Goal: Information Seeking & Learning: Find specific fact

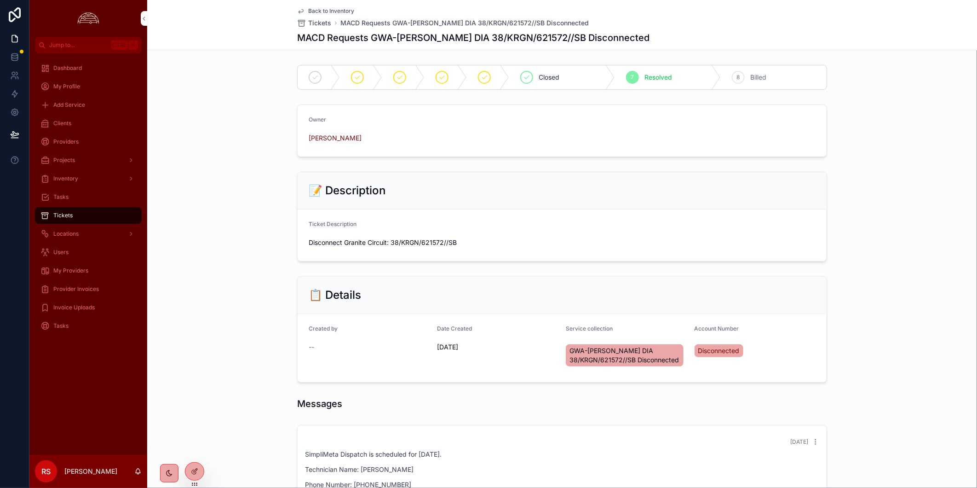
scroll to position [74, 0]
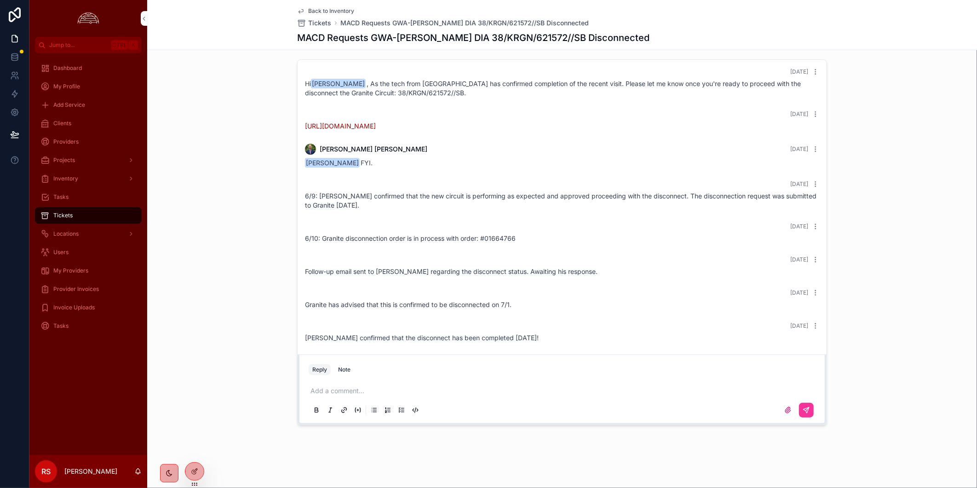
click at [77, 213] on div "Tickets" at bounding box center [88, 215] width 96 height 15
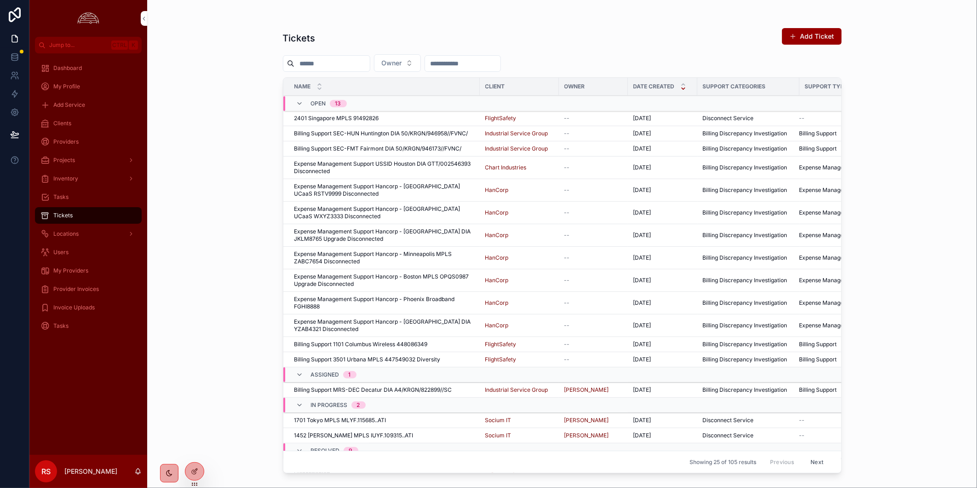
click at [393, 133] on span "Billing Support SEC-HUN Huntington DIA 50/KRGN/946958//FVNC/" at bounding box center [381, 133] width 174 height 7
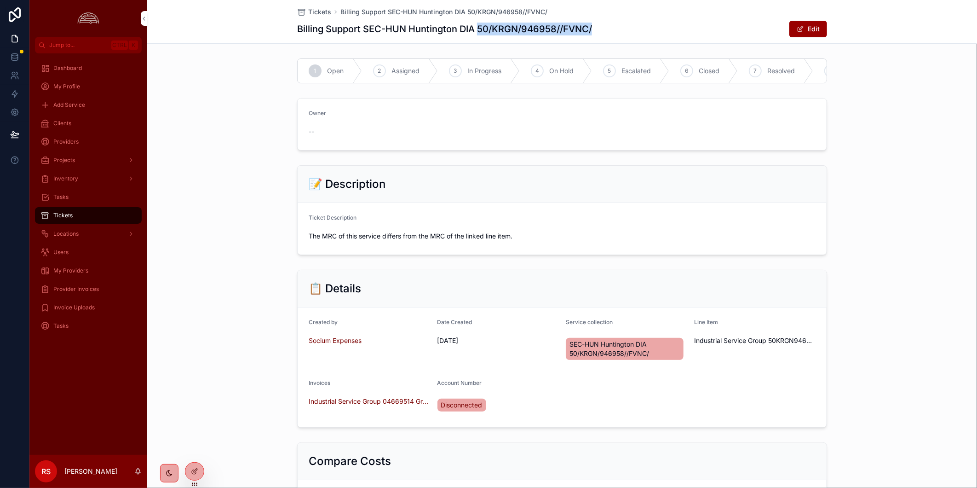
drag, startPoint x: 514, startPoint y: 28, endPoint x: 476, endPoint y: 33, distance: 38.5
click at [476, 33] on div "Billing Support SEC-HUN Huntington DIA 50/KRGN/946958//FVNC/ Edit" at bounding box center [562, 28] width 530 height 17
copy h1 "50/KRGN/946958//FVNC/"
click at [94, 126] on div "Clients" at bounding box center [88, 123] width 96 height 15
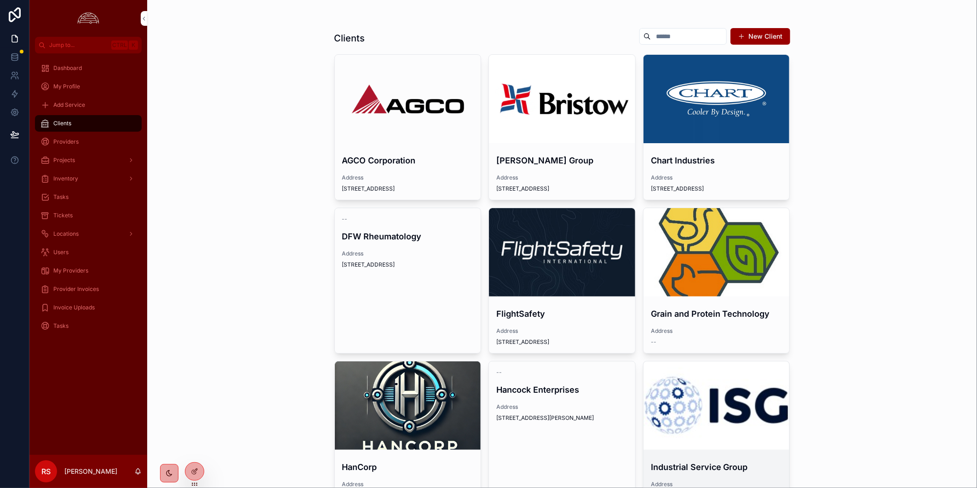
click at [730, 442] on div "scrollable content" at bounding box center [716, 405] width 146 height 88
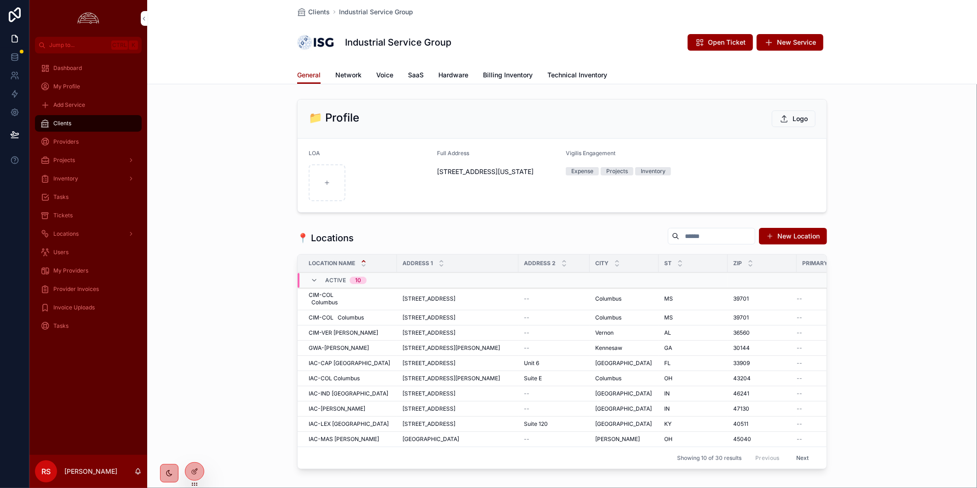
click at [497, 73] on span "Billing Inventory" at bounding box center [508, 74] width 50 height 9
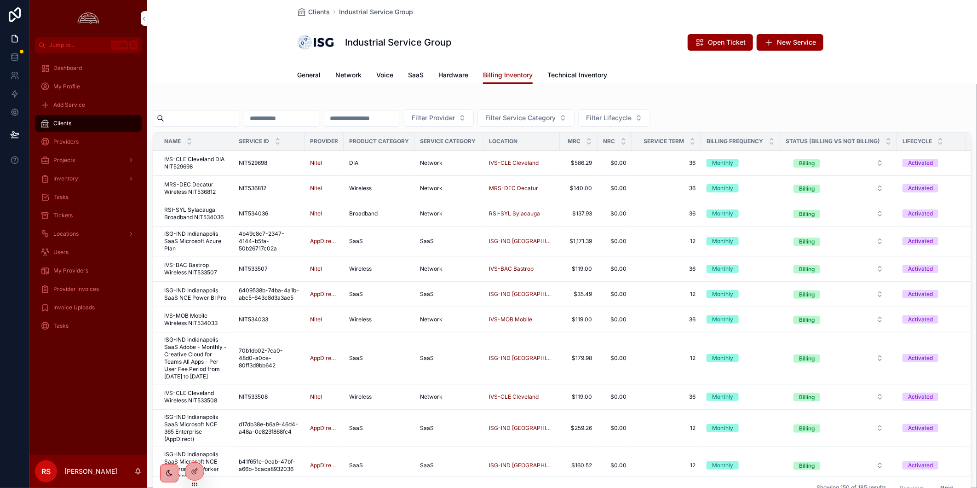
click at [216, 117] on input "scrollable content" at bounding box center [201, 118] width 75 height 13
paste input "**********"
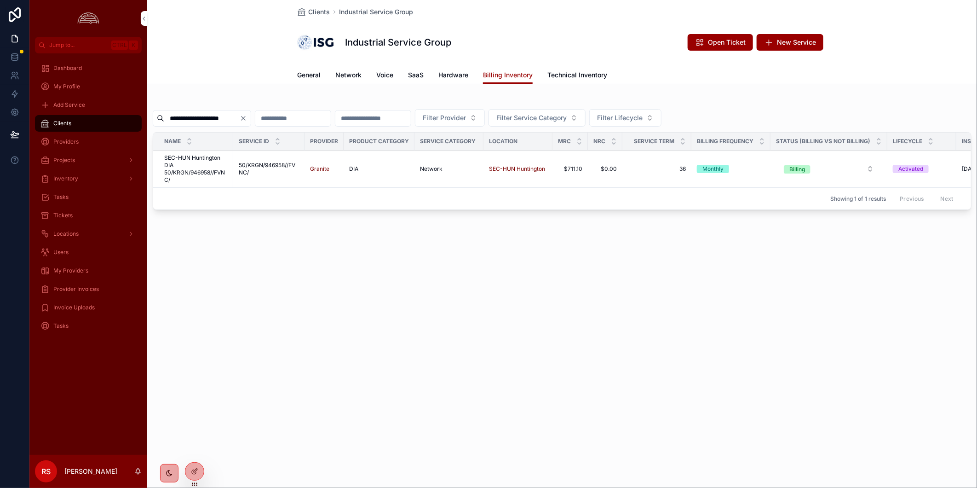
type input "**********"
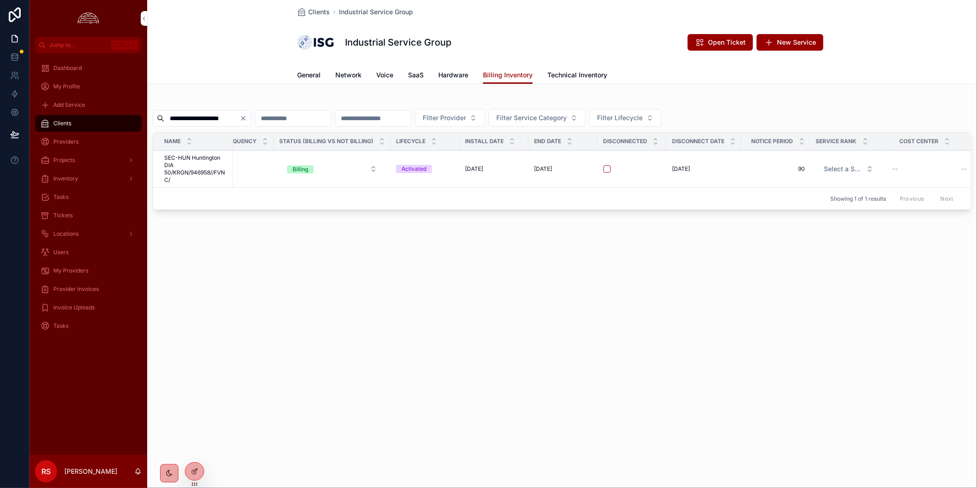
scroll to position [0, 499]
click at [539, 234] on div "**********" at bounding box center [562, 138] width 830 height 276
click at [247, 119] on icon "Clear" at bounding box center [243, 118] width 7 height 7
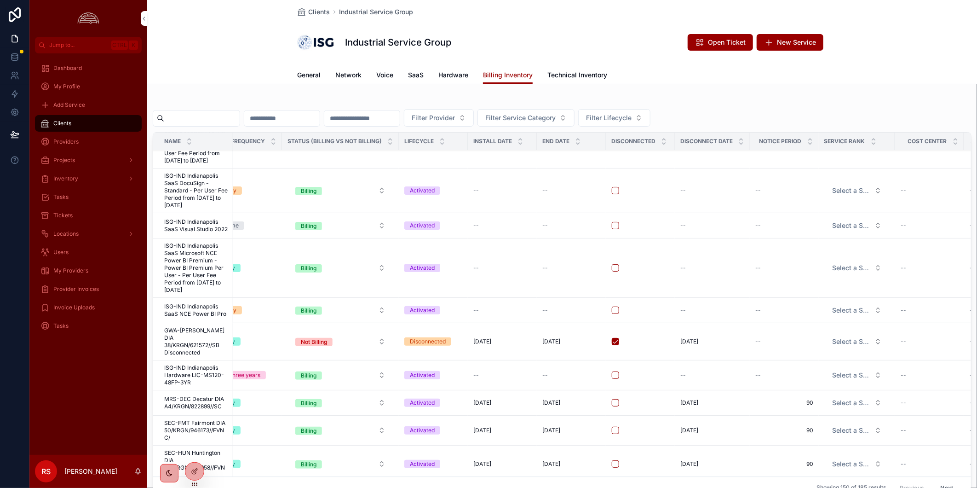
scroll to position [1633, 499]
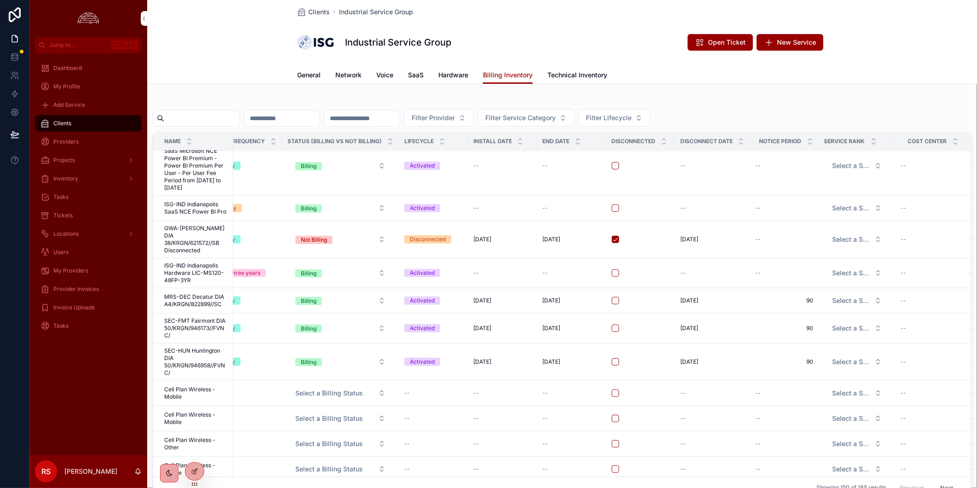
click at [245, 304] on div "Monthly" at bounding box center [242, 300] width 68 height 8
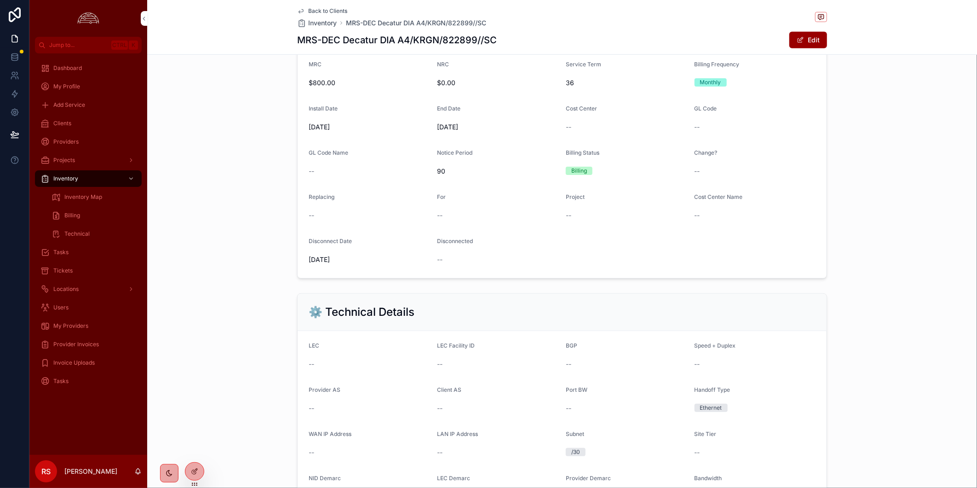
scroll to position [255, 0]
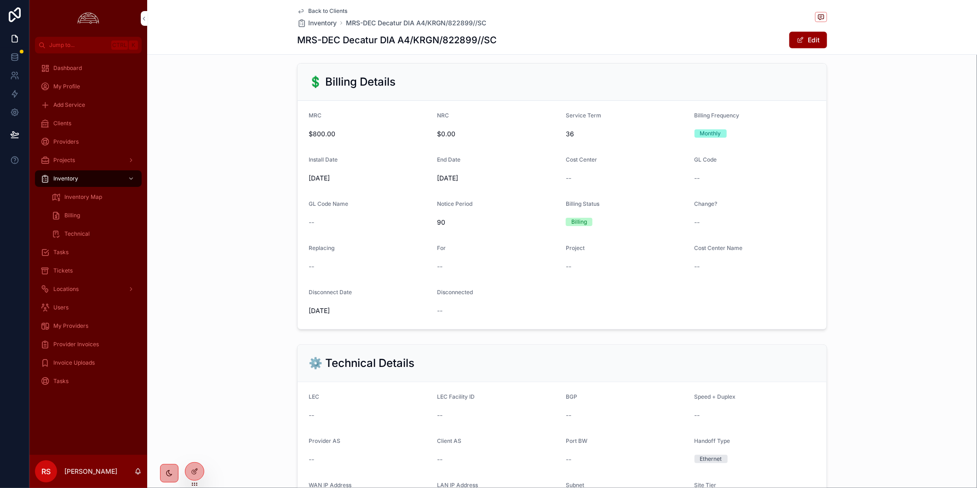
click at [897, 281] on div "💲 Billing Details MRC $800.00 NRC $0.00 Service Term 36 Billing Frequency Month…" at bounding box center [562, 196] width 830 height 274
drag, startPoint x: 895, startPoint y: 128, endPoint x: 899, endPoint y: 121, distance: 8.0
click at [897, 126] on div "💲 Billing Details MRC $800.00 NRC $0.00 Service Term 36 Billing Frequency Month…" at bounding box center [562, 196] width 830 height 274
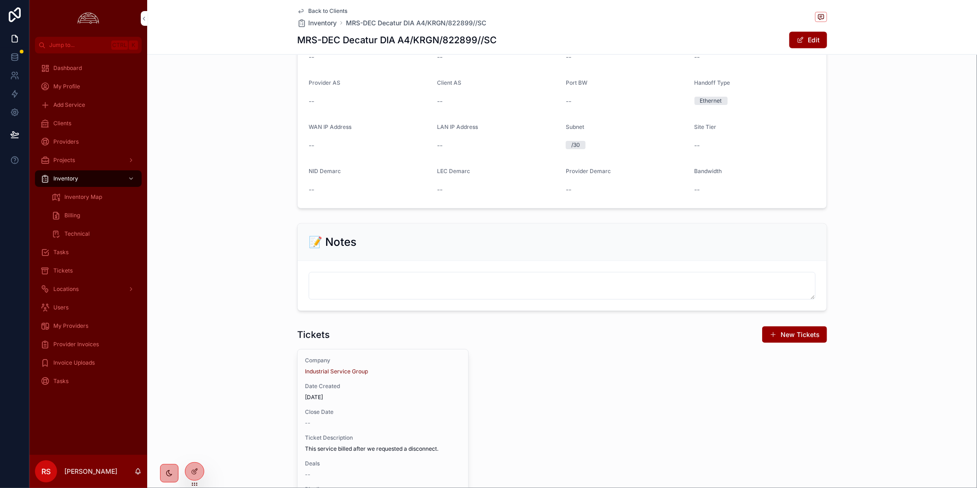
scroll to position [868, 0]
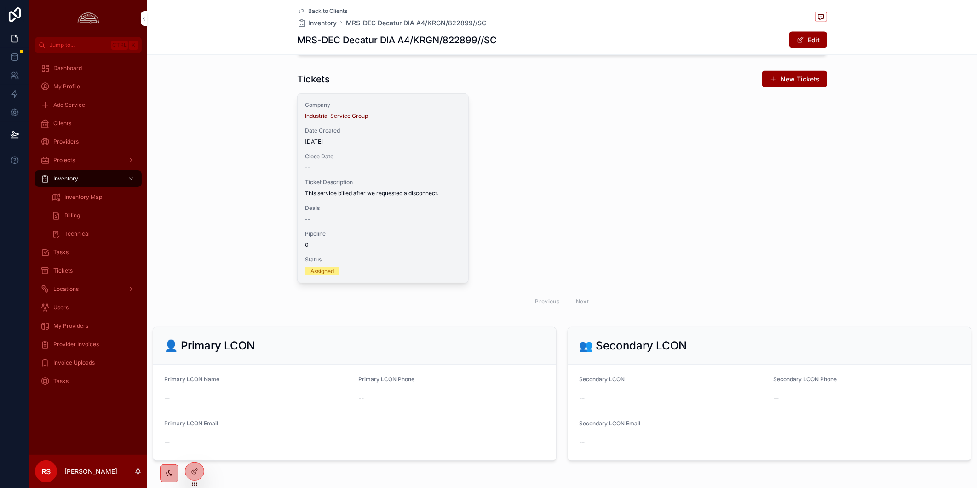
click at [350, 235] on div "Company Industrial Service Group Date Created [DATE] Close Date -- Ticket Descr…" at bounding box center [383, 188] width 171 height 189
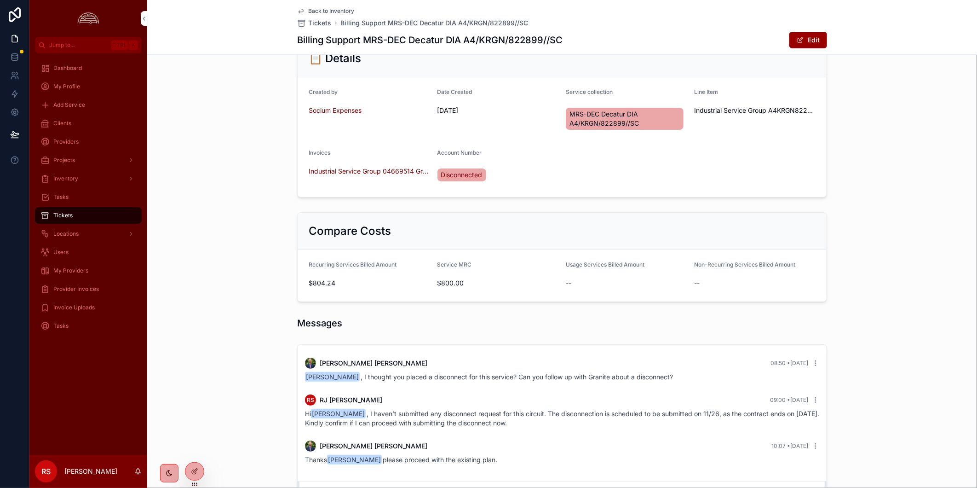
scroll to position [120, 0]
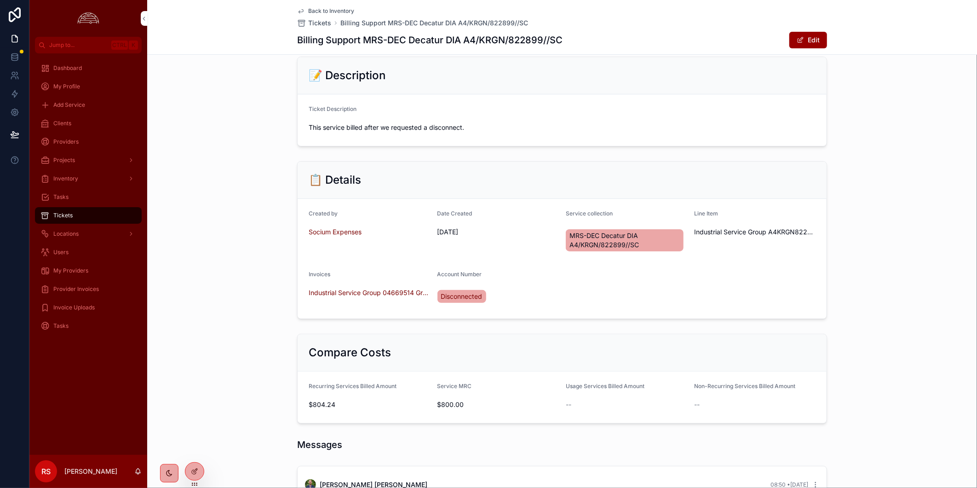
click at [88, 304] on span "Invoice Uploads" at bounding box center [73, 307] width 41 height 7
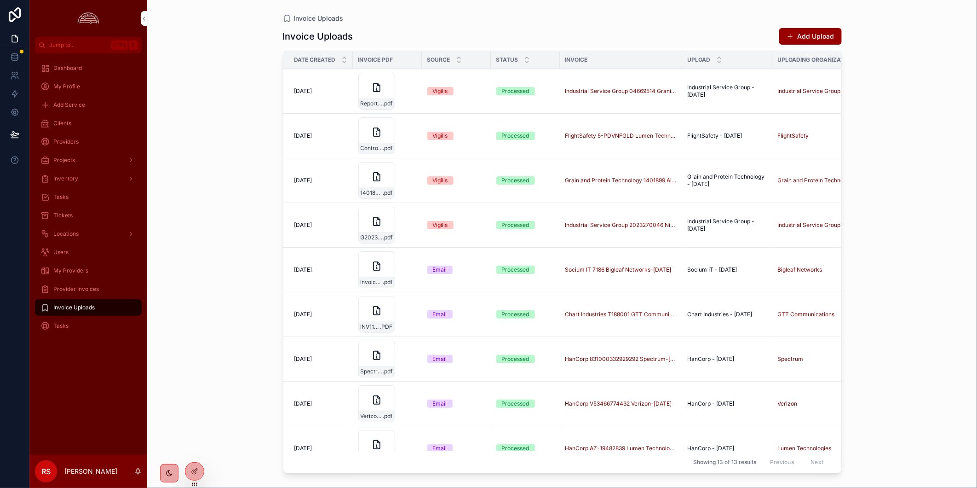
click at [92, 290] on span "Provider Invoices" at bounding box center [76, 288] width 46 height 7
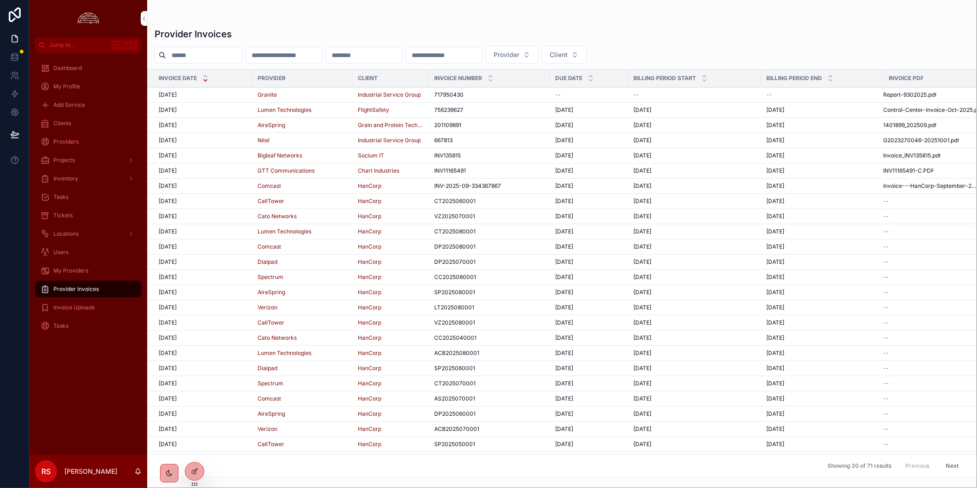
click at [225, 99] on td "[DATE] [DATE]" at bounding box center [200, 94] width 104 height 15
click at [224, 95] on div "[DATE] [DATE]" at bounding box center [203, 94] width 88 height 7
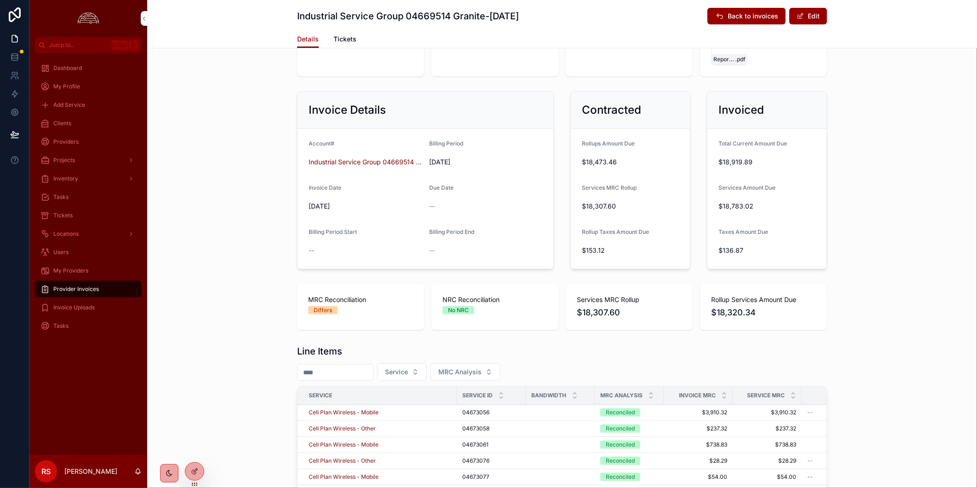
scroll to position [306, 0]
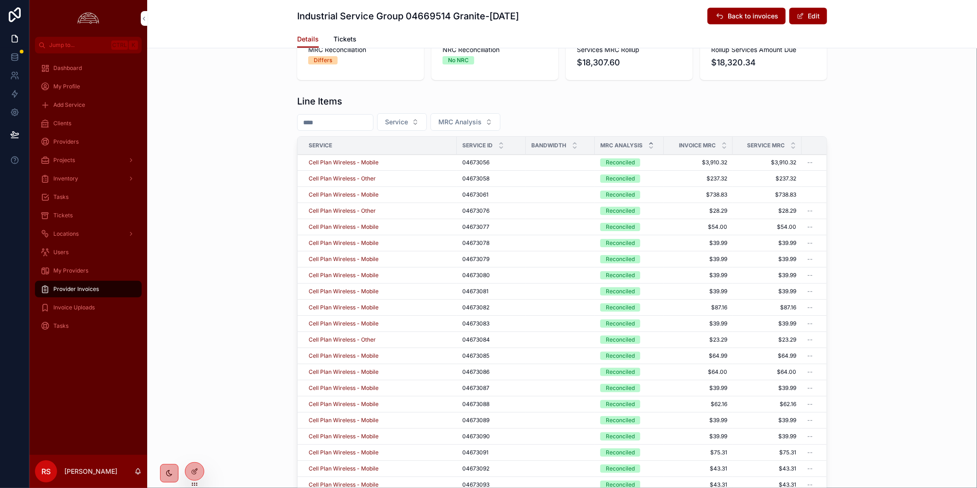
click at [648, 144] on icon "scrollable content" at bounding box center [651, 147] width 6 height 6
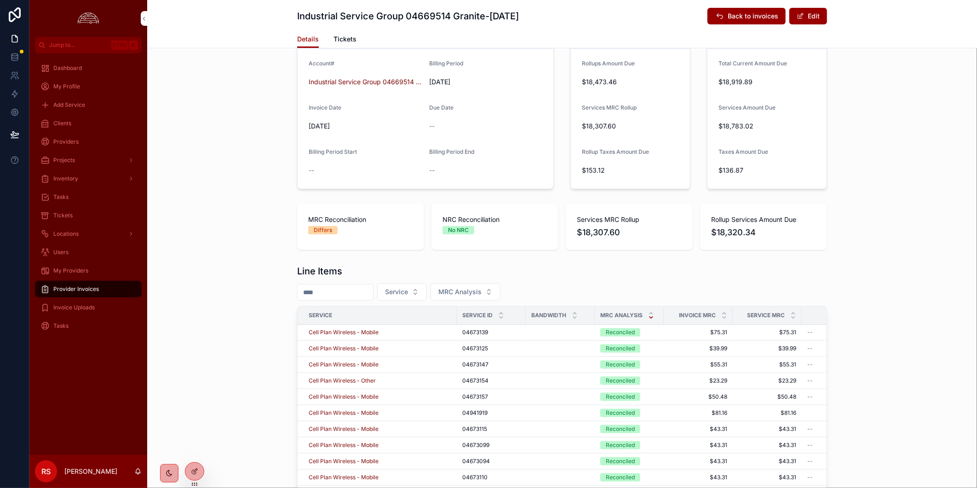
scroll to position [306, 0]
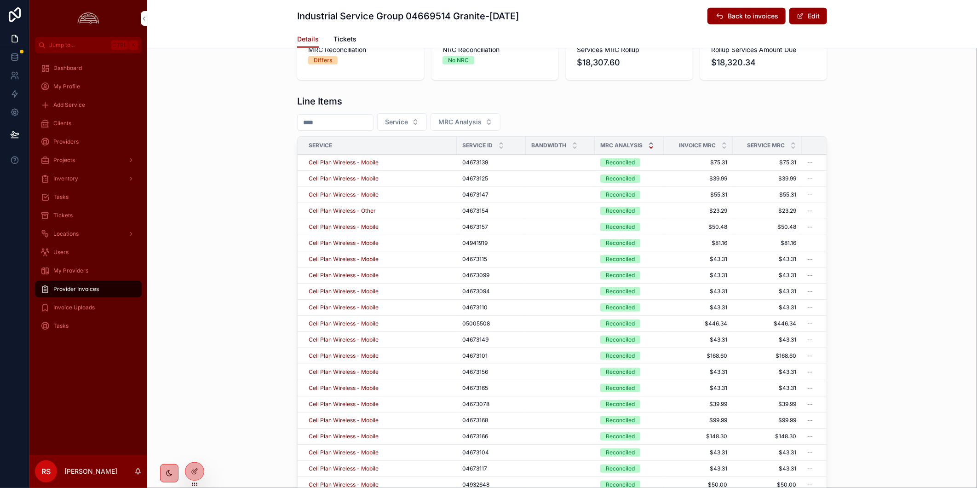
click at [649, 143] on icon "scrollable content" at bounding box center [650, 143] width 3 height 1
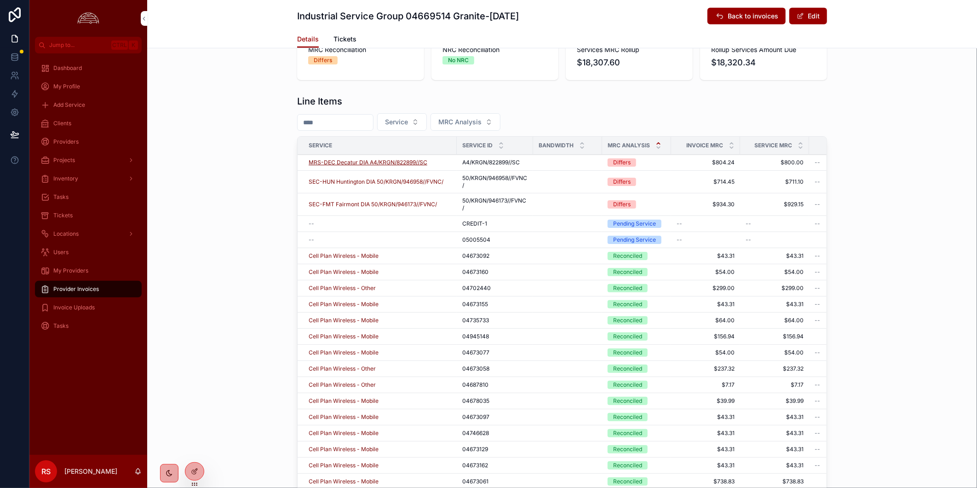
click at [402, 162] on span "MRS-DEC Decatur DIA A4/KRGN/822899//SC" at bounding box center [368, 162] width 119 height 7
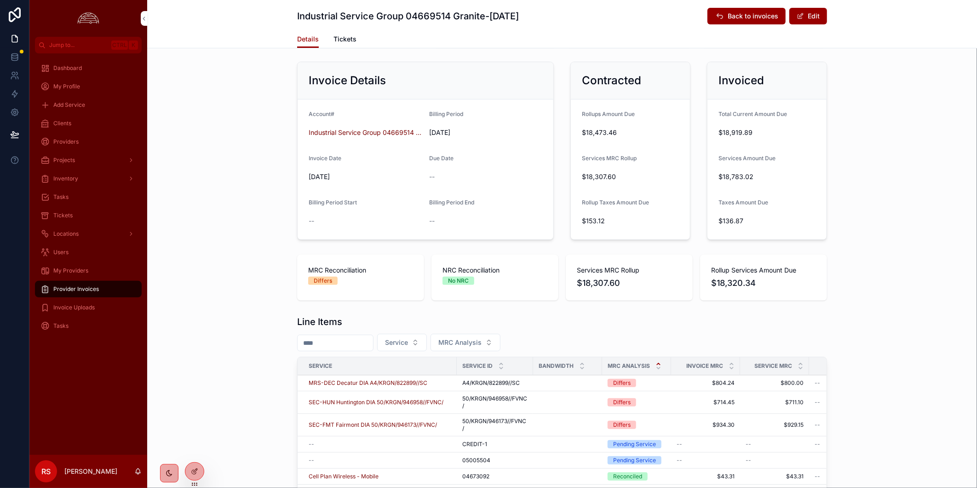
scroll to position [255, 0]
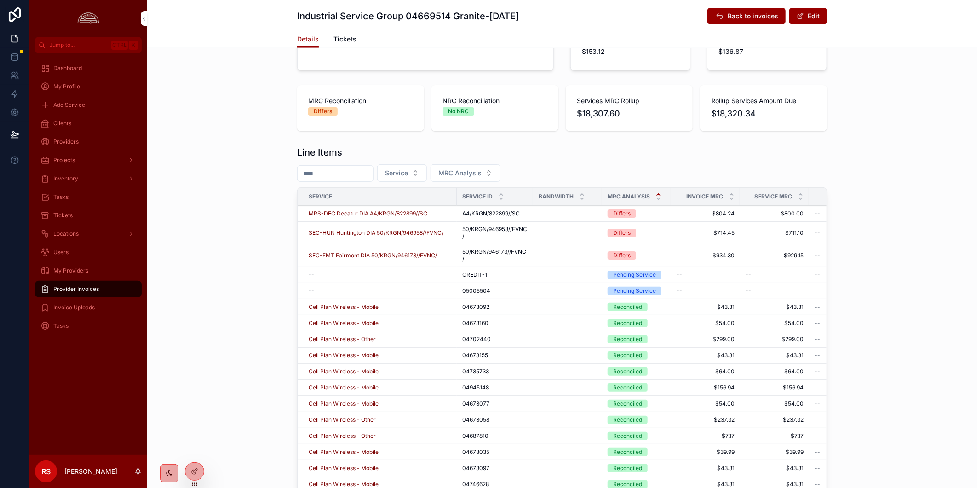
click at [556, 214] on div "scrollable content" at bounding box center [568, 213] width 58 height 7
click at [330, 213] on span "MRS-DEC Decatur DIA A4/KRGN/822899//SC" at bounding box center [368, 213] width 119 height 7
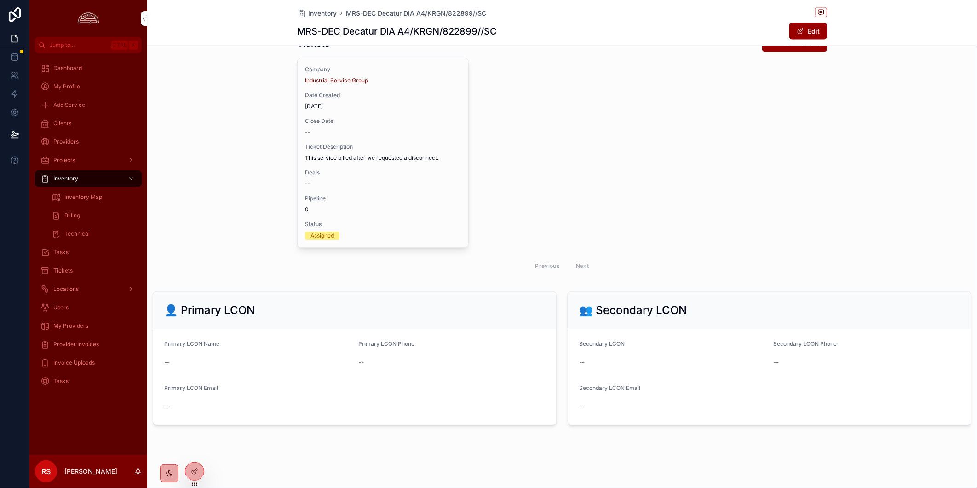
click at [397, 153] on div "Ticket Description This service billed after we requested a disconnect." at bounding box center [383, 152] width 156 height 18
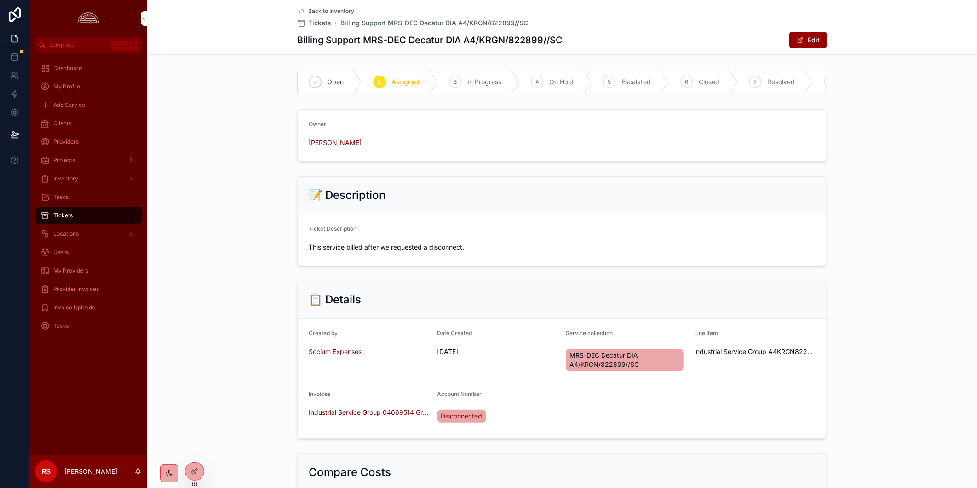
drag, startPoint x: 649, startPoint y: 428, endPoint x: 629, endPoint y: 386, distance: 46.3
click at [649, 428] on form "Created by Socium Expenses Date Created [DATE] Service collection MRS-DEC Decat…" at bounding box center [562, 378] width 529 height 120
click at [700, 412] on form "Created by Socium Expenses Date Created [DATE] Service collection MRS-DEC Decat…" at bounding box center [562, 378] width 529 height 120
click at [90, 215] on div "Tickets" at bounding box center [88, 215] width 96 height 15
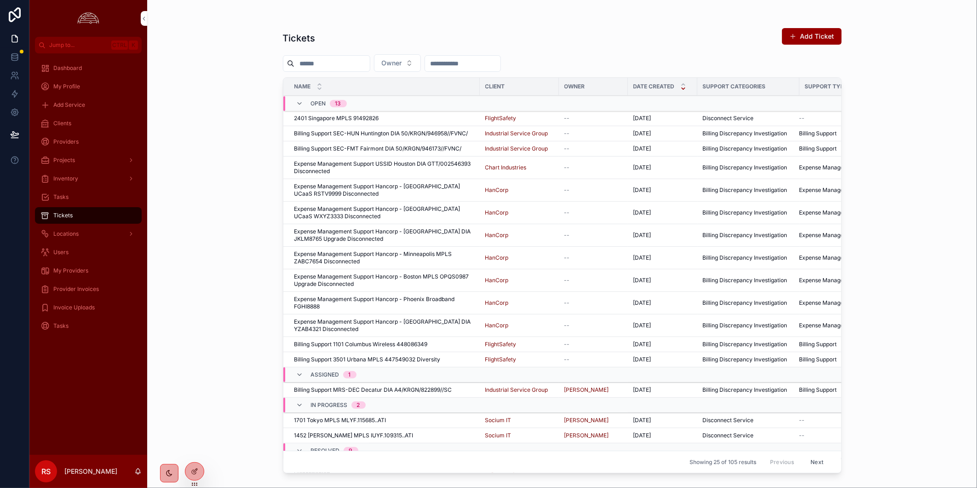
click at [455, 390] on div "Billing Support MRS-DEC Decatur DIA A4/KRGN/822899//SC Billing Support MRS-DEC …" at bounding box center [384, 389] width 180 height 7
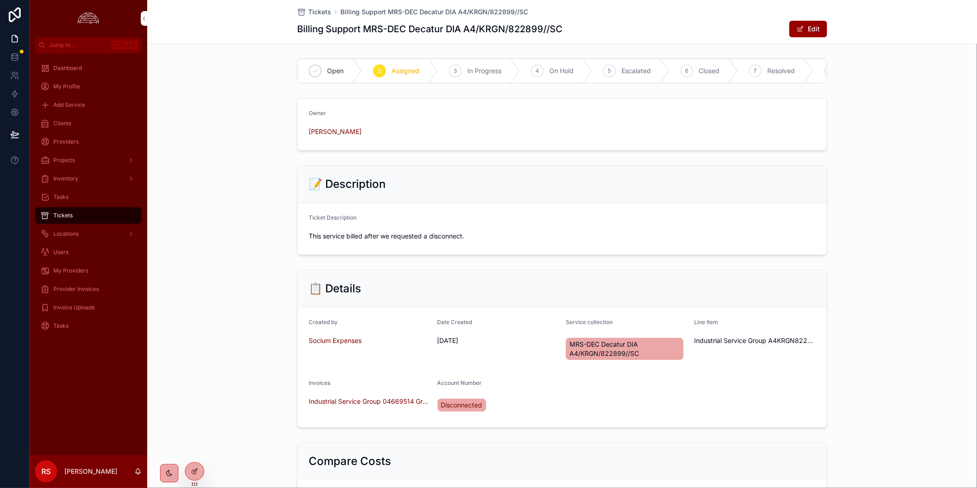
click at [86, 220] on div "Tickets" at bounding box center [88, 215] width 96 height 15
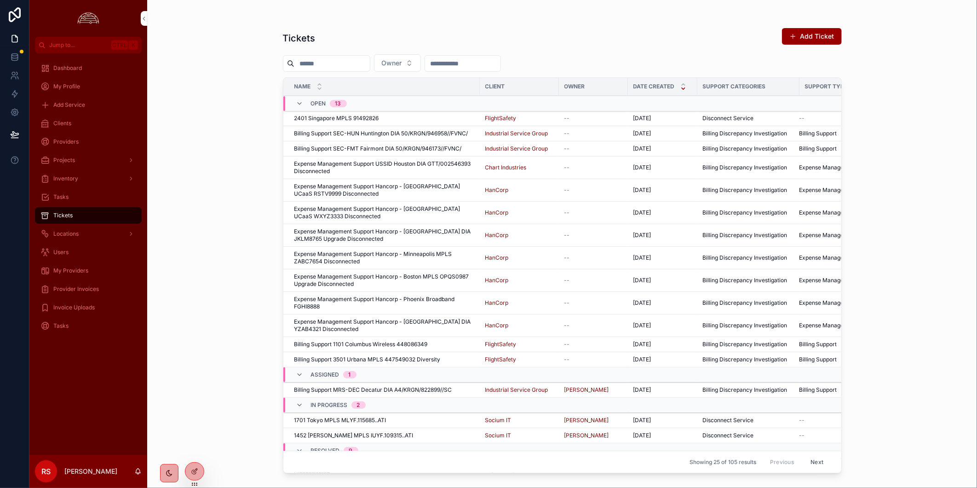
click at [73, 269] on span "My Providers" at bounding box center [70, 270] width 35 height 7
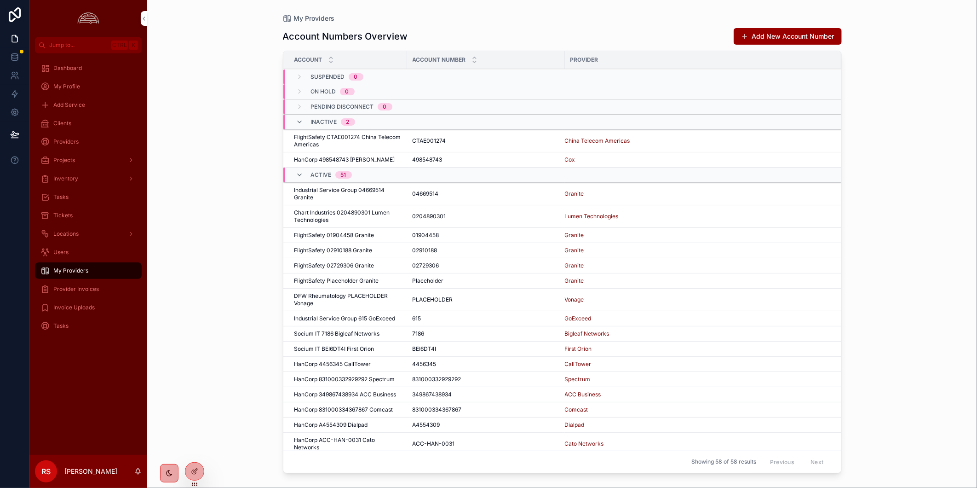
click at [83, 292] on span "Provider Invoices" at bounding box center [76, 288] width 46 height 7
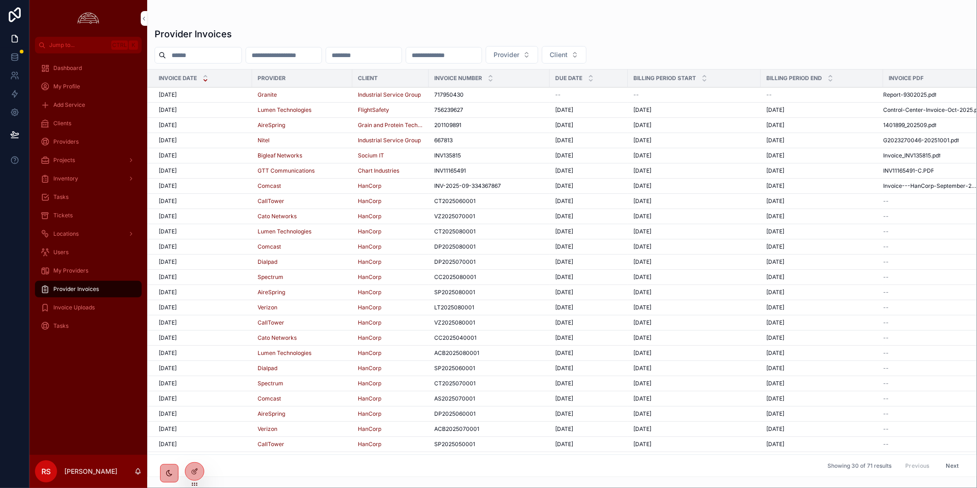
click at [242, 98] on div "[DATE] [DATE]" at bounding box center [203, 94] width 88 height 7
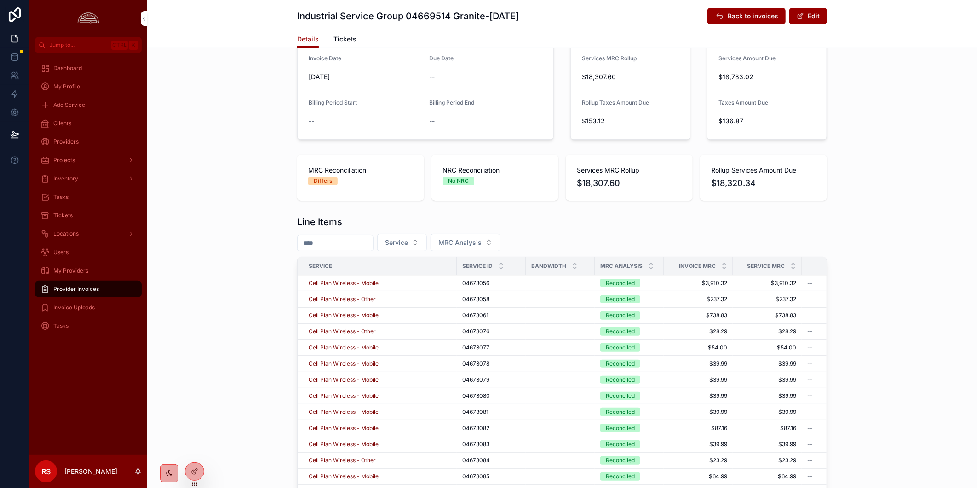
scroll to position [306, 0]
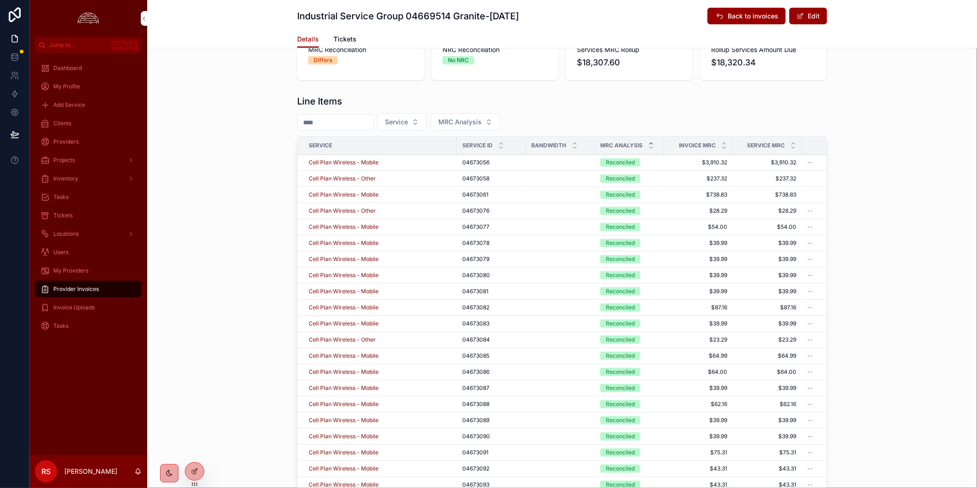
click at [648, 144] on div "scrollable content" at bounding box center [651, 145] width 6 height 10
click at [648, 140] on icon "scrollable content" at bounding box center [651, 143] width 6 height 6
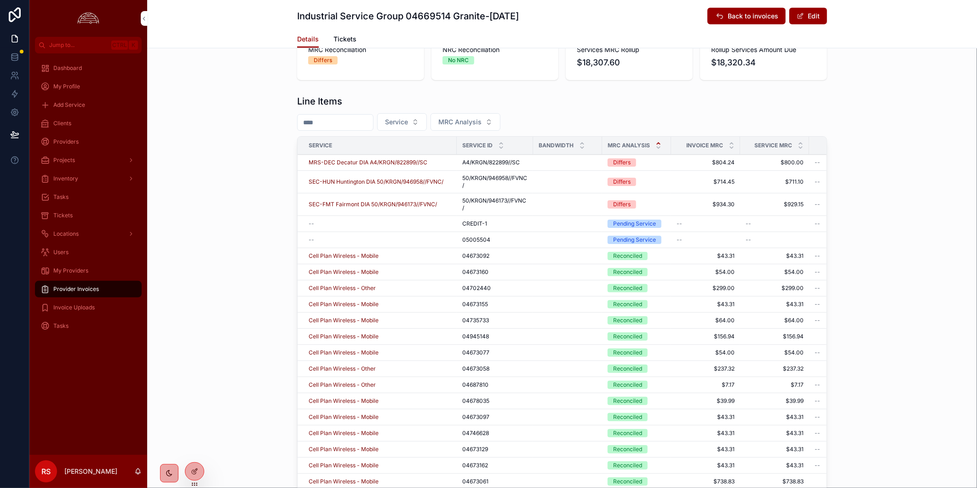
click at [560, 175] on td "scrollable content" at bounding box center [567, 182] width 69 height 23
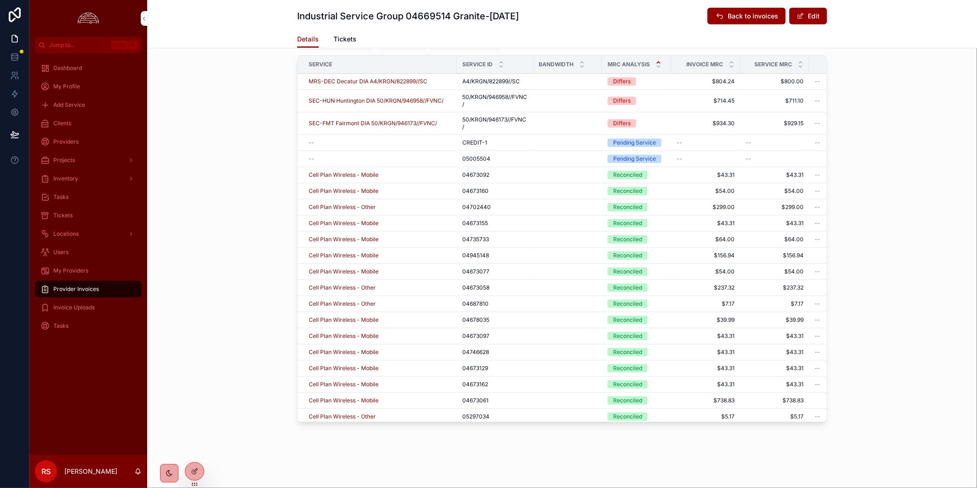
scroll to position [132, 0]
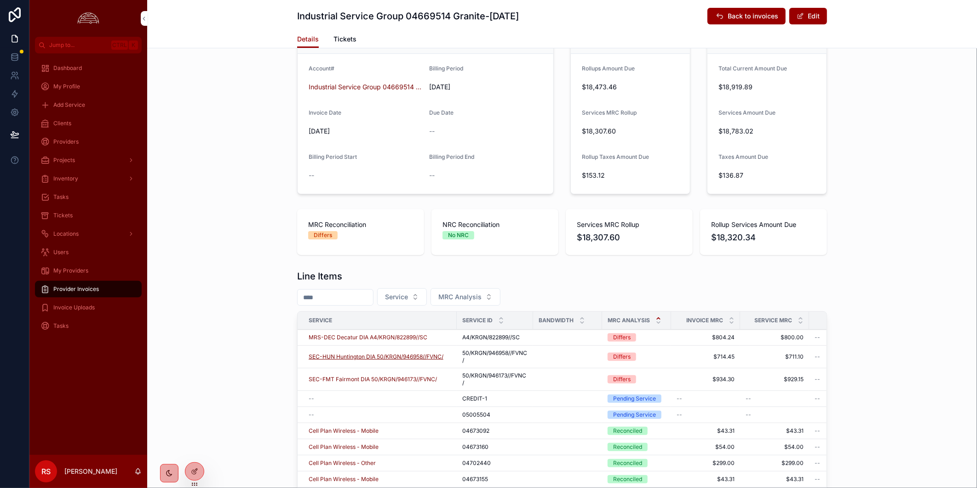
click at [411, 356] on span "SEC-HUN Huntington DIA 50/KRGN/946958//FVNC/" at bounding box center [376, 356] width 135 height 7
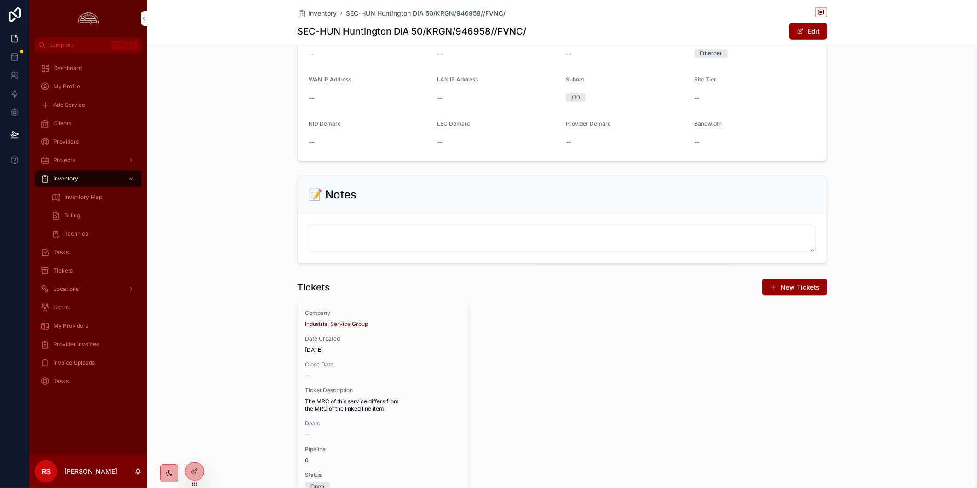
scroll to position [489, 0]
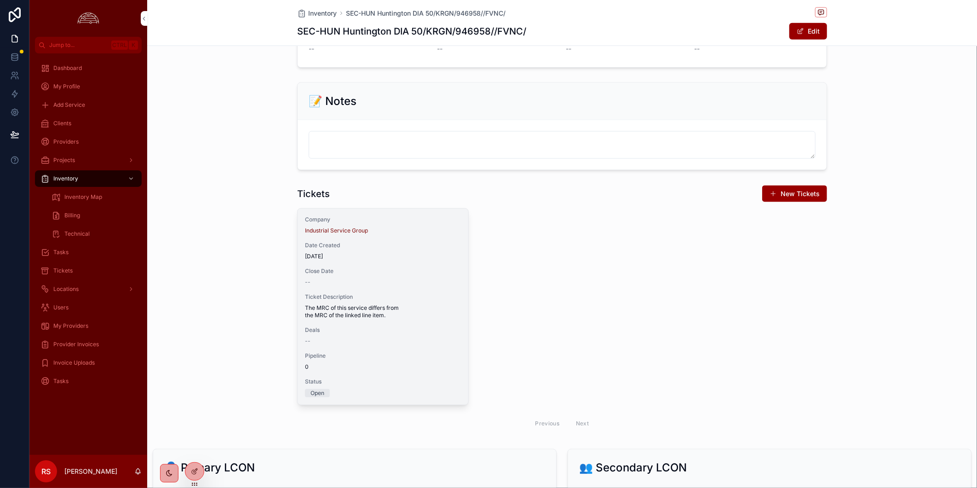
click at [442, 333] on div "Company Industrial Service Group Date Created [DATE] Close Date -- Ticket Descr…" at bounding box center [383, 306] width 171 height 196
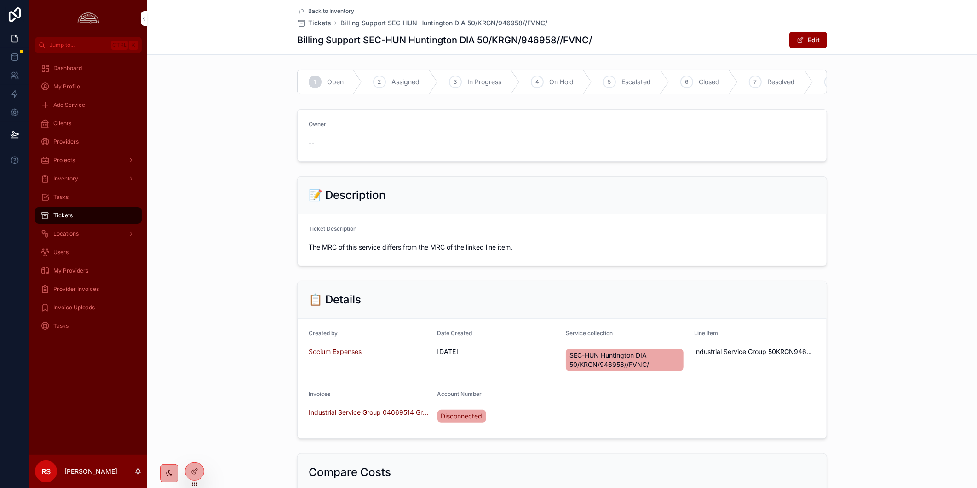
click at [339, 11] on span "Back to Inventory" at bounding box center [331, 10] width 46 height 7
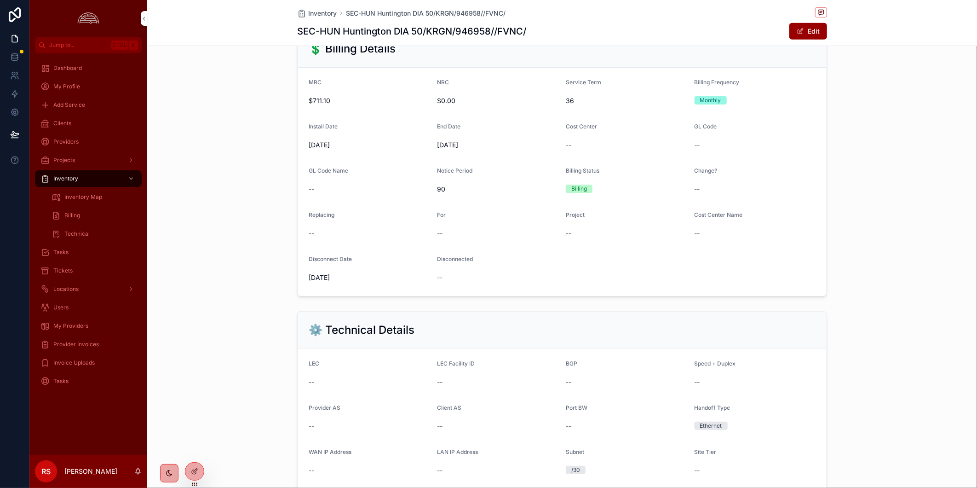
scroll to position [306, 0]
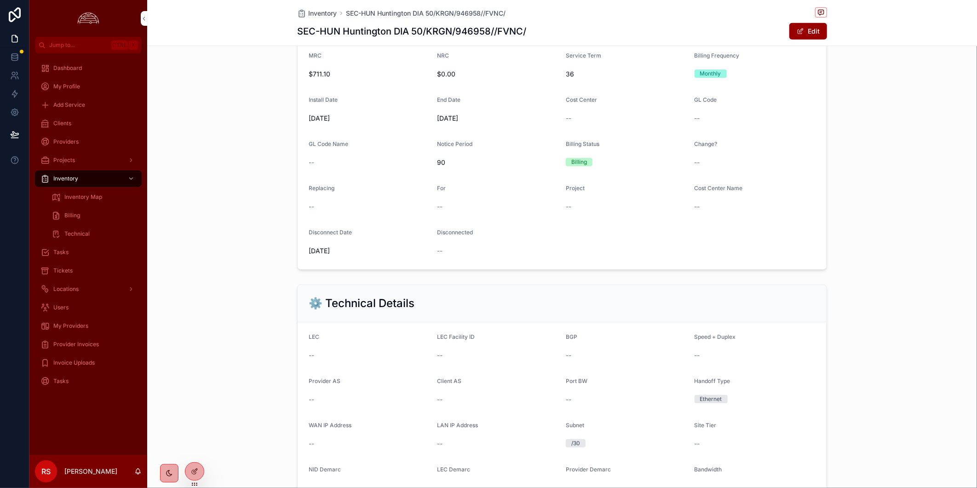
click at [110, 269] on div "Tickets" at bounding box center [88, 270] width 96 height 15
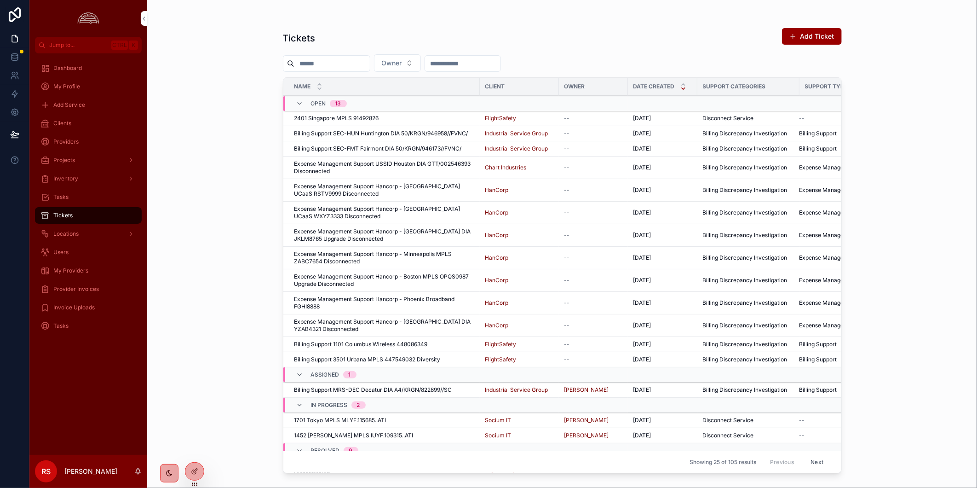
click at [91, 287] on span "Provider Invoices" at bounding box center [76, 288] width 46 height 7
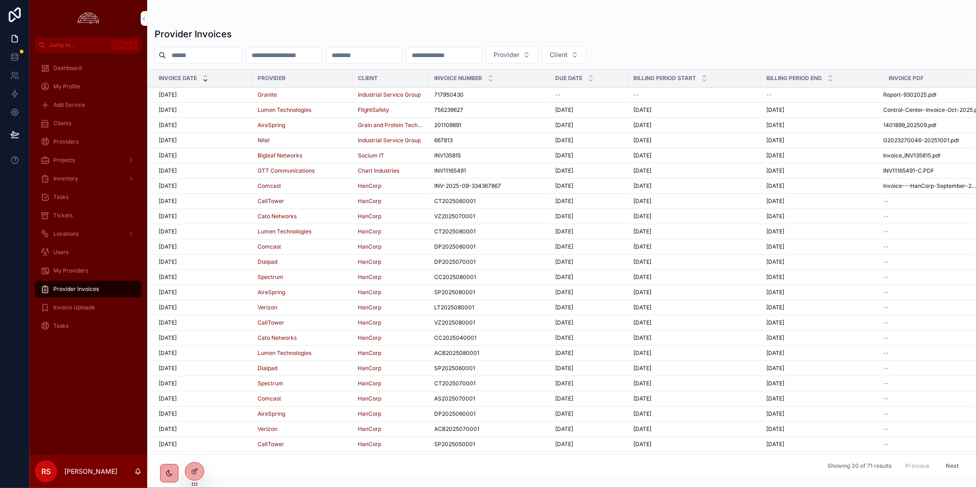
click at [237, 98] on div "[DATE] [DATE]" at bounding box center [203, 94] width 88 height 7
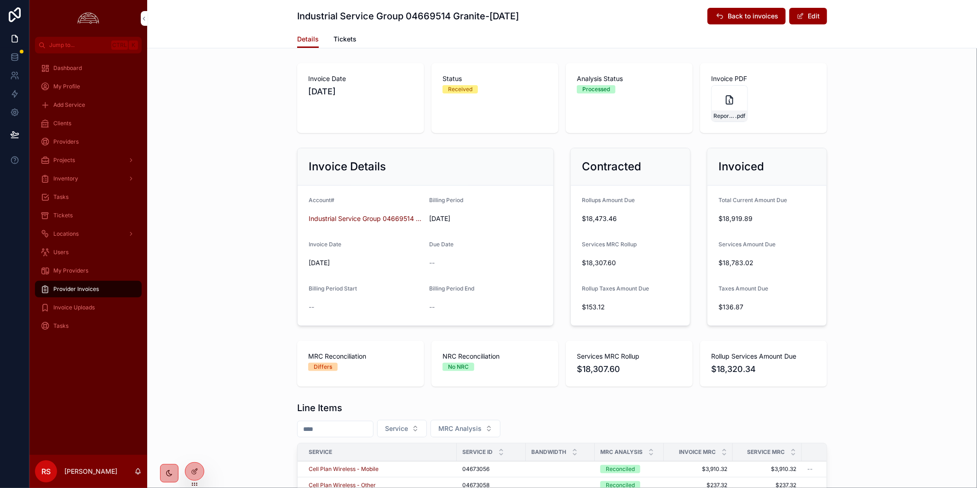
scroll to position [306, 0]
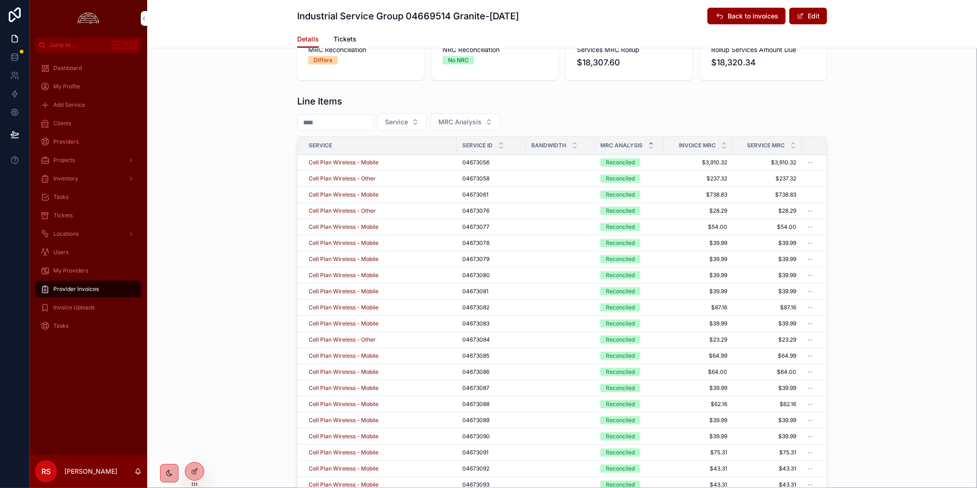
click at [648, 142] on icon "scrollable content" at bounding box center [651, 143] width 6 height 6
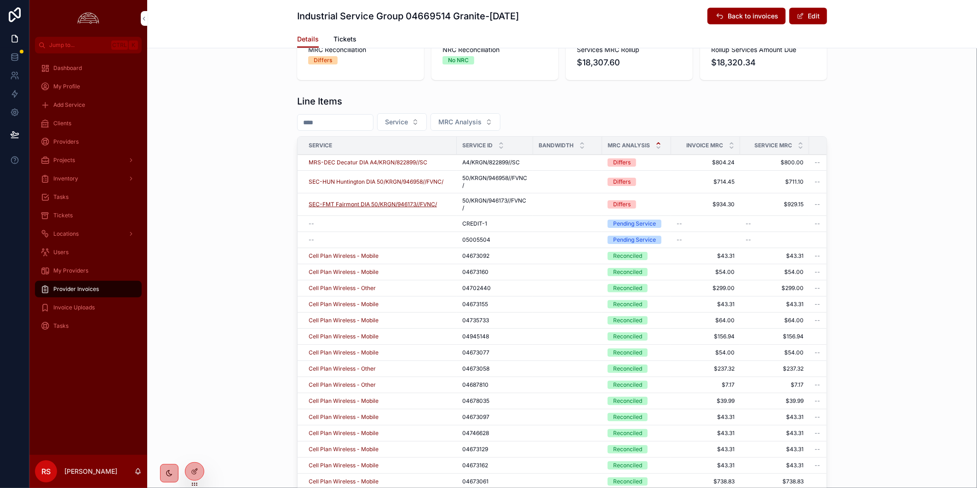
click at [430, 205] on span "SEC-FMT Fairmont DIA 50/KRGN/946173//FVNC/" at bounding box center [373, 204] width 128 height 7
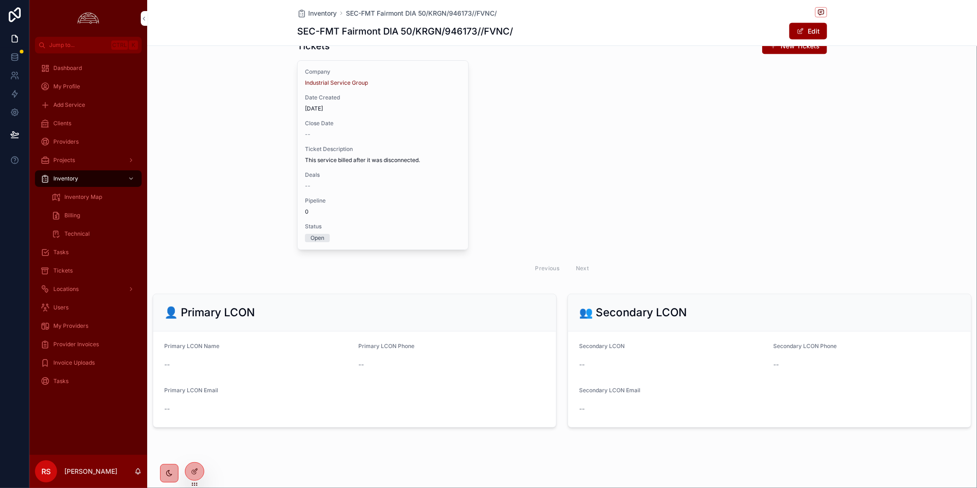
scroll to position [902, 0]
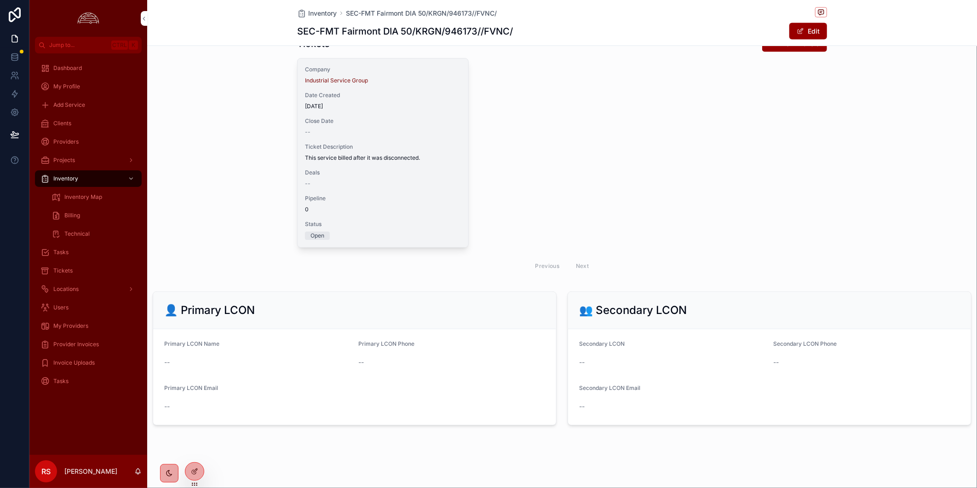
click at [356, 155] on span "This service billed after it was disconnected." at bounding box center [383, 157] width 156 height 7
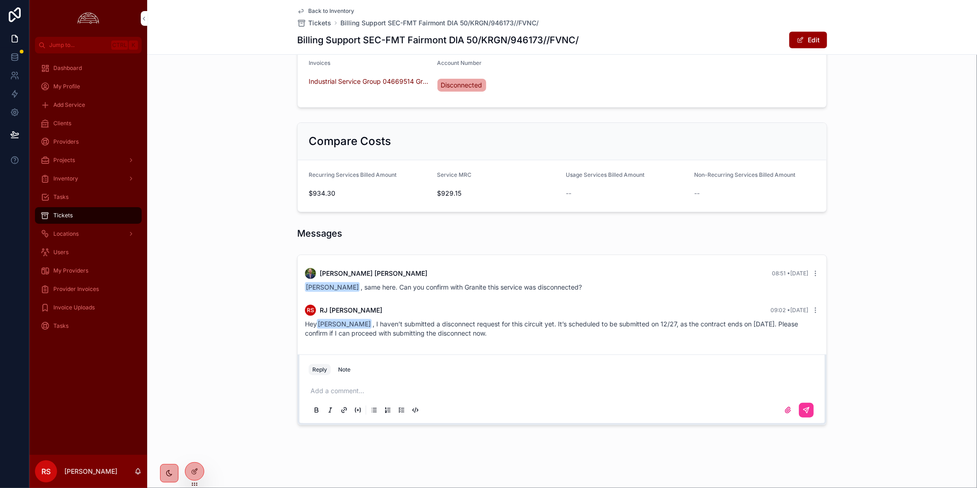
scroll to position [31, 0]
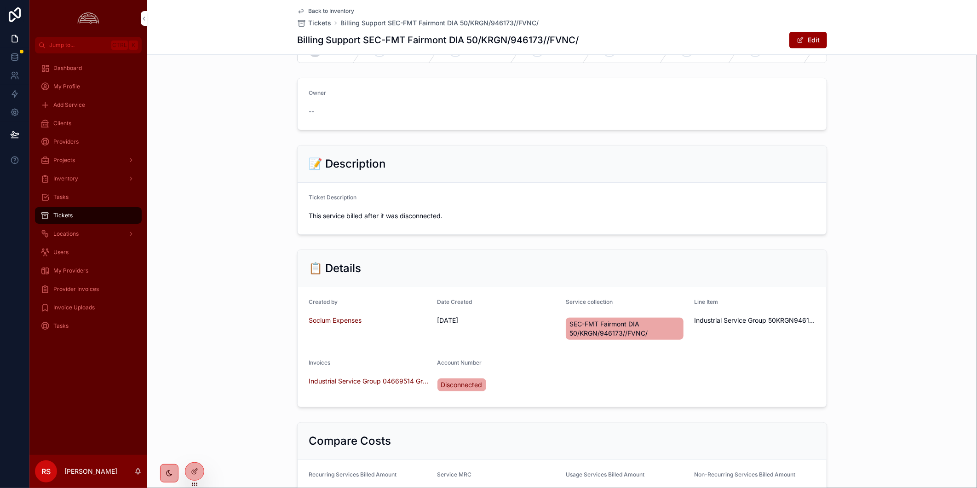
drag, startPoint x: 163, startPoint y: 333, endPoint x: 116, endPoint y: 294, distance: 60.5
click at [163, 333] on div "📋 Details Created by Socium Expenses Date Created [DATE] Service collection SEC…" at bounding box center [562, 328] width 830 height 165
click at [85, 216] on div "Tickets" at bounding box center [88, 215] width 96 height 15
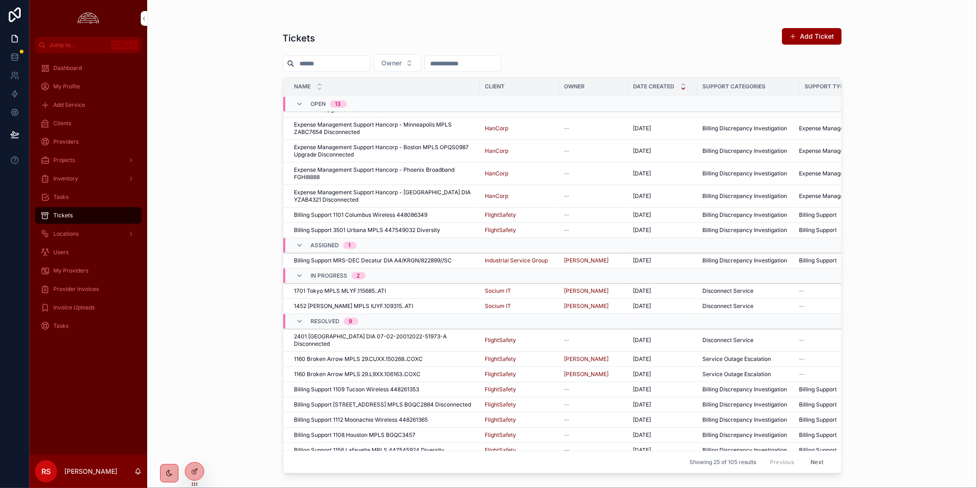
scroll to position [159, 0]
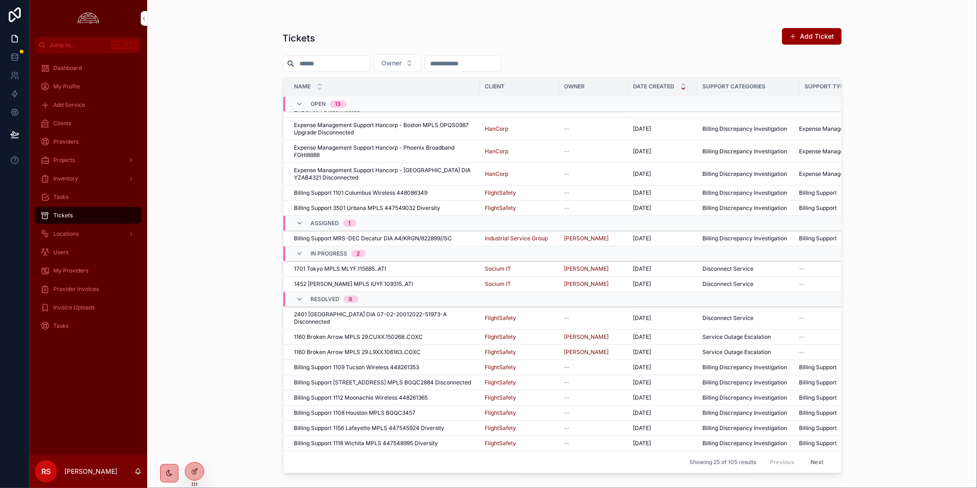
click at [448, 280] on div "1452 [PERSON_NAME] MPLS IUYF.109315..ATI 1452 [PERSON_NAME] MPLS IUYF.109315..A…" at bounding box center [384, 283] width 180 height 7
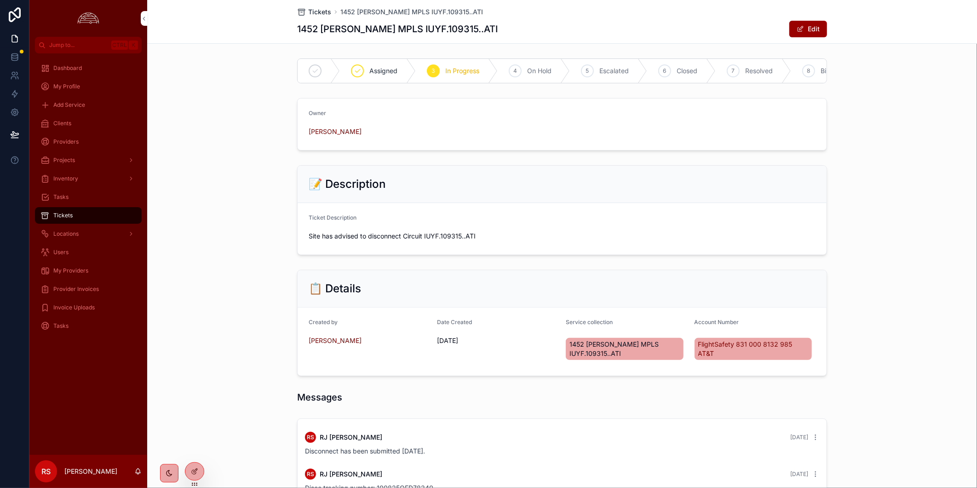
click at [316, 12] on span "Tickets" at bounding box center [319, 11] width 23 height 9
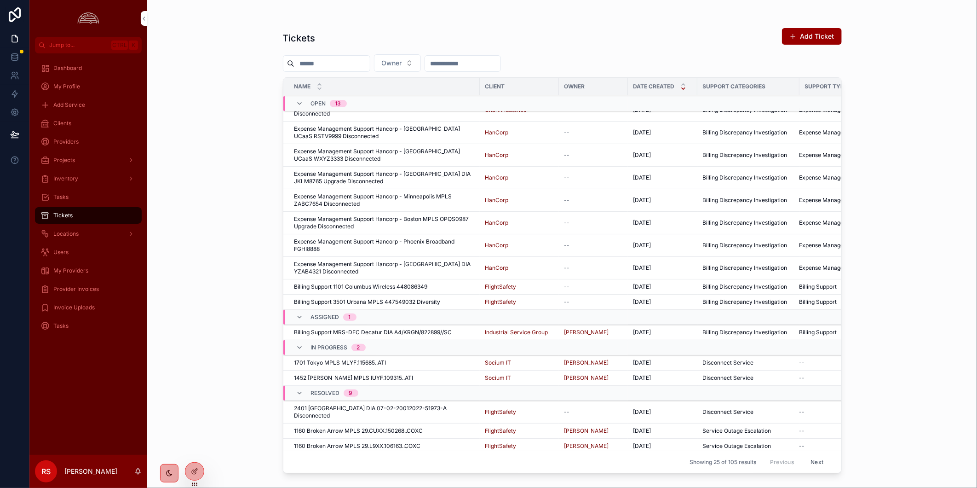
scroll to position [159, 0]
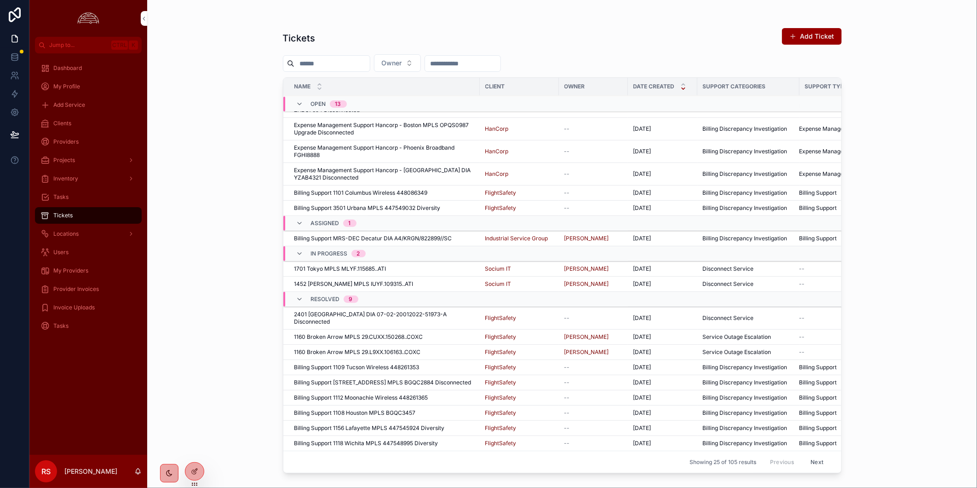
click at [440, 265] on div "1701 Tokyo MPLS MLYF.115685..ATI 1701 Tokyo MPLS MLYF.115685..ATI" at bounding box center [384, 268] width 180 height 7
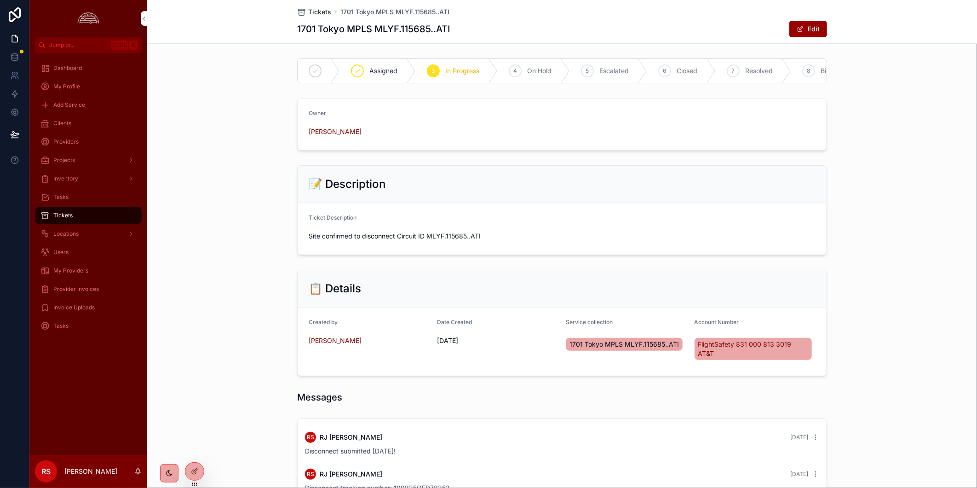
click at [321, 10] on span "Tickets" at bounding box center [319, 11] width 23 height 9
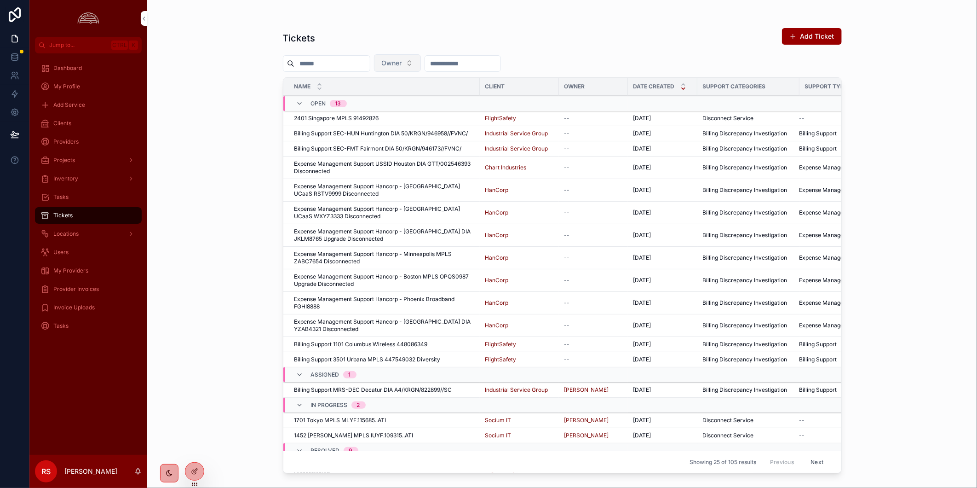
click at [421, 62] on button "Owner" at bounding box center [397, 62] width 47 height 17
click at [436, 130] on div "[PERSON_NAME]" at bounding box center [419, 129] width 128 height 15
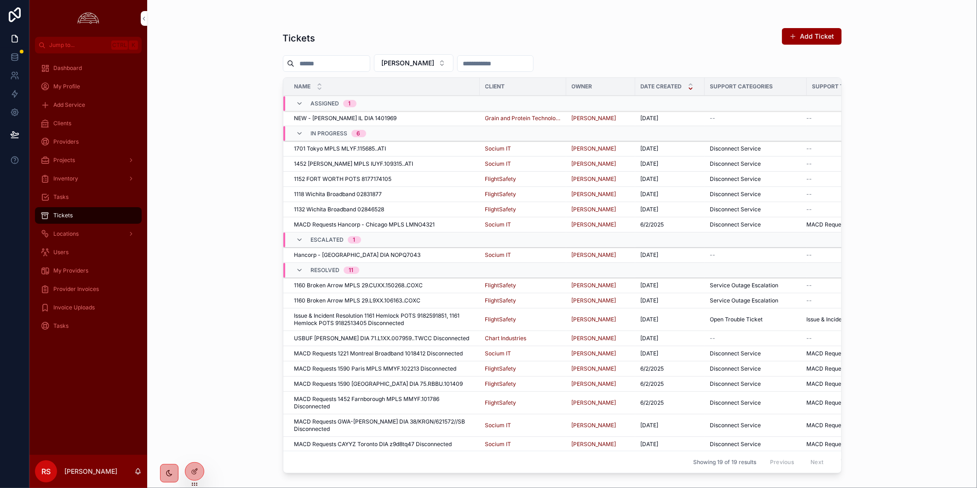
click at [454, 148] on div "1701 Tokyo MPLS MLYF.115685..ATI 1701 Tokyo MPLS MLYF.115685..ATI" at bounding box center [384, 148] width 180 height 7
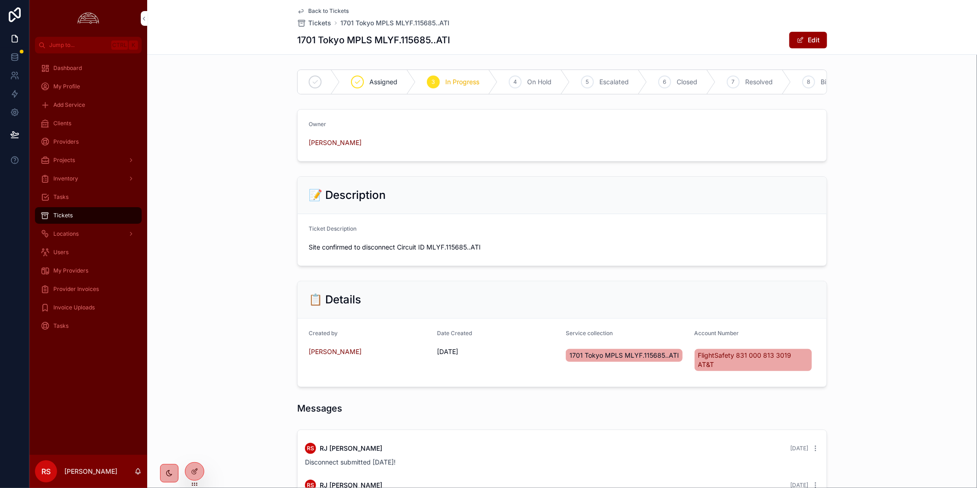
click at [331, 10] on span "Back to Tickets" at bounding box center [328, 10] width 40 height 7
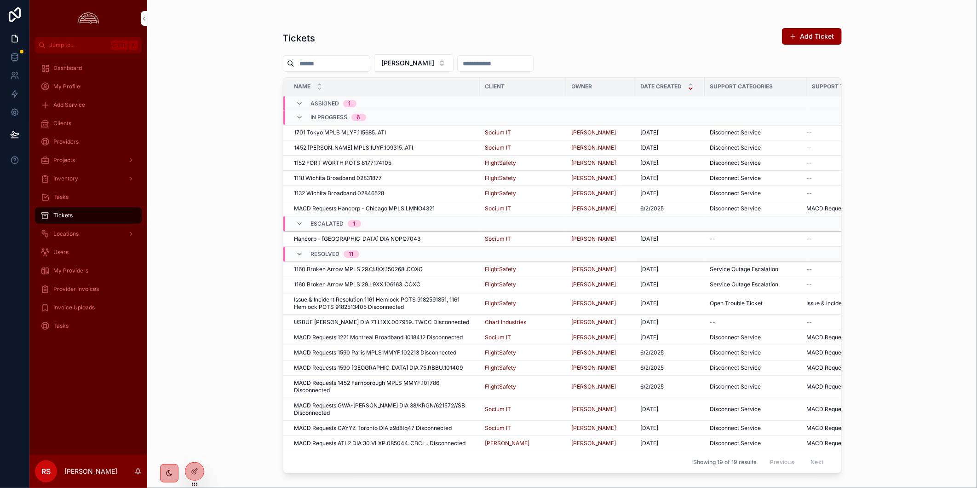
scroll to position [24, 0]
click at [89, 127] on div "Clients" at bounding box center [88, 123] width 96 height 15
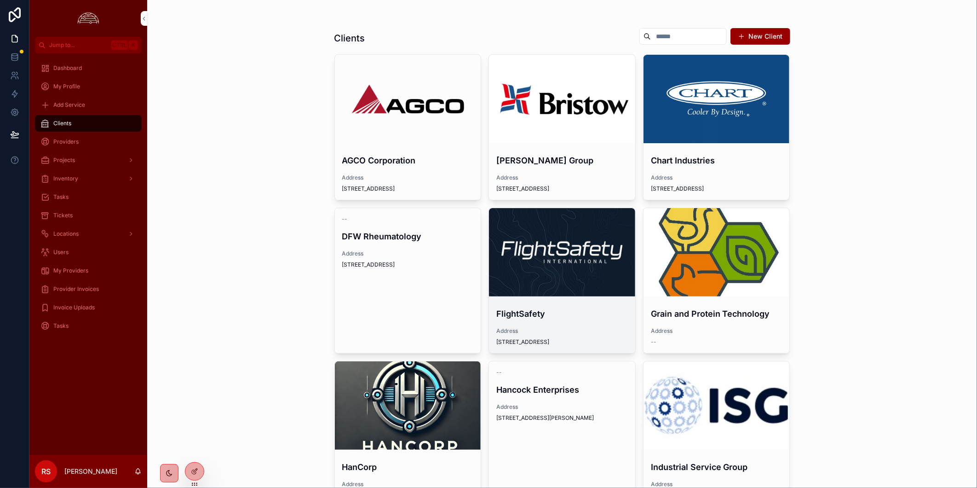
click at [548, 232] on div "scrollable content" at bounding box center [562, 252] width 146 height 88
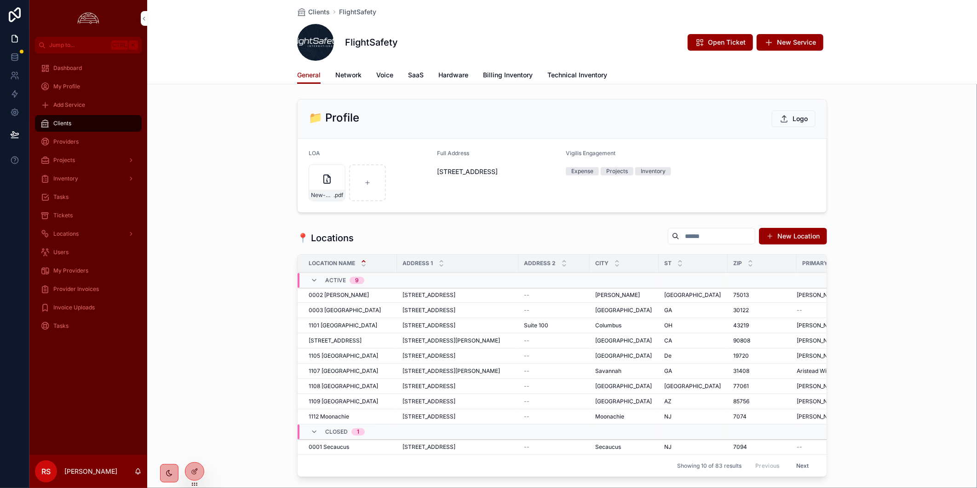
click at [522, 74] on span "Billing Inventory" at bounding box center [508, 74] width 50 height 9
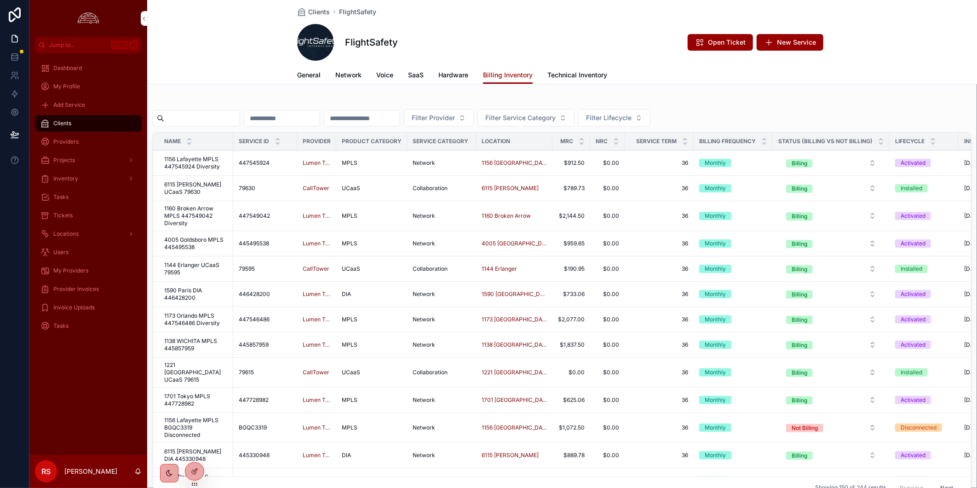
click at [177, 117] on input "scrollable content" at bounding box center [201, 118] width 75 height 13
paste input "********"
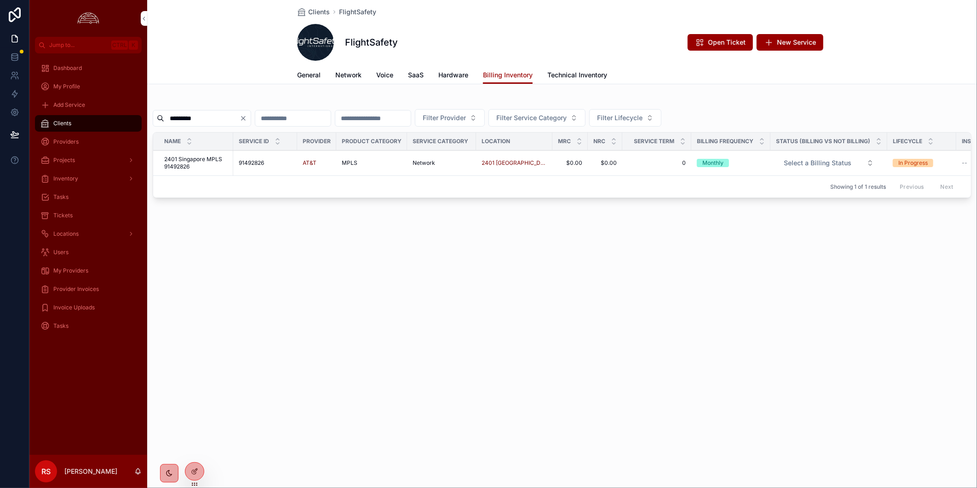
type input "********"
click at [201, 158] on span "2401 Singapore MPLS 91492826" at bounding box center [195, 162] width 63 height 15
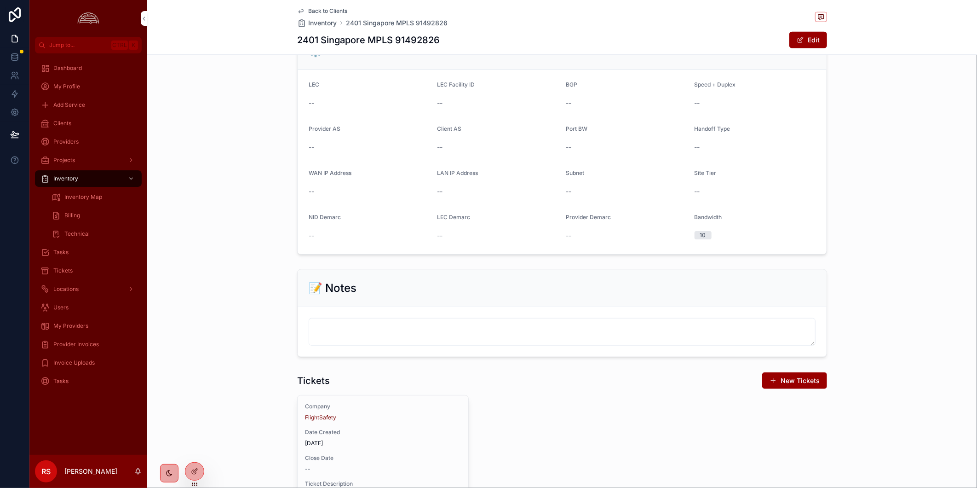
scroll to position [715, 0]
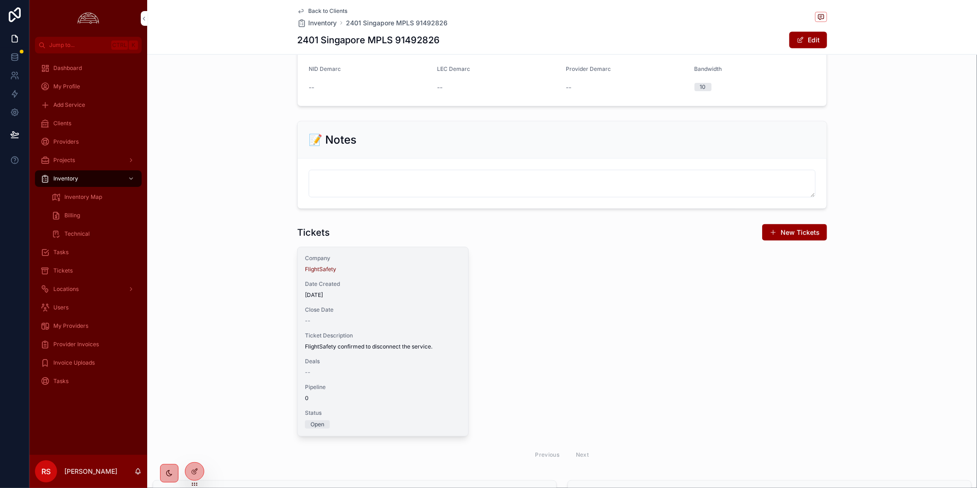
click at [399, 310] on div "Company FlightSafety Date Created [DATE] Close Date -- Ticket Description Fligh…" at bounding box center [383, 341] width 171 height 189
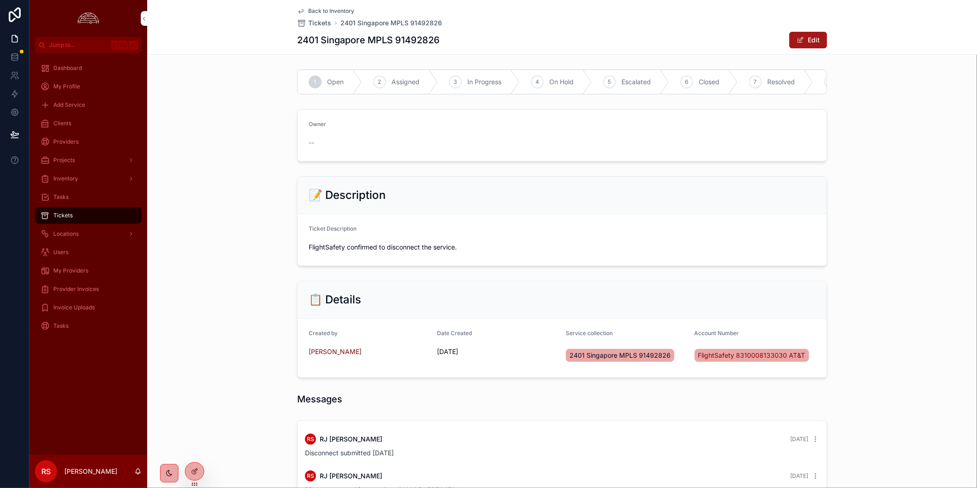
click at [799, 44] on button "Edit" at bounding box center [808, 40] width 38 height 17
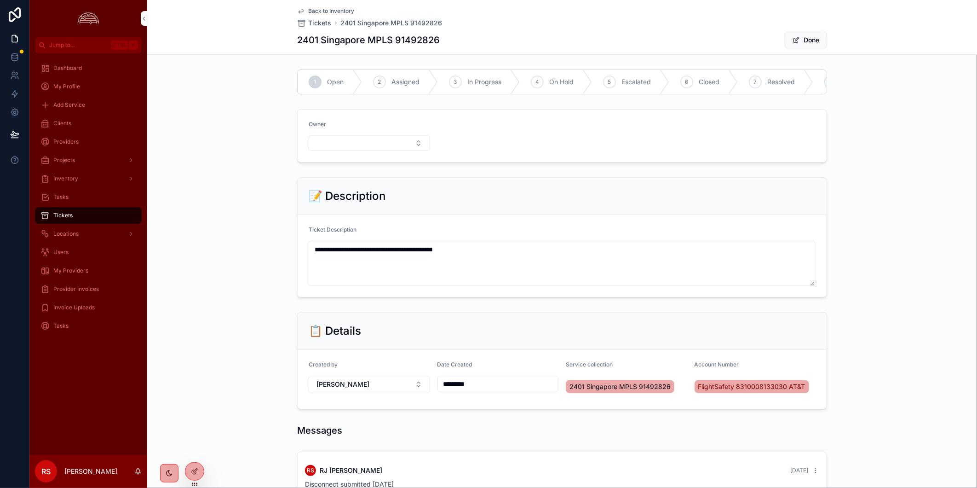
click at [467, 83] on span "In Progress" at bounding box center [484, 81] width 34 height 9
click at [422, 151] on button "Select Button" at bounding box center [369, 143] width 121 height 16
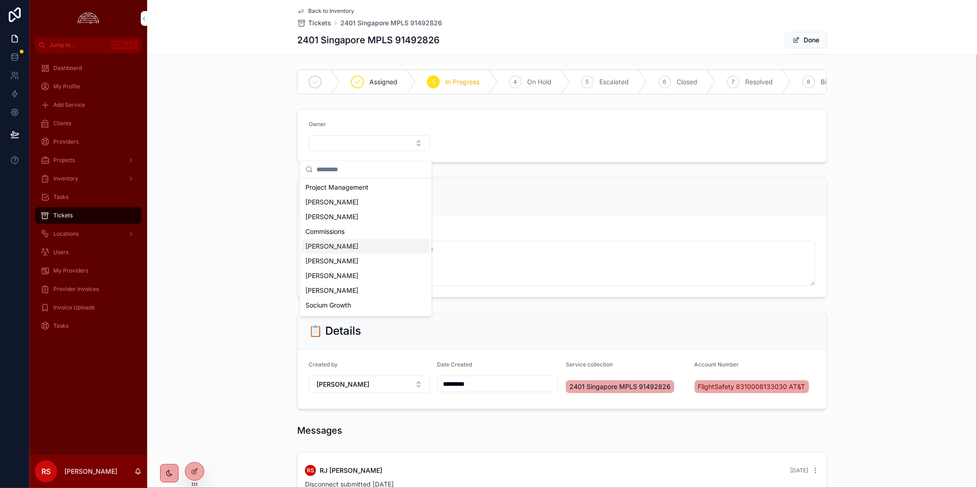
click at [391, 244] on div "[PERSON_NAME]" at bounding box center [366, 246] width 128 height 15
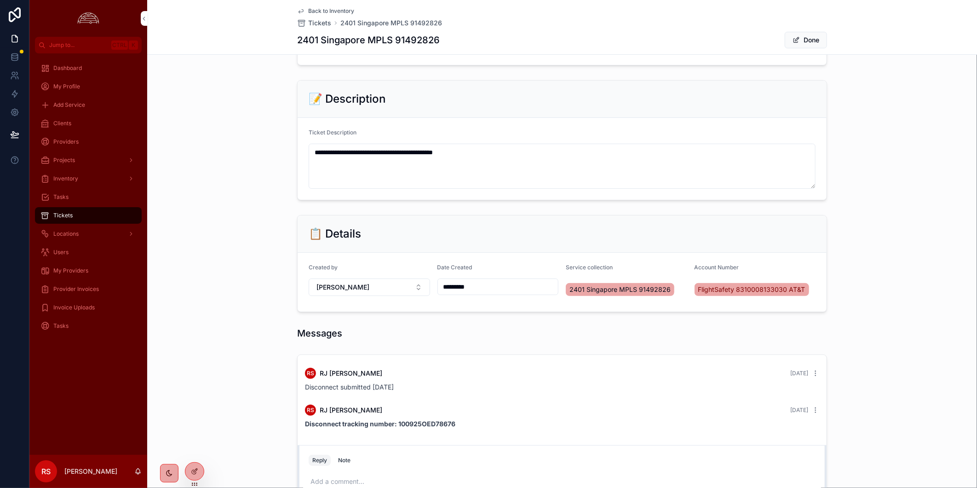
scroll to position [197, 0]
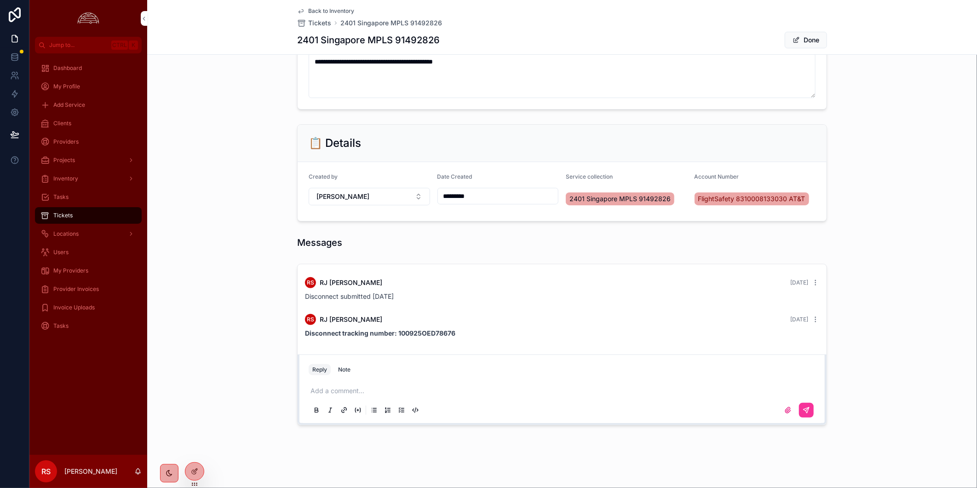
click at [493, 387] on p "scrollable content" at bounding box center [563, 390] width 507 height 9
click at [806, 408] on icon "scrollable content" at bounding box center [807, 408] width 3 height 3
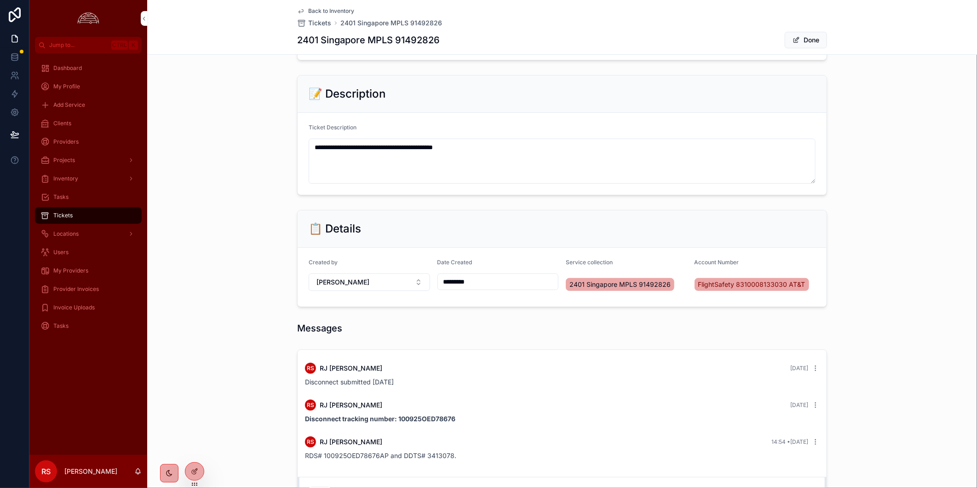
scroll to position [0, 0]
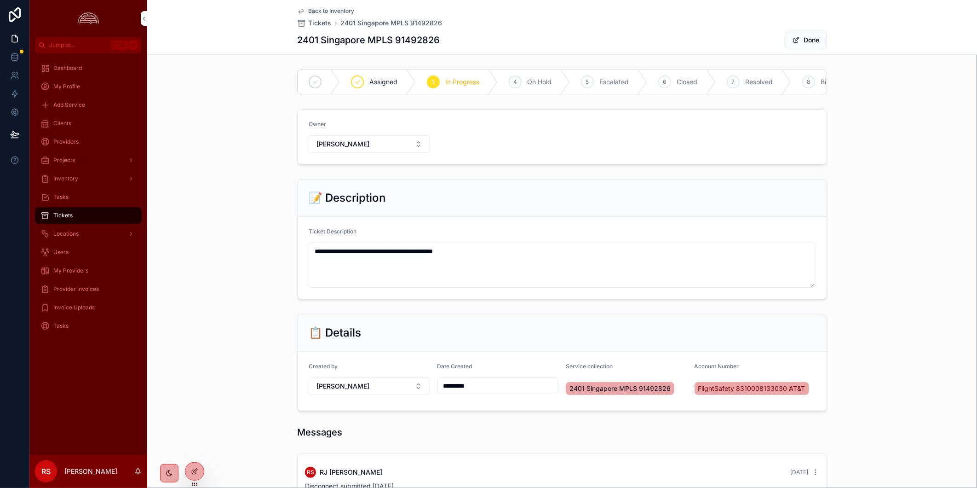
click at [332, 10] on span "Back to Inventory" at bounding box center [331, 10] width 46 height 7
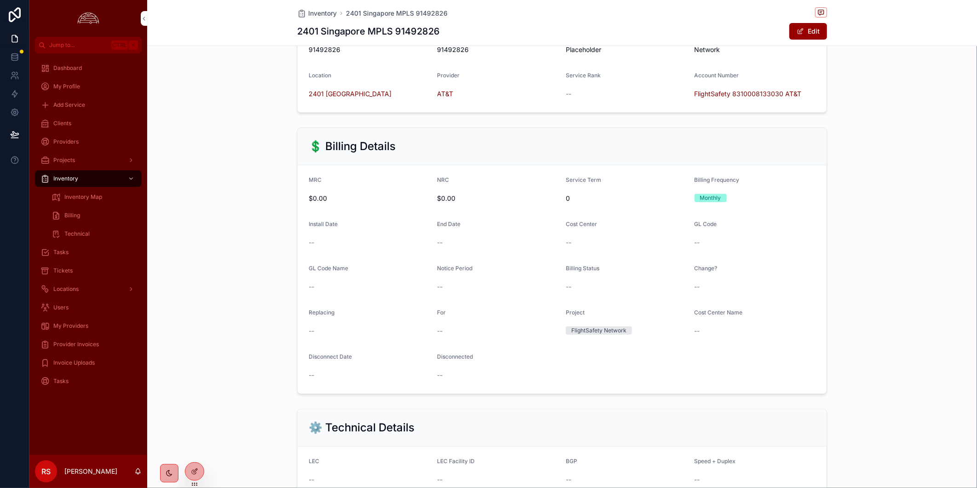
scroll to position [255, 0]
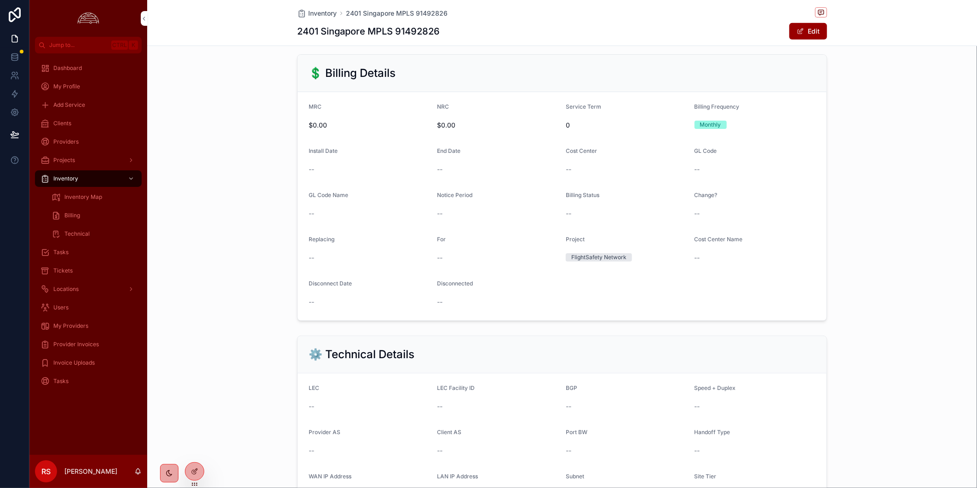
click at [888, 283] on div "💲 Billing Details MRC $0.00 NRC $0.00 Service Term 0 Billing Frequency Monthly …" at bounding box center [562, 188] width 830 height 274
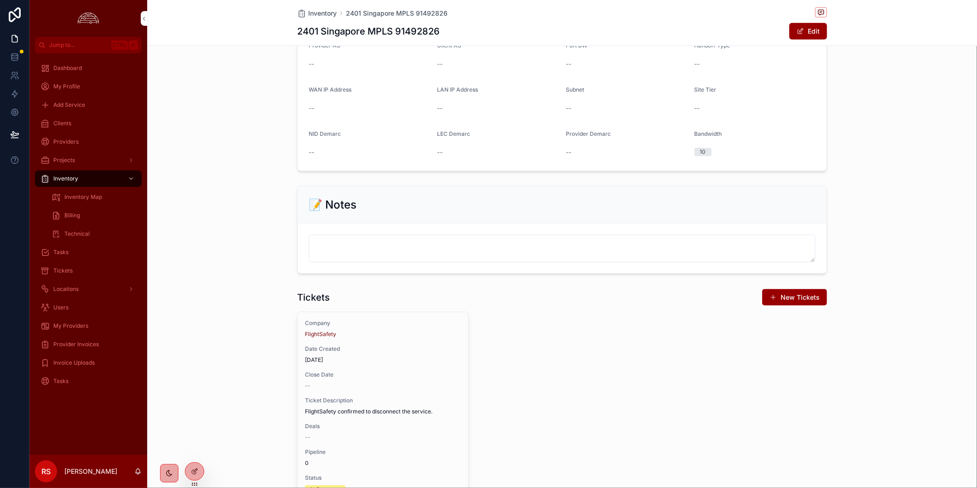
scroll to position [817, 0]
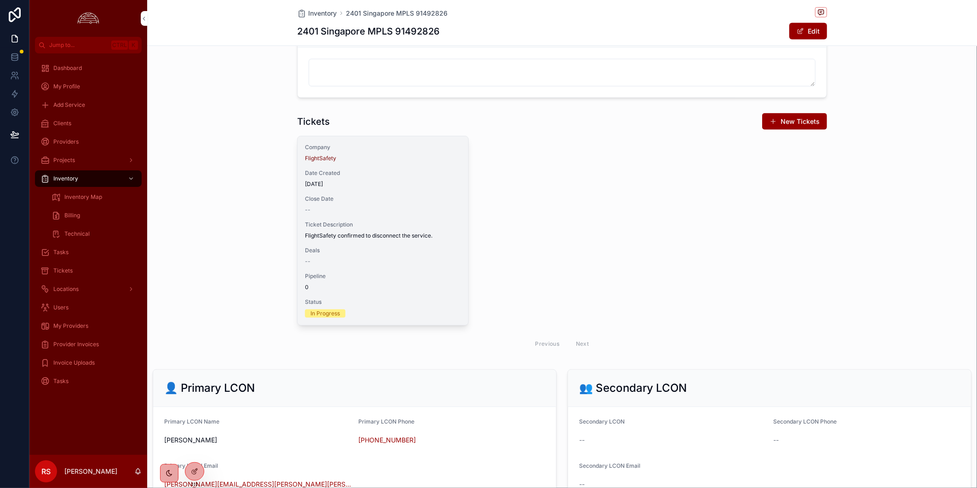
click at [348, 228] on span "Ticket Description" at bounding box center [383, 224] width 156 height 7
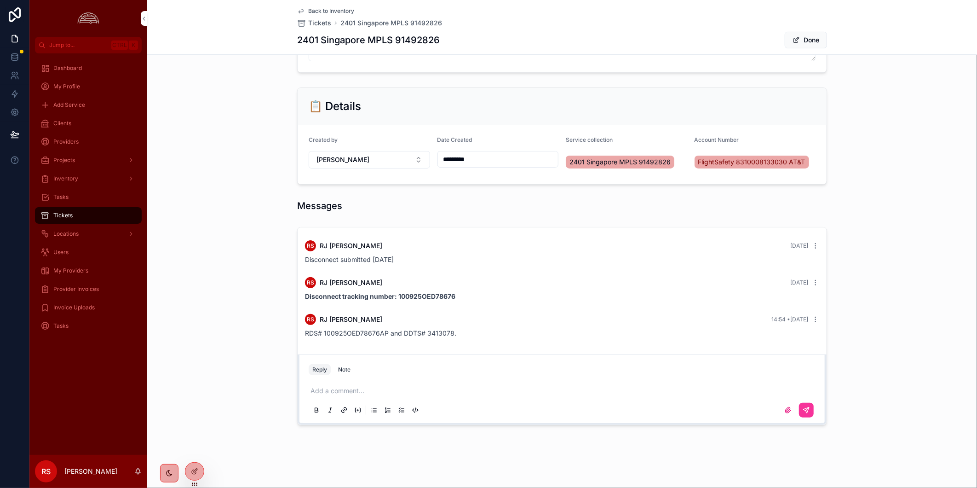
scroll to position [234, 0]
click at [311, 9] on span "Back to Inventory" at bounding box center [331, 10] width 46 height 7
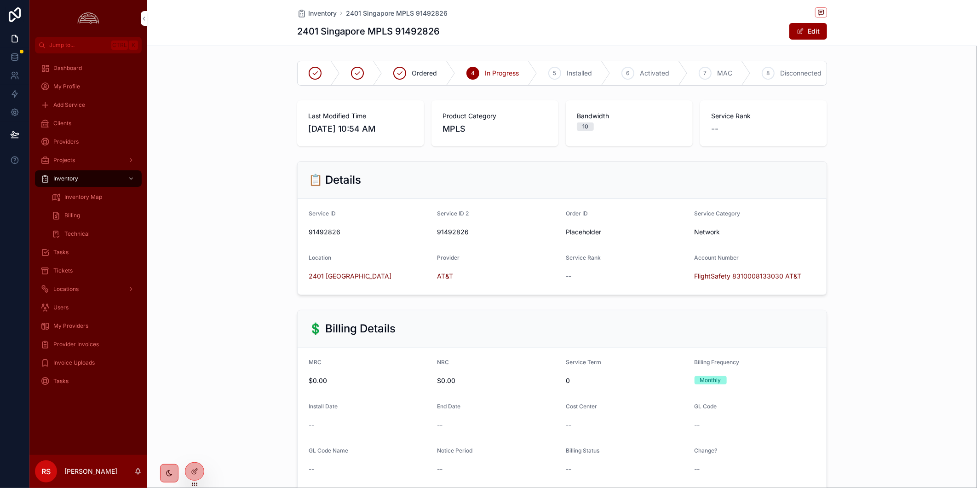
click at [780, 76] on span "Disconnected" at bounding box center [800, 73] width 41 height 9
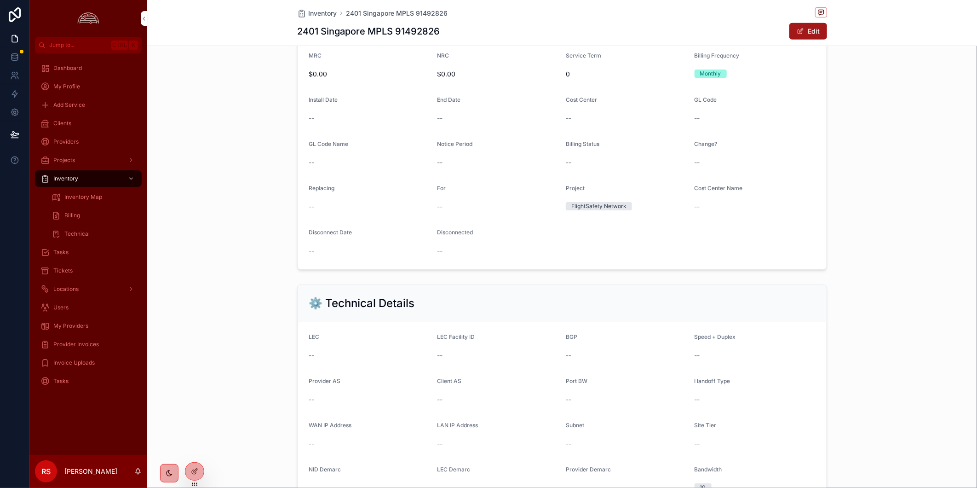
click at [797, 30] on span "scrollable content" at bounding box center [800, 31] width 7 height 7
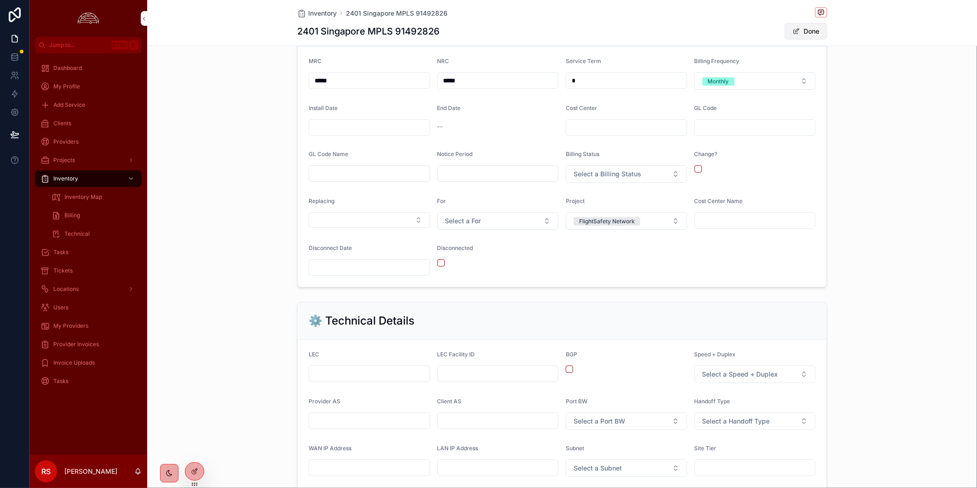
scroll to position [312, 0]
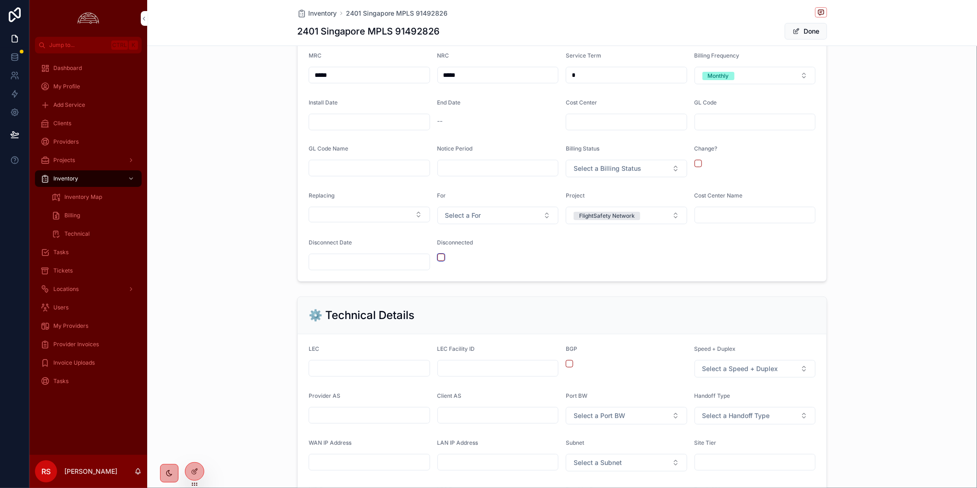
click at [437, 256] on button "scrollable content" at bounding box center [440, 256] width 7 height 7
click at [375, 262] on input "scrollable content" at bounding box center [369, 261] width 121 height 13
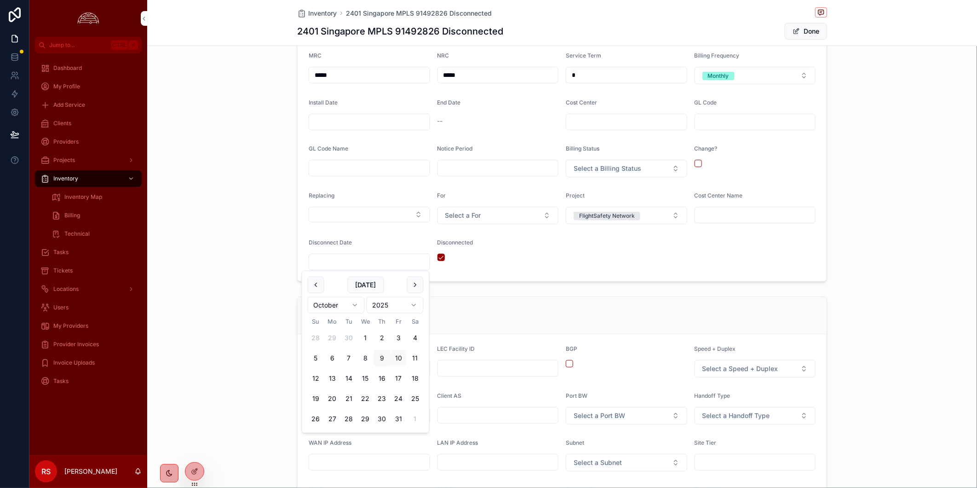
click at [385, 357] on button "9" at bounding box center [382, 358] width 17 height 17
type input "*********"
click at [804, 35] on button "Done" at bounding box center [806, 31] width 42 height 17
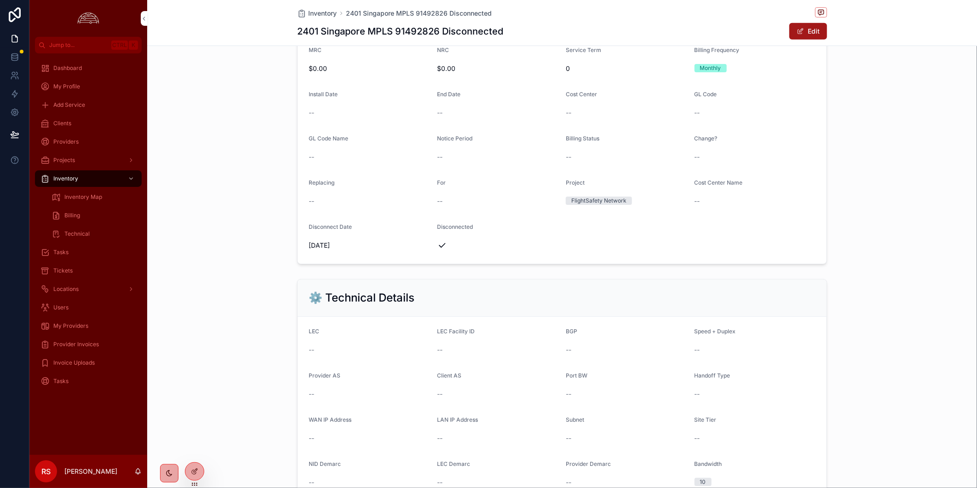
scroll to position [306, 0]
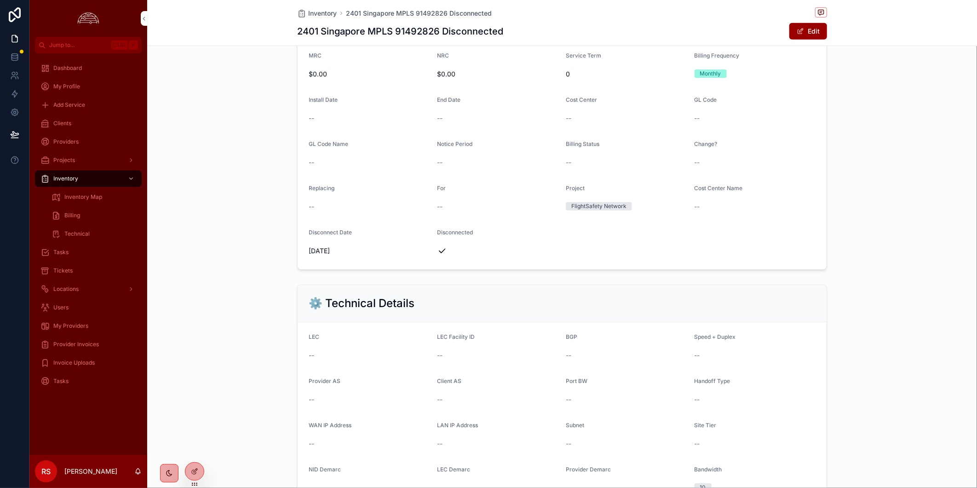
click at [837, 252] on div "💲 Billing Details MRC $0.00 NRC $0.00 Service Term 0 Billing Frequency Monthly …" at bounding box center [562, 137] width 830 height 274
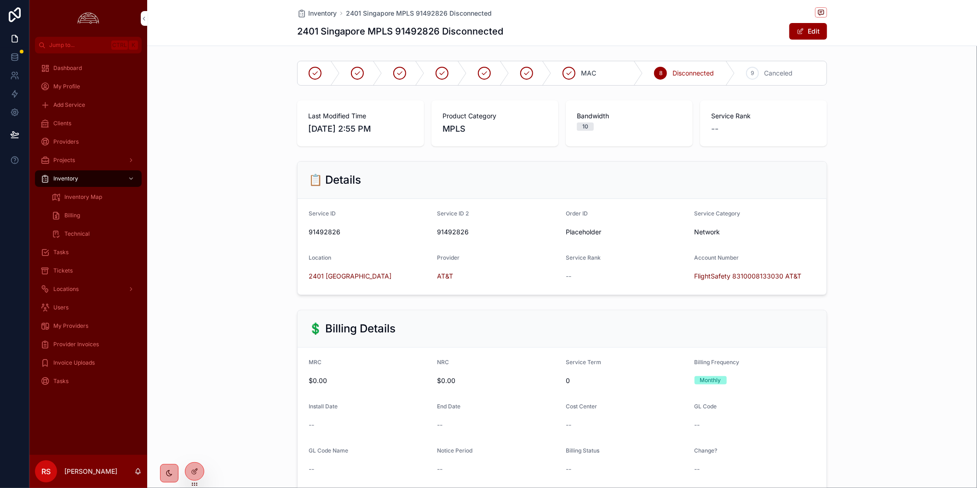
click at [649, 25] on div "2401 Singapore MPLS 91492826 Disconnected Edit" at bounding box center [562, 31] width 530 height 17
click at [63, 125] on span "Clients" at bounding box center [62, 123] width 18 height 7
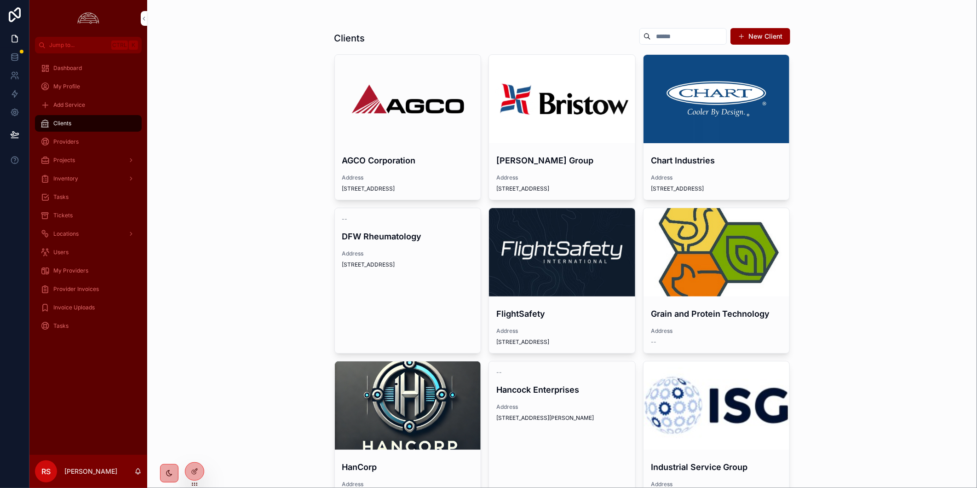
click at [87, 208] on div "Tickets" at bounding box center [88, 215] width 96 height 15
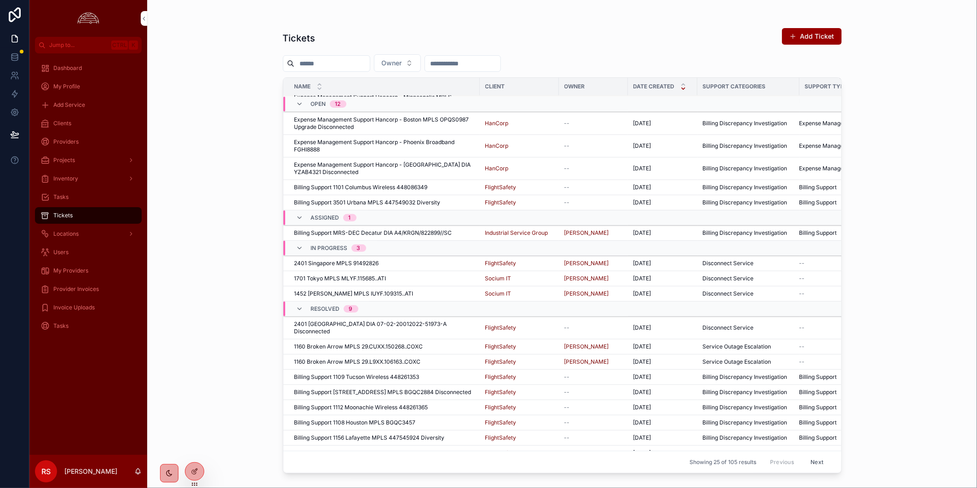
scroll to position [153, 0]
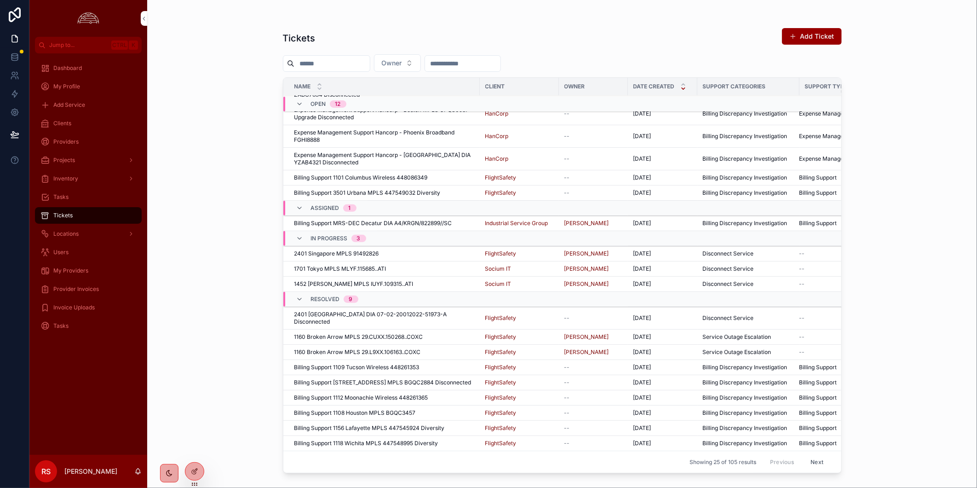
click at [414, 265] on div "1701 Tokyo MPLS MLYF.115685..ATI 1701 Tokyo MPLS MLYF.115685..ATI" at bounding box center [384, 268] width 180 height 7
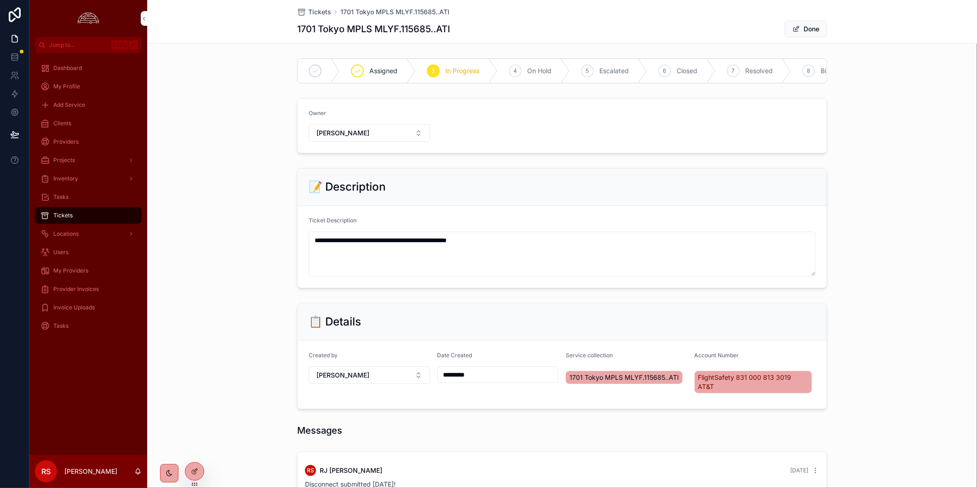
drag, startPoint x: 474, startPoint y: 26, endPoint x: 375, endPoint y: 34, distance: 99.7
click at [375, 34] on div "1701 Tokyo MPLS MLYF.115685..ATI Done" at bounding box center [562, 28] width 530 height 17
copy h1 "MLYF.115685..ATI"
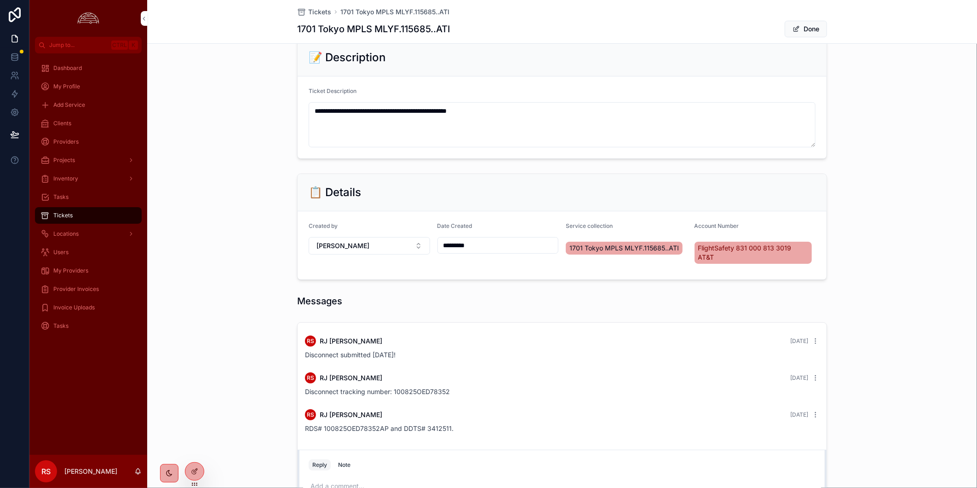
scroll to position [223, 0]
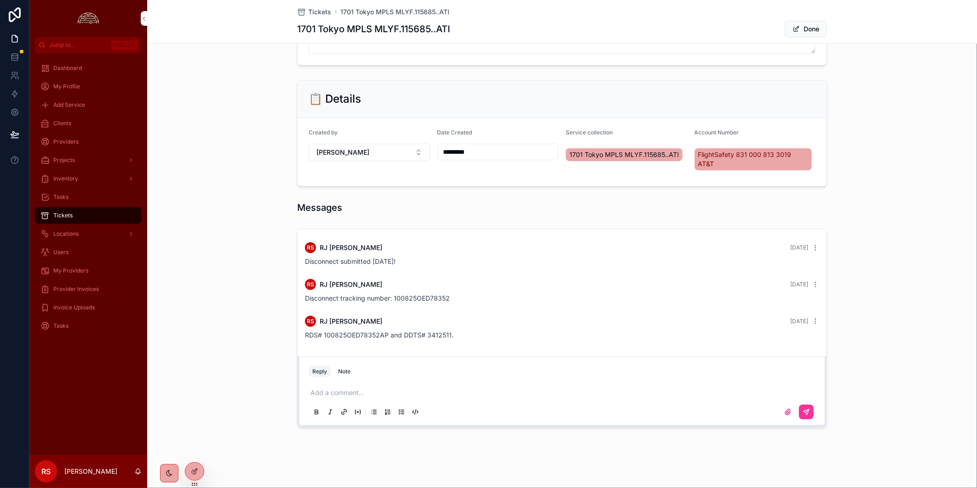
click at [103, 121] on div "Clients" at bounding box center [88, 123] width 96 height 15
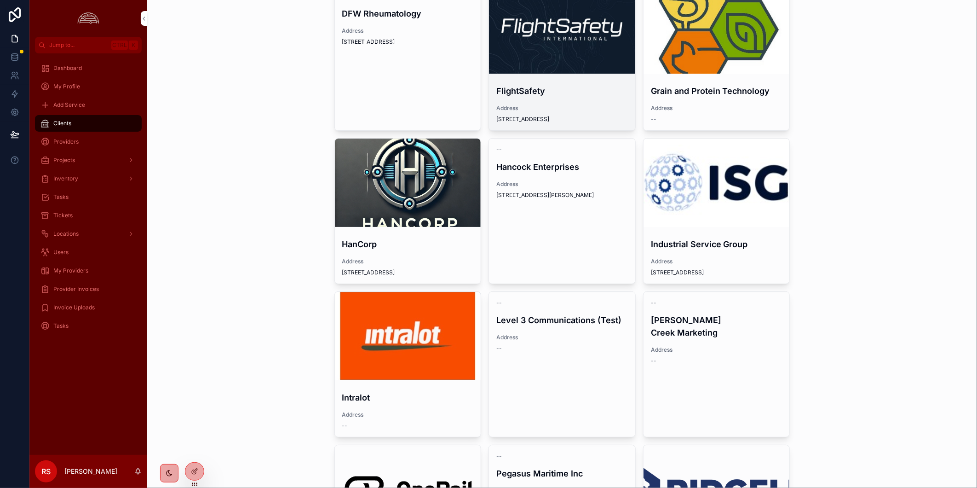
click at [568, 46] on div "scrollable content" at bounding box center [562, 29] width 146 height 88
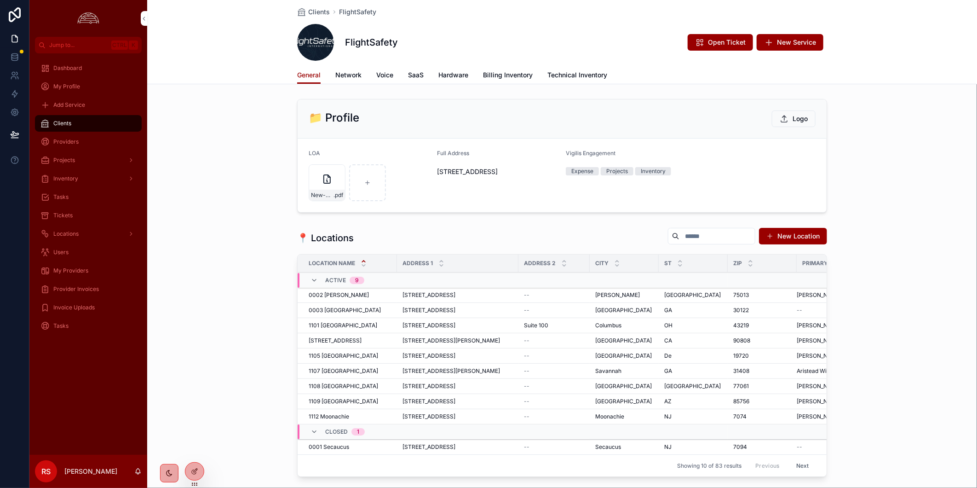
click at [511, 72] on span "Billing Inventory" at bounding box center [508, 74] width 50 height 9
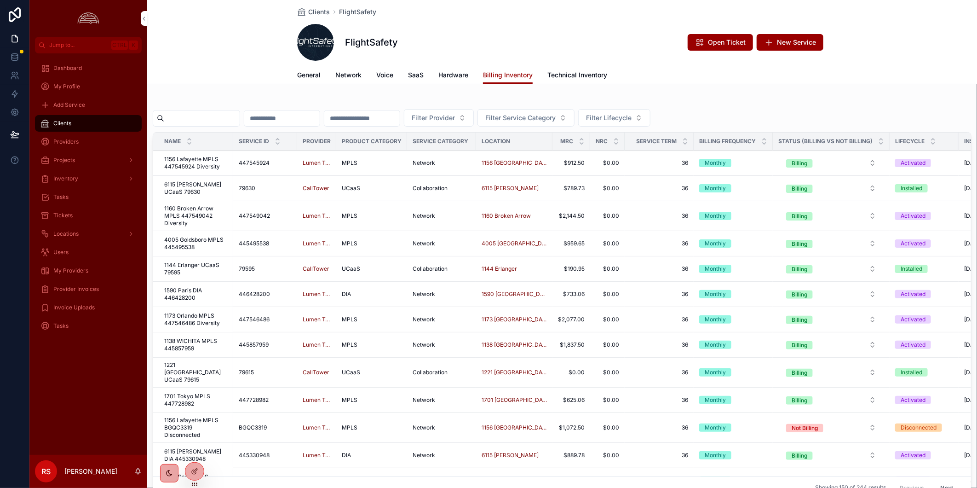
click at [232, 114] on input "scrollable content" at bounding box center [201, 118] width 75 height 13
paste input "**********"
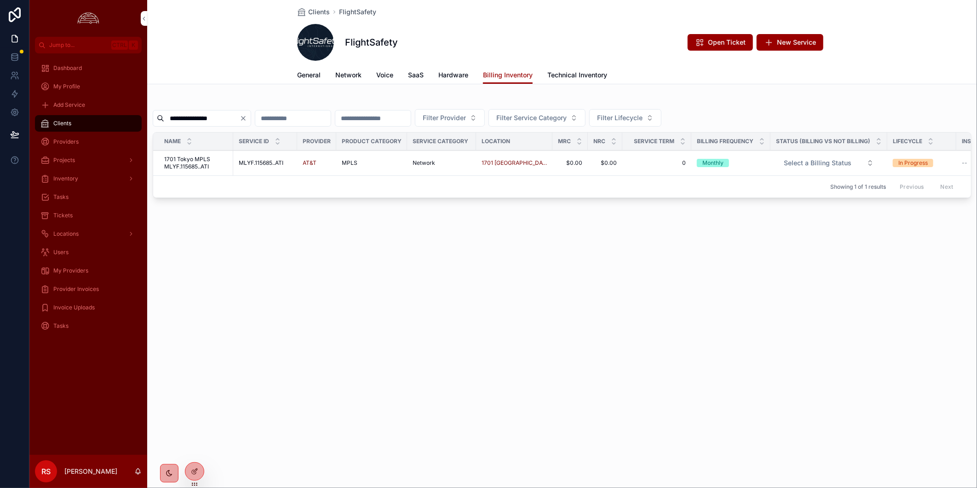
type input "**********"
click at [208, 171] on td "1701 Tokyo MPLS MLYF.115685..ATI 1701 Tokyo MPLS MLYF.115685..ATI" at bounding box center [193, 162] width 80 height 25
click at [207, 166] on span "1701 Tokyo MPLS MLYF.115685..ATI" at bounding box center [195, 162] width 63 height 15
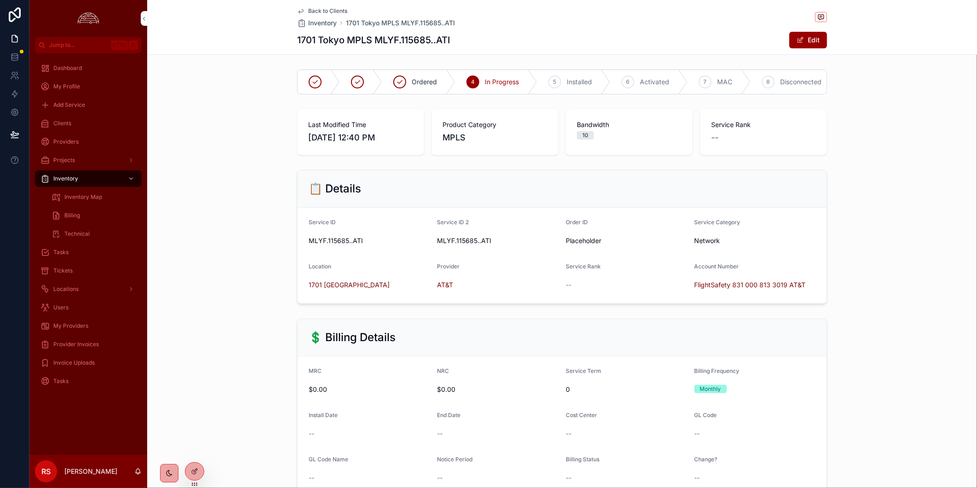
click at [780, 79] on span "Disconnected" at bounding box center [800, 81] width 41 height 9
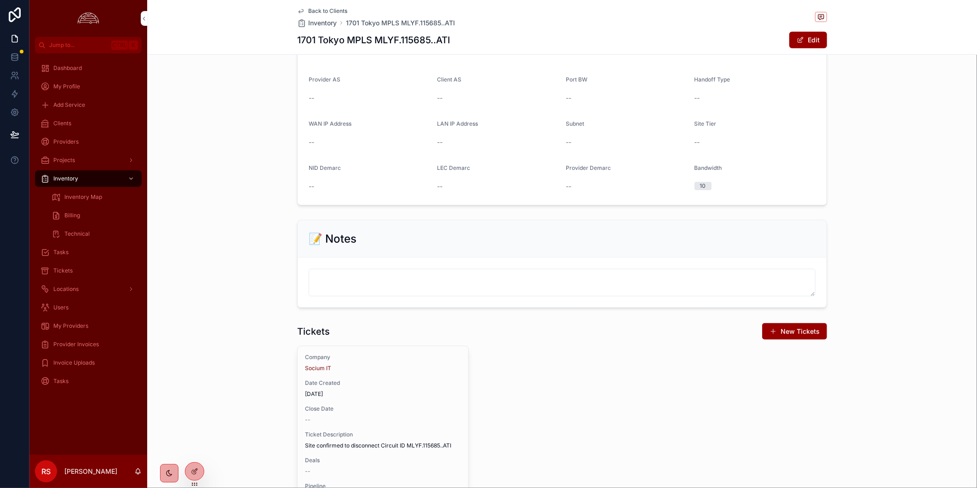
scroll to position [715, 0]
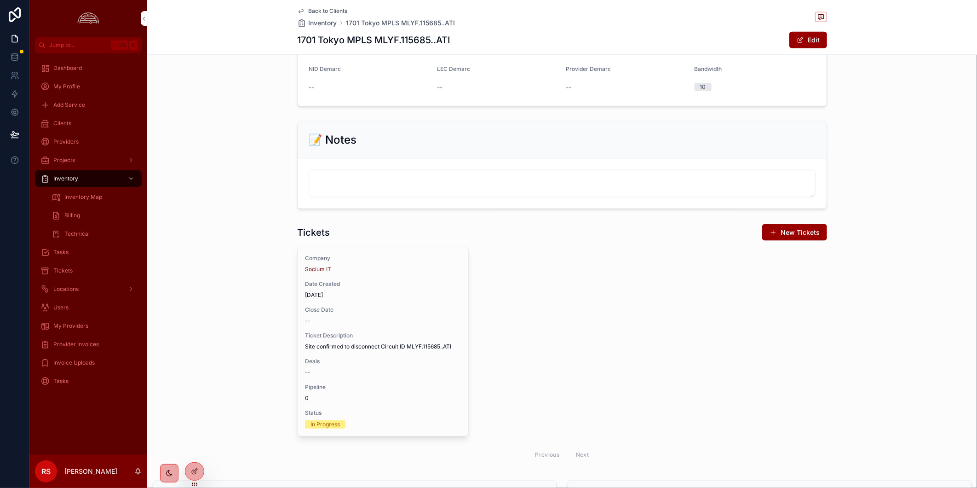
click at [408, 44] on h1 "1701 Tokyo MPLS MLYF.115685..ATI" at bounding box center [373, 40] width 153 height 13
copy h1 "115685"
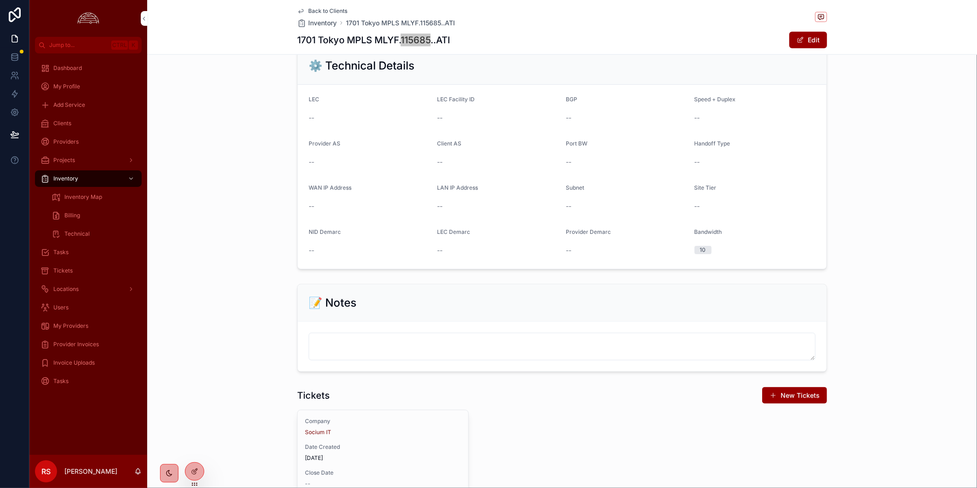
scroll to position [408, 0]
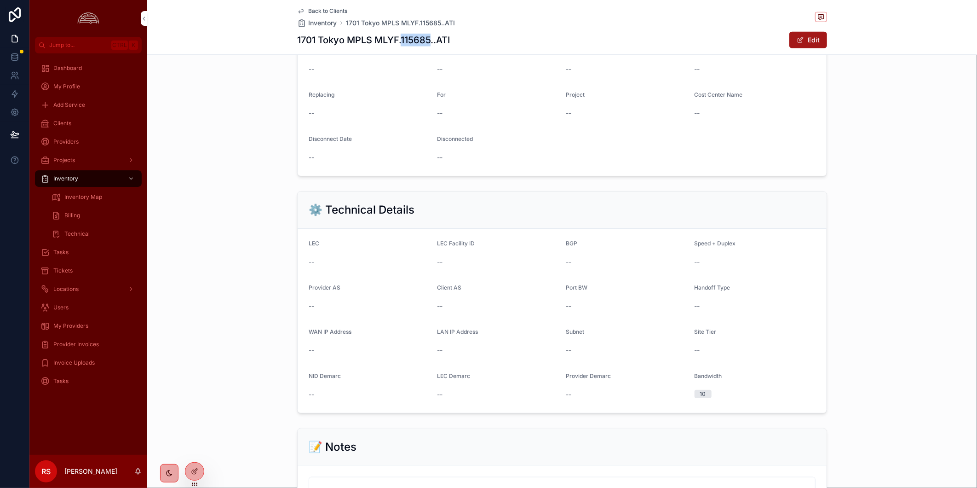
click at [808, 34] on button "Edit" at bounding box center [808, 40] width 38 height 17
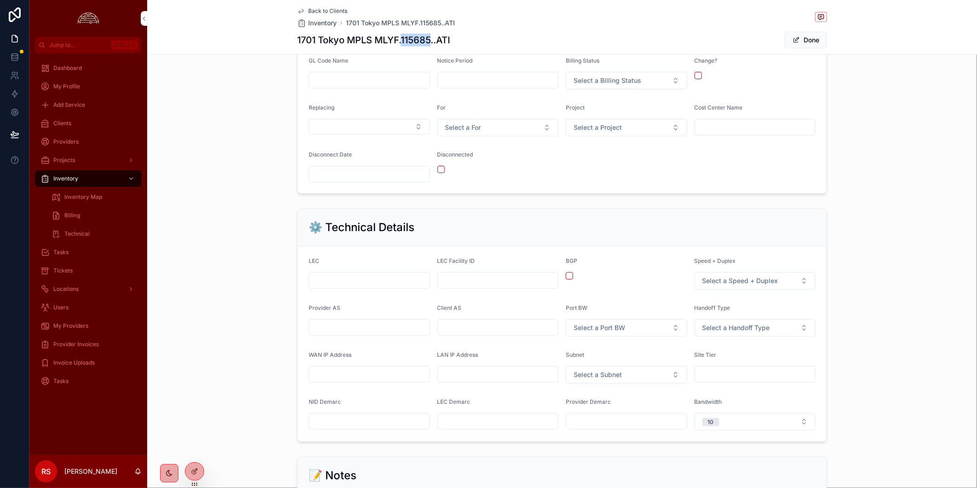
scroll to position [417, 0]
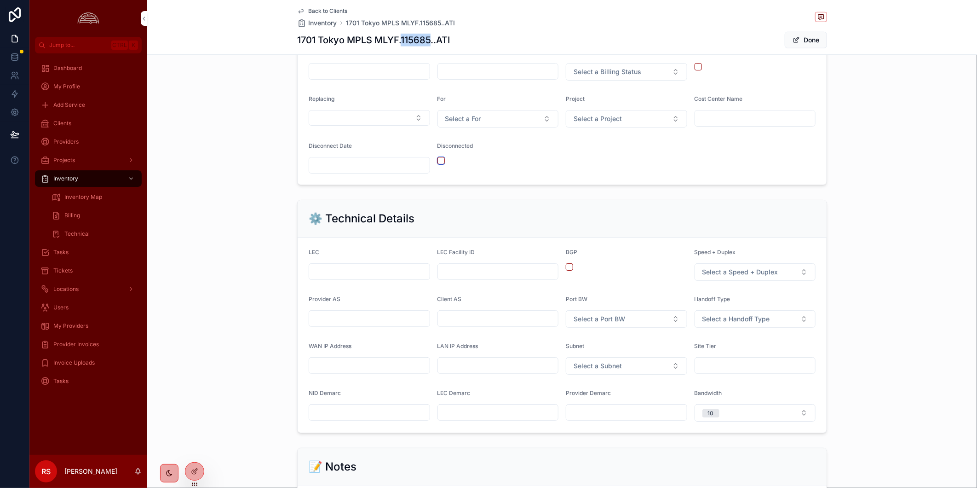
click at [438, 159] on button "scrollable content" at bounding box center [440, 160] width 7 height 7
click at [401, 165] on input "scrollable content" at bounding box center [369, 165] width 121 height 13
click at [367, 260] on button "8" at bounding box center [365, 261] width 17 height 17
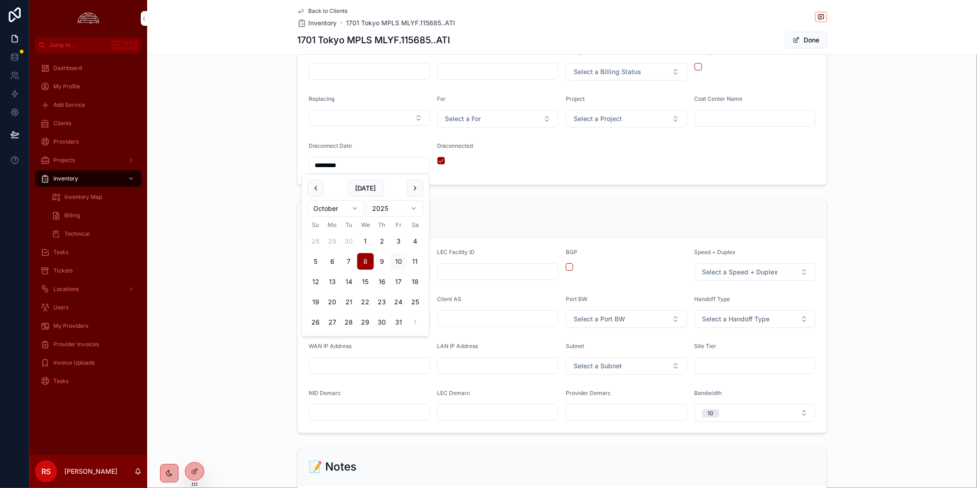
type input "*********"
click at [813, 37] on button "Done" at bounding box center [806, 40] width 42 height 17
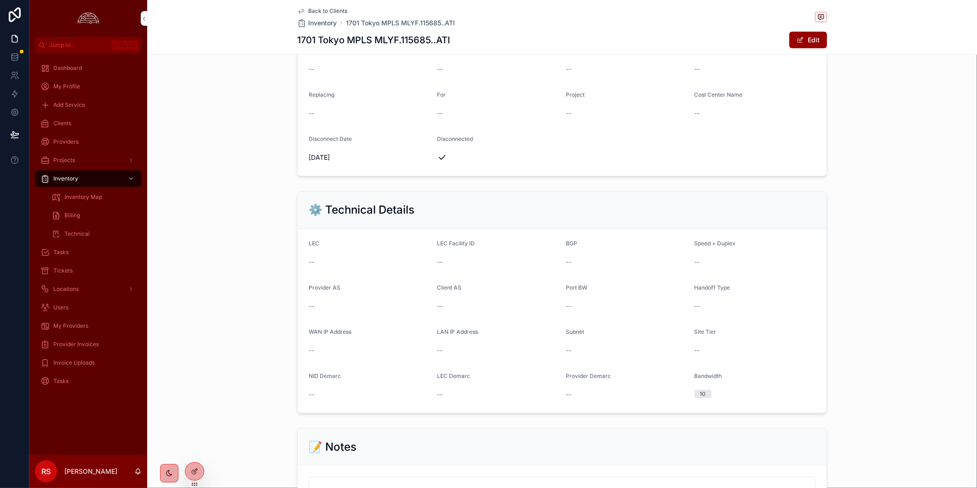
click at [920, 177] on div "💲 Billing Details MRC $0.00 NRC $0.00 Service Term 0 Billing Frequency Monthly …" at bounding box center [562, 43] width 830 height 274
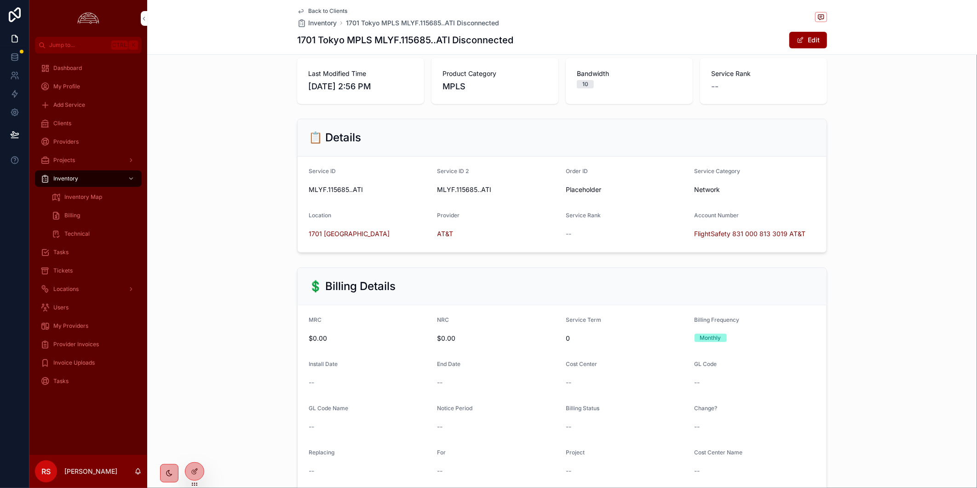
scroll to position [0, 0]
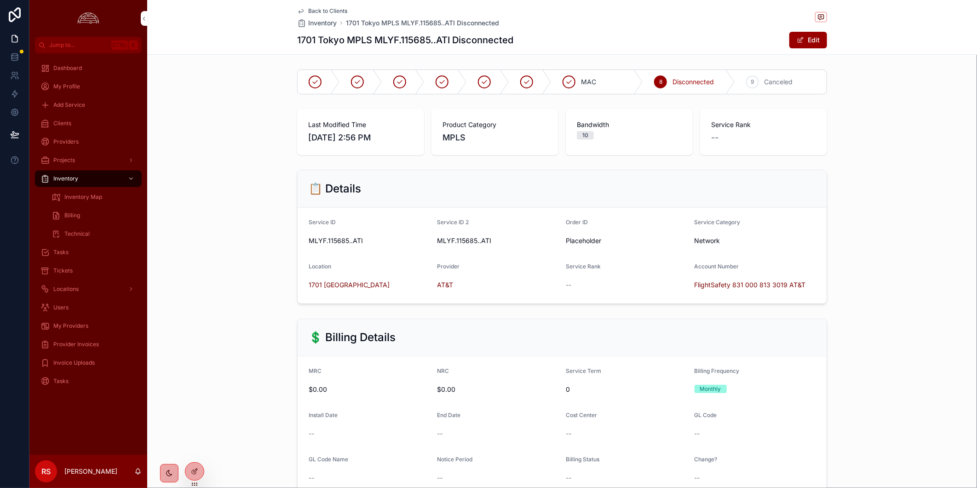
click at [624, 39] on div "1701 Tokyo MPLS MLYF.115685..ATI Disconnected Edit" at bounding box center [562, 39] width 530 height 17
click at [76, 267] on div "Tickets" at bounding box center [88, 270] width 96 height 15
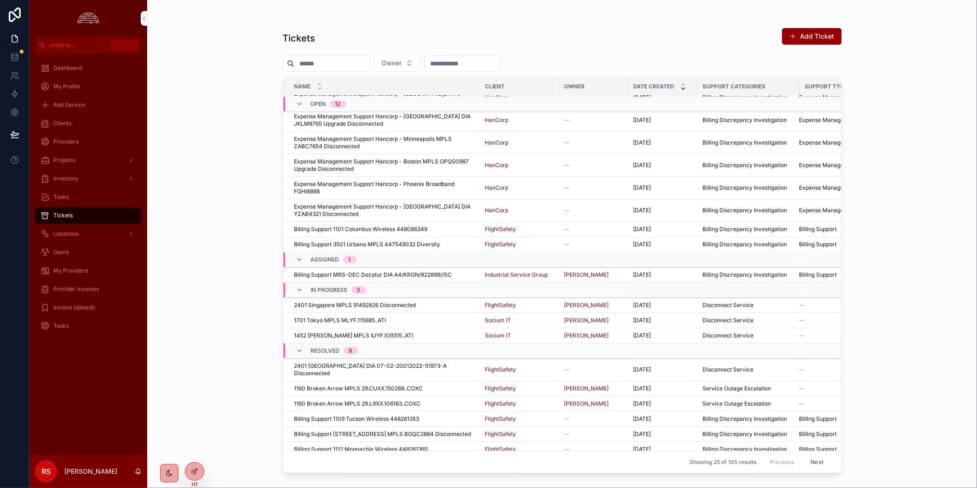
scroll to position [159, 0]
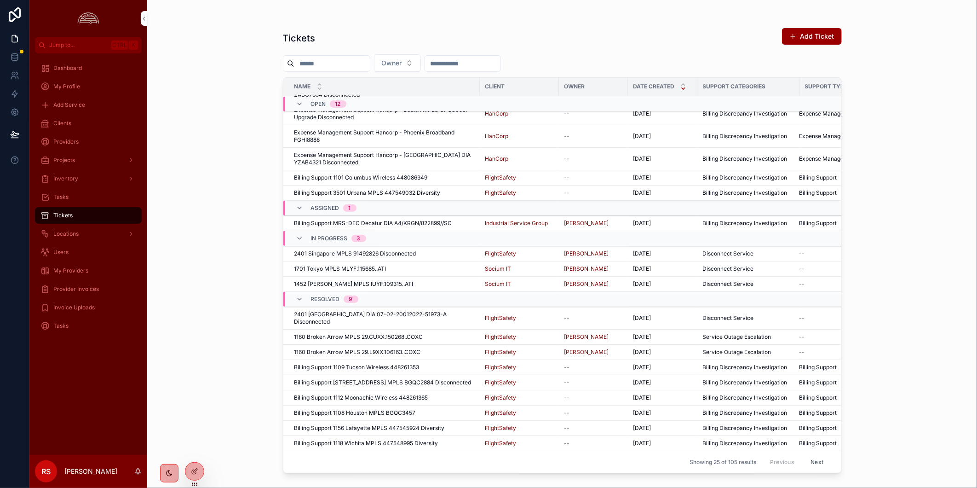
click at [429, 280] on div "1452 [PERSON_NAME] MPLS IUYF.109315..ATI 1452 [PERSON_NAME] MPLS IUYF.109315..A…" at bounding box center [384, 283] width 180 height 7
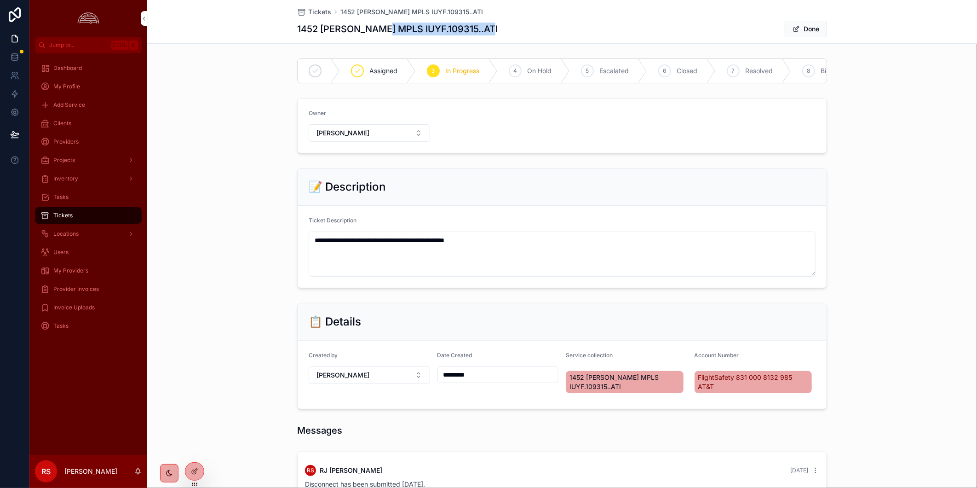
drag, startPoint x: 485, startPoint y: 29, endPoint x: 374, endPoint y: 27, distance: 110.9
click at [374, 27] on div "1452 [PERSON_NAME] MPLS IUYF.109315..ATI Done" at bounding box center [562, 28] width 530 height 17
copy h1 "MPLS IUYF.109315..ATI"
click at [85, 124] on div "Clients" at bounding box center [88, 123] width 96 height 15
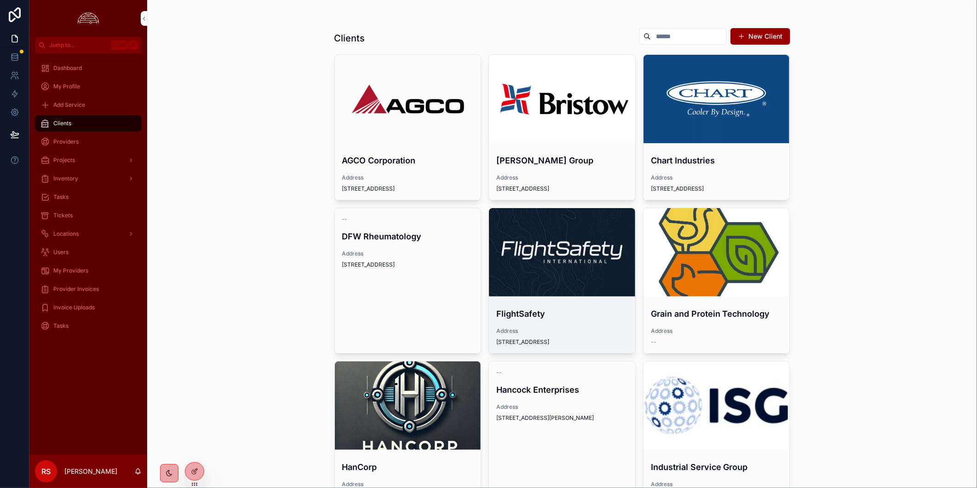
click at [544, 284] on div "scrollable content" at bounding box center [562, 252] width 146 height 88
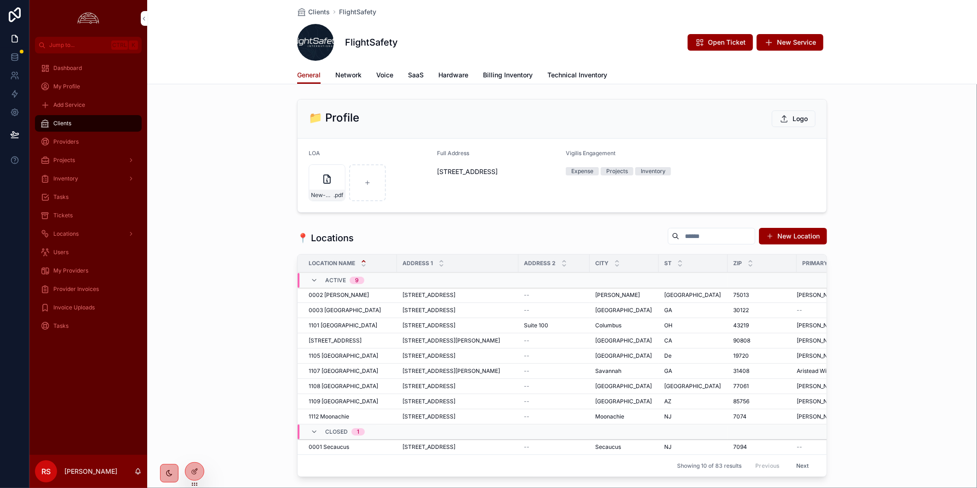
click at [505, 73] on span "Billing Inventory" at bounding box center [508, 74] width 50 height 9
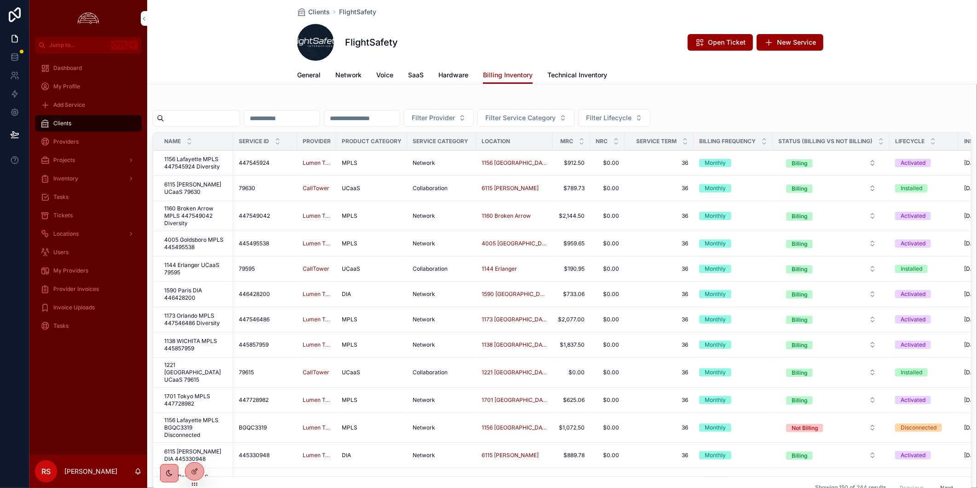
click at [233, 112] on input "scrollable content" at bounding box center [201, 118] width 75 height 13
paste input "**********"
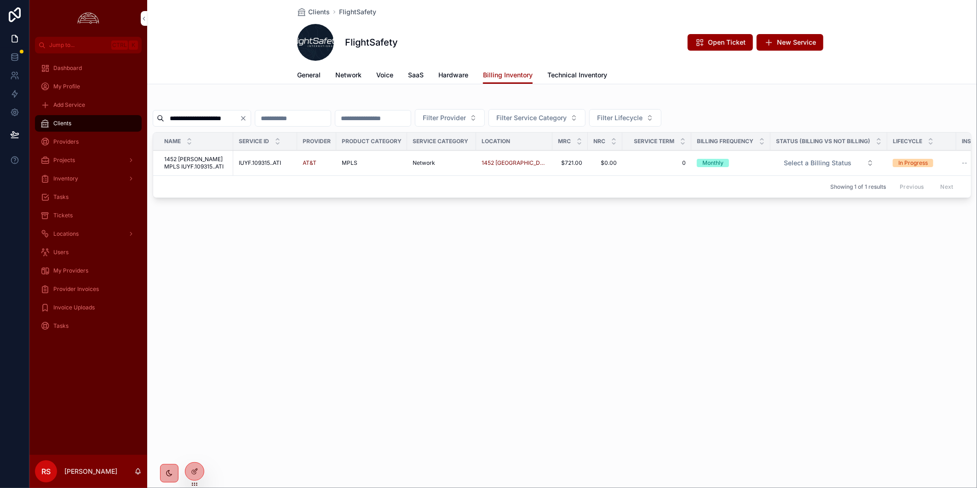
type input "**********"
click at [194, 163] on span "1452 [PERSON_NAME] MPLS IUYF.109315..ATI" at bounding box center [195, 162] width 63 height 15
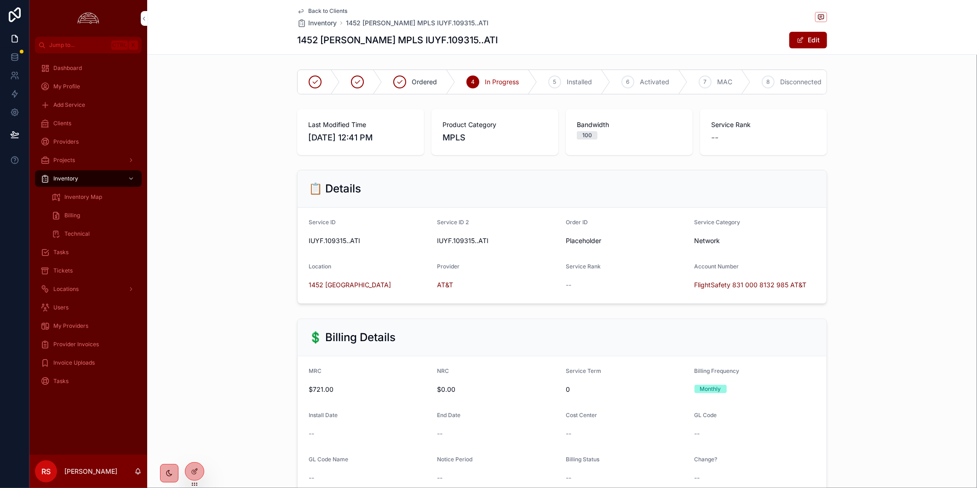
click at [0, 0] on icon "scrollable content" at bounding box center [0, 0] width 0 height 0
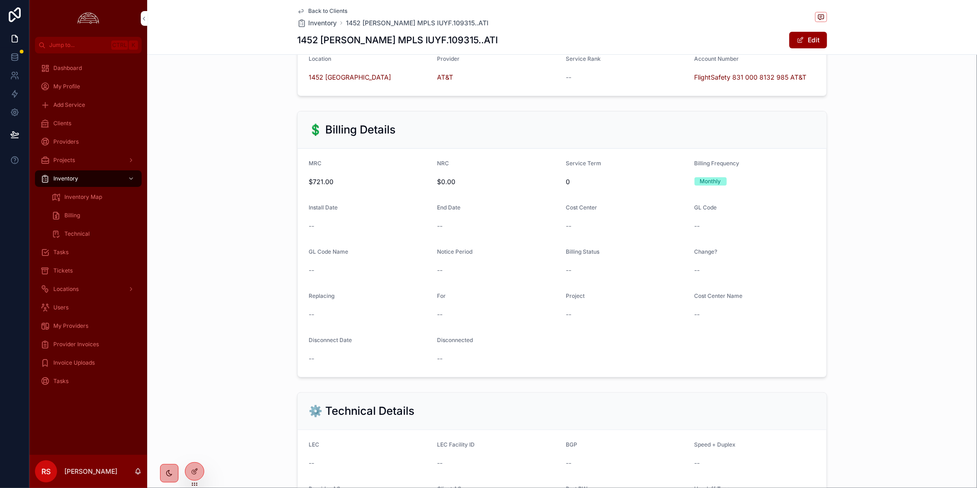
scroll to position [306, 0]
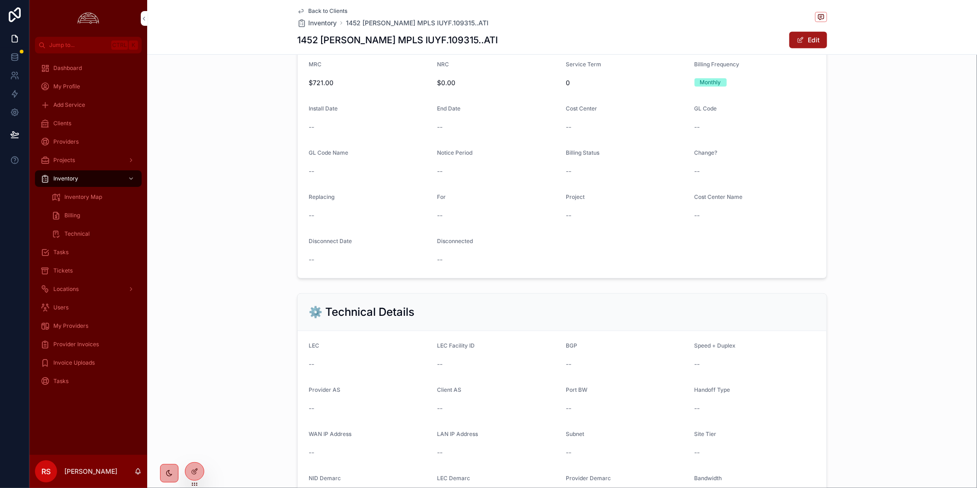
click at [805, 33] on button "Edit" at bounding box center [808, 40] width 38 height 17
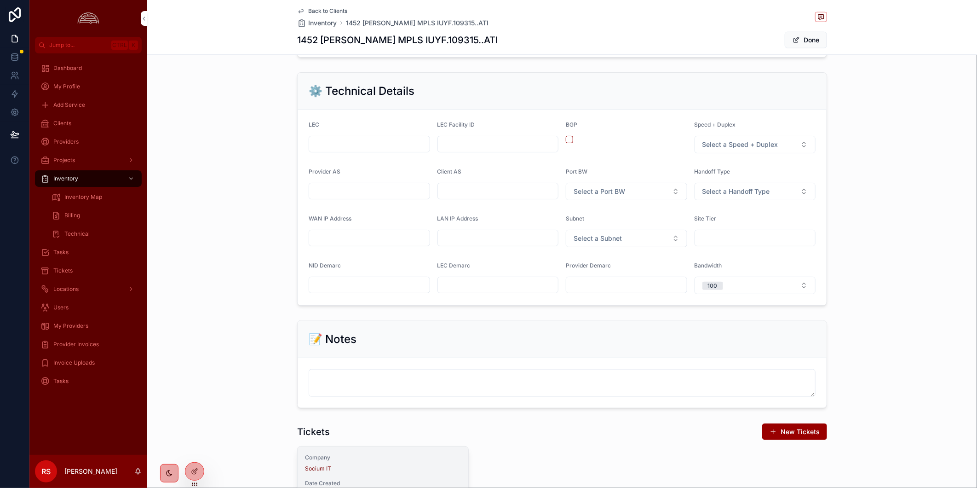
scroll to position [460, 0]
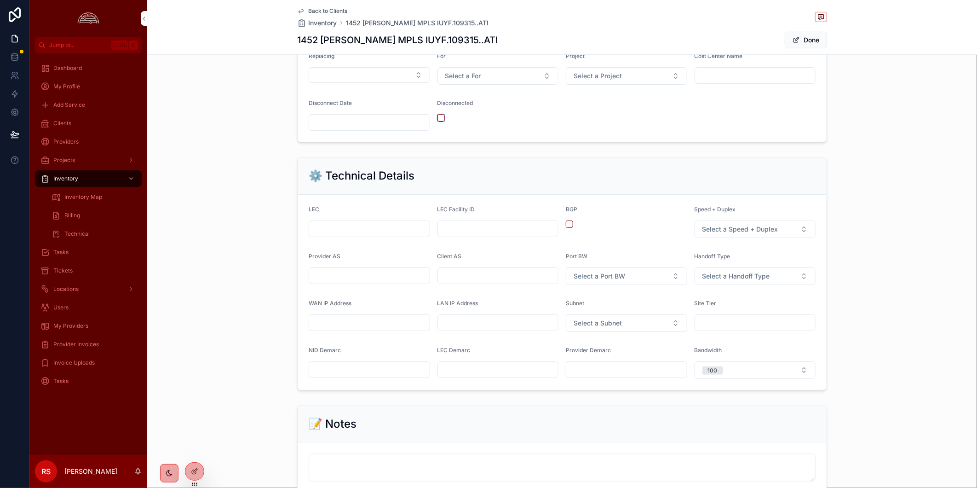
click at [437, 118] on button "scrollable content" at bounding box center [440, 117] width 7 height 7
click at [385, 118] on input "scrollable content" at bounding box center [369, 122] width 121 height 13
click at [370, 221] on button "8" at bounding box center [365, 219] width 17 height 17
type input "*********"
click at [800, 39] on button "Done" at bounding box center [806, 40] width 42 height 17
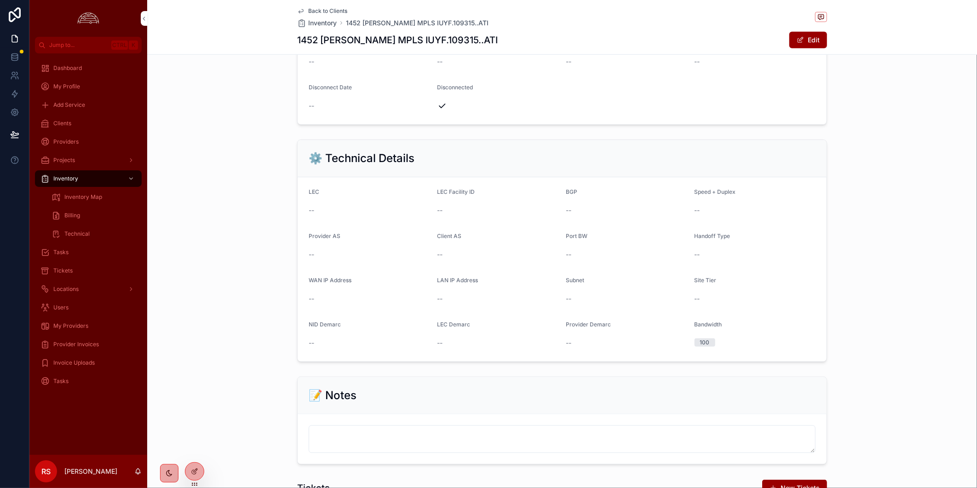
scroll to position [449, 0]
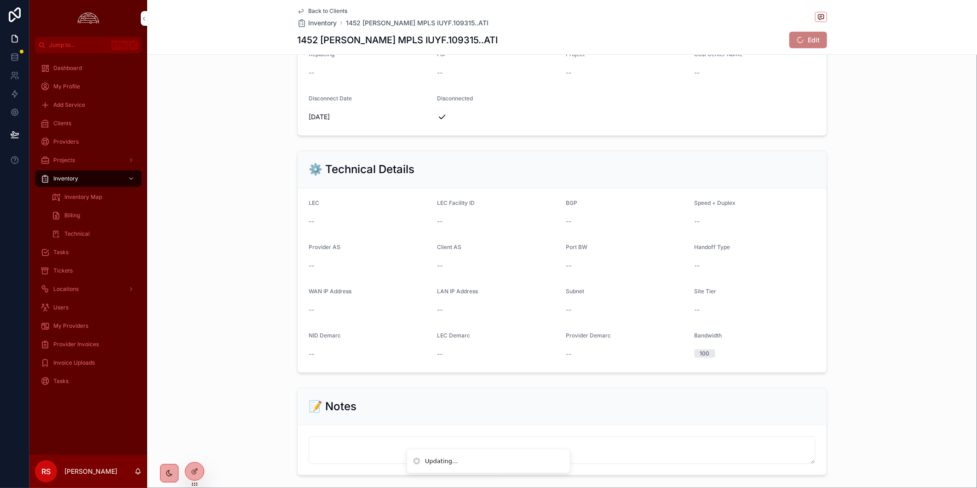
drag, startPoint x: 889, startPoint y: 113, endPoint x: 885, endPoint y: 121, distance: 9.1
click at [889, 114] on div "💲 Billing Details MRC $721.00 NRC $0.00 Service Term 0 Billing Frequency Monthl…" at bounding box center [562, 3] width 830 height 274
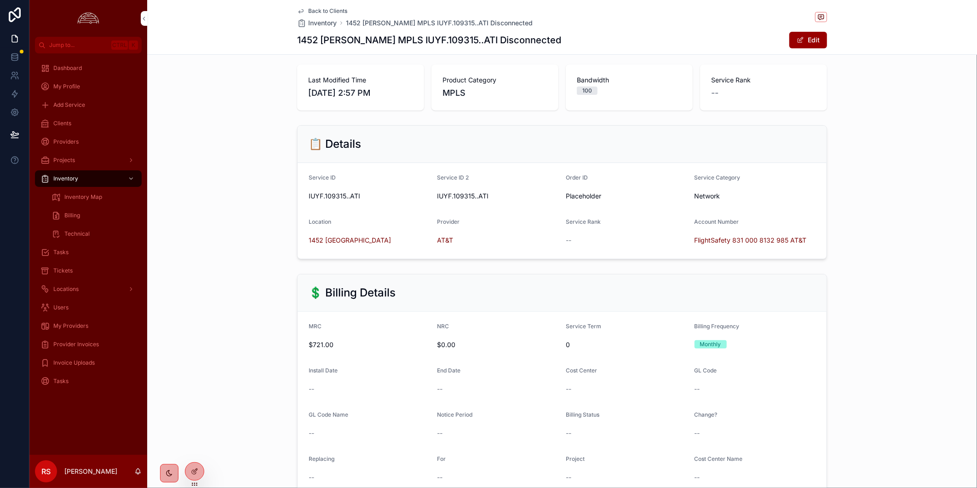
scroll to position [0, 0]
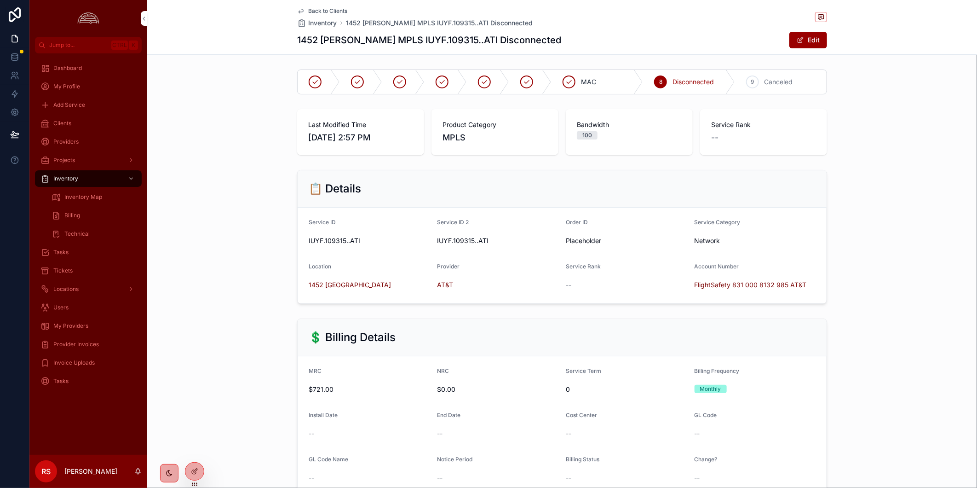
click at [705, 21] on div "Back to Clients Inventory 1452 [PERSON_NAME] MPLS IUYF.109315..ATI Disconnected" at bounding box center [562, 17] width 530 height 20
click at [309, 12] on span "Back to Clients" at bounding box center [327, 10] width 39 height 7
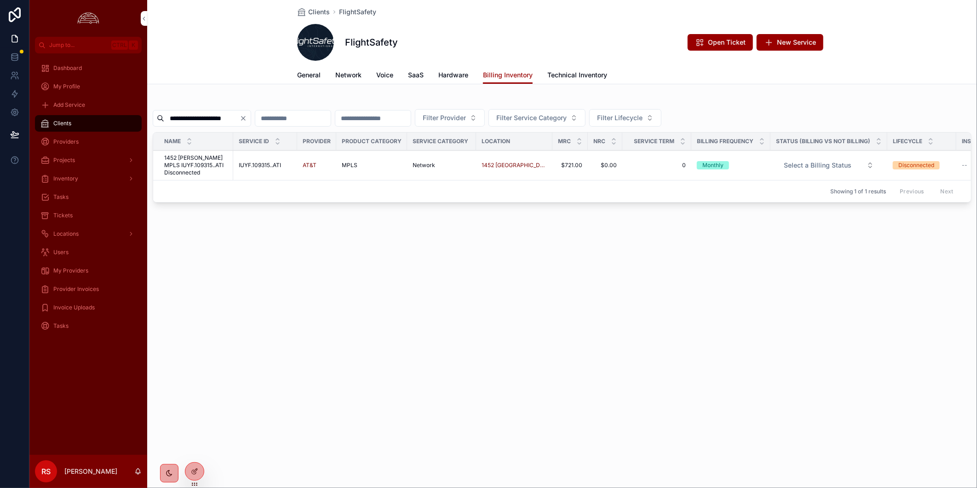
drag, startPoint x: 314, startPoint y: 243, endPoint x: 319, endPoint y: 195, distance: 48.5
click at [314, 236] on div "**********" at bounding box center [562, 134] width 830 height 269
click at [76, 215] on div "Tickets" at bounding box center [88, 215] width 96 height 15
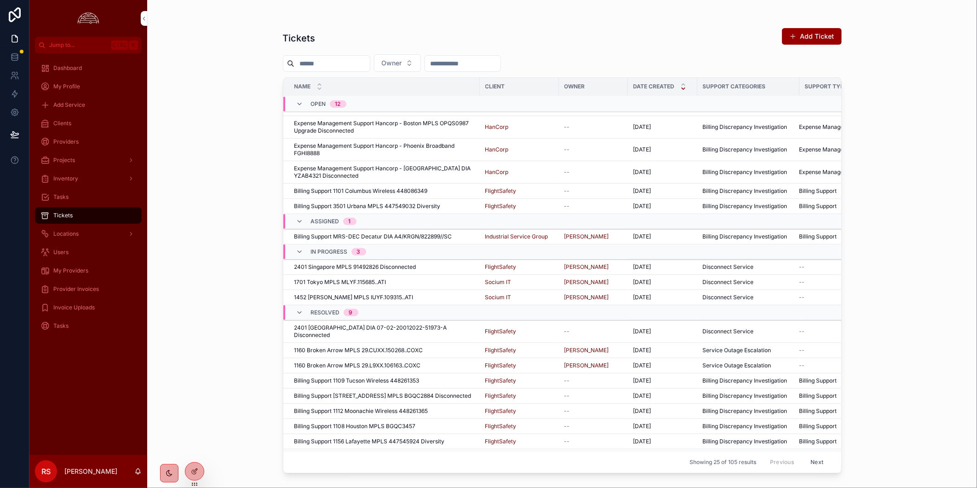
scroll to position [153, 0]
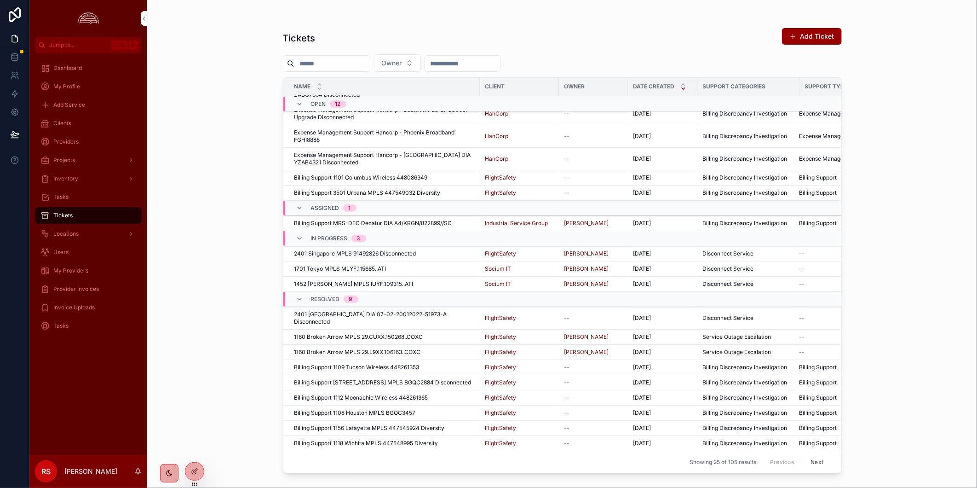
click at [458, 315] on div "2401 [GEOGRAPHIC_DATA] DIA 07-02-20012022-51973-A Disconnected 2401 [GEOGRAPHIC…" at bounding box center [384, 317] width 180 height 15
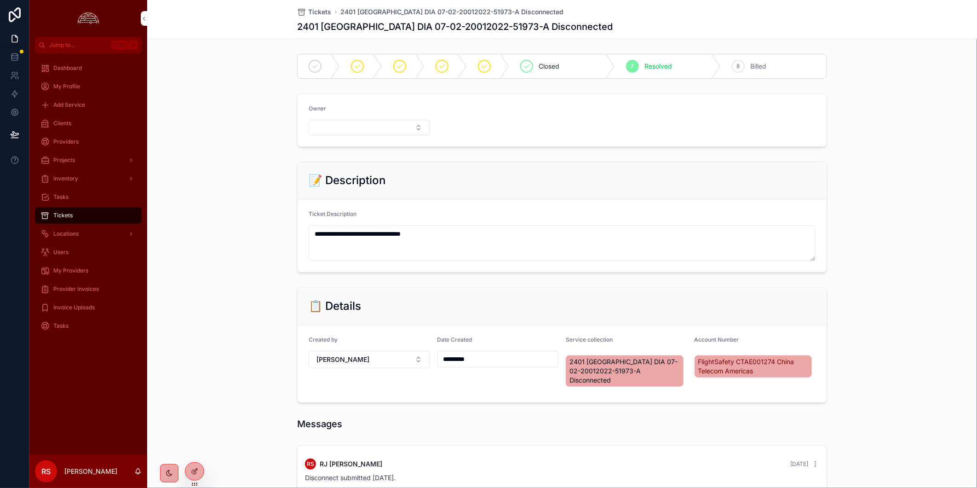
click at [418, 29] on h1 "2401 [GEOGRAPHIC_DATA] DIA 07-02-20012022-51973-A Disconnected" at bounding box center [455, 26] width 316 height 13
click at [419, 29] on h1 "2401 [GEOGRAPHIC_DATA] DIA 07-02-20012022-51973-A Disconnected" at bounding box center [455, 26] width 316 height 13
copy h1 "20012022"
click at [81, 125] on div "Clients" at bounding box center [88, 123] width 96 height 15
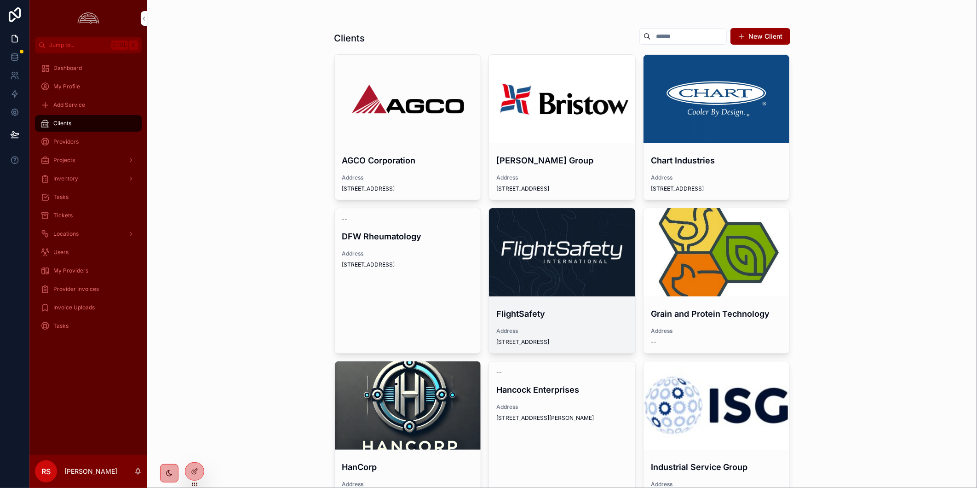
click at [0, 0] on div "scrollable content" at bounding box center [0, 0] width 0 height 0
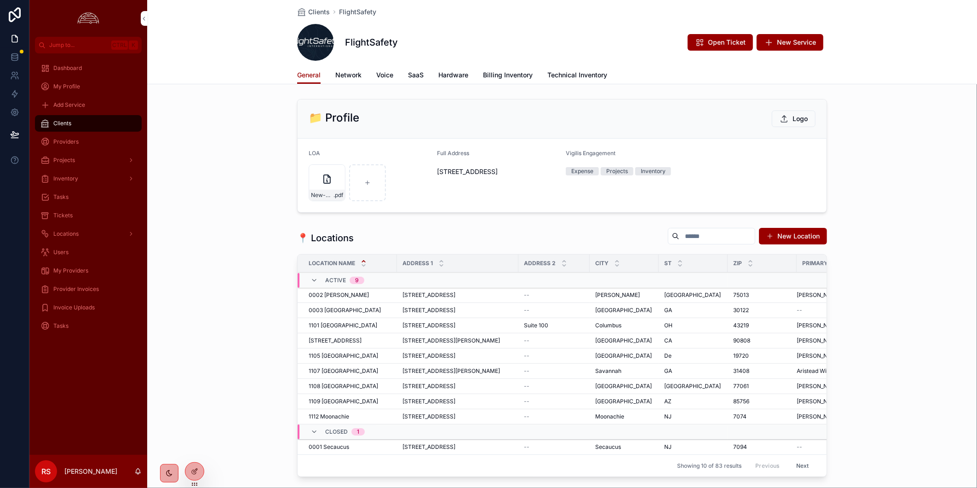
click at [520, 75] on span "Billing Inventory" at bounding box center [508, 74] width 50 height 9
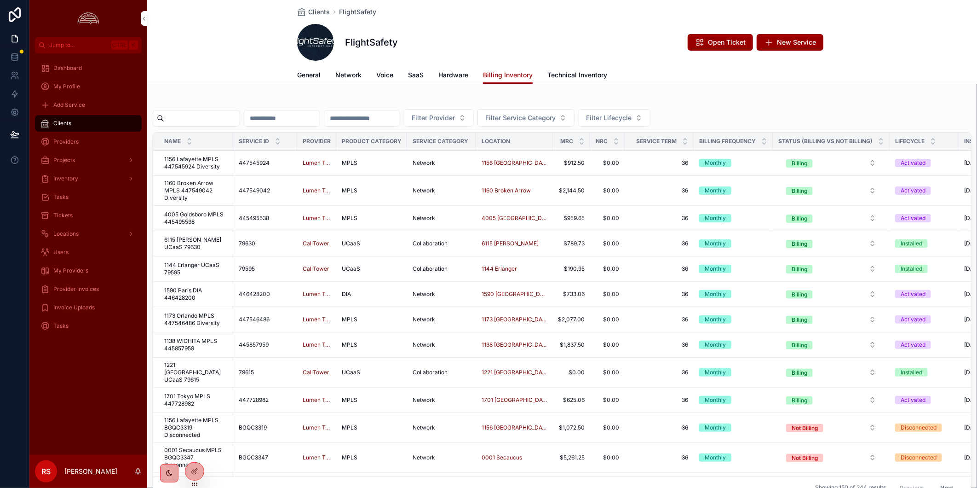
click at [198, 119] on input "scrollable content" at bounding box center [201, 118] width 75 height 13
paste input "********"
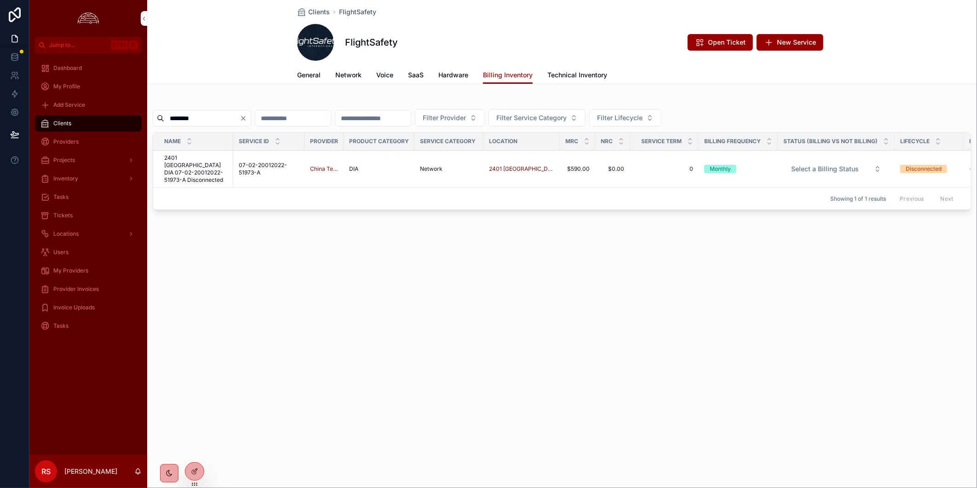
type input "********"
click at [219, 164] on span "2401 [GEOGRAPHIC_DATA] DIA 07-02-20012022-51973-A Disconnected" at bounding box center [195, 168] width 63 height 29
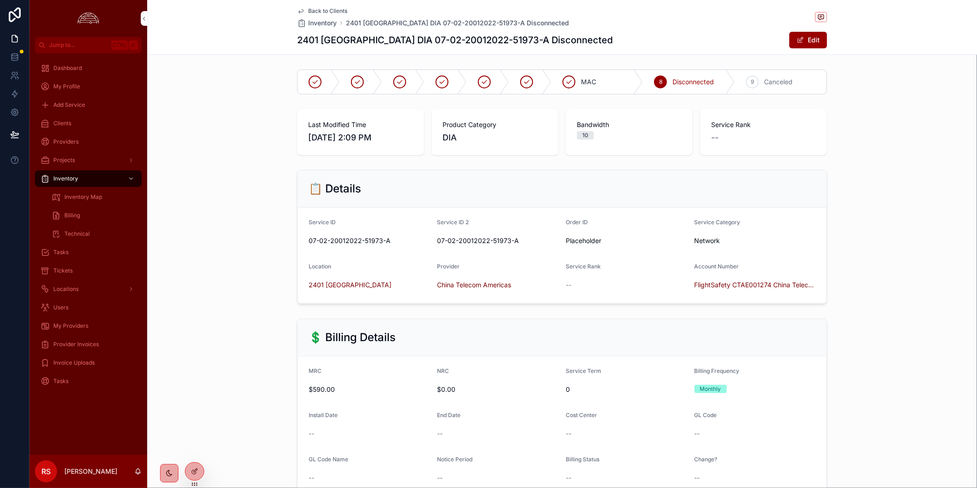
click at [856, 224] on div "📋 Details Service ID 07-02-20012022-51973-A Service ID 2 07-02-20012022-51973-A…" at bounding box center [562, 236] width 830 height 141
click at [606, 25] on div "Back to Clients Inventory [GEOGRAPHIC_DATA] DIA 07-02-20012022-51973-A Disconne…" at bounding box center [562, 17] width 530 height 20
click at [333, 12] on span "Back to Clients" at bounding box center [327, 10] width 39 height 7
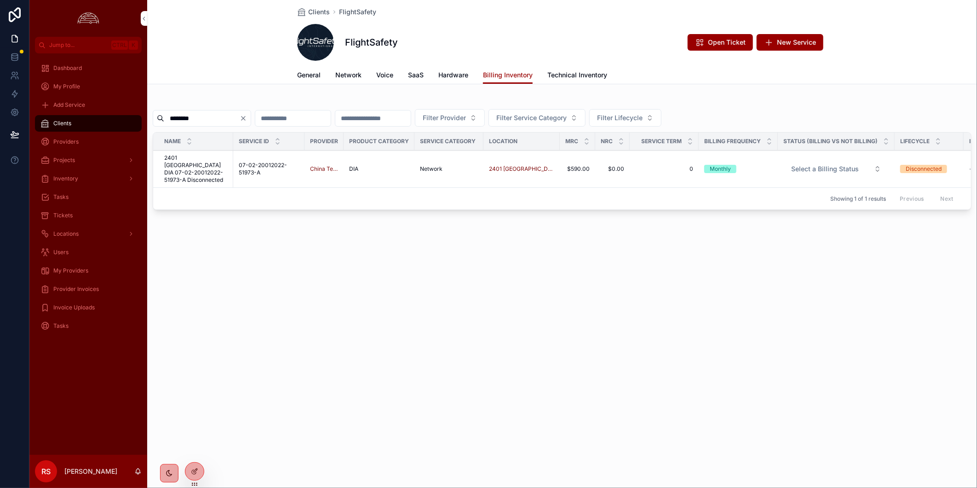
click at [245, 118] on icon "Clear" at bounding box center [243, 118] width 4 height 4
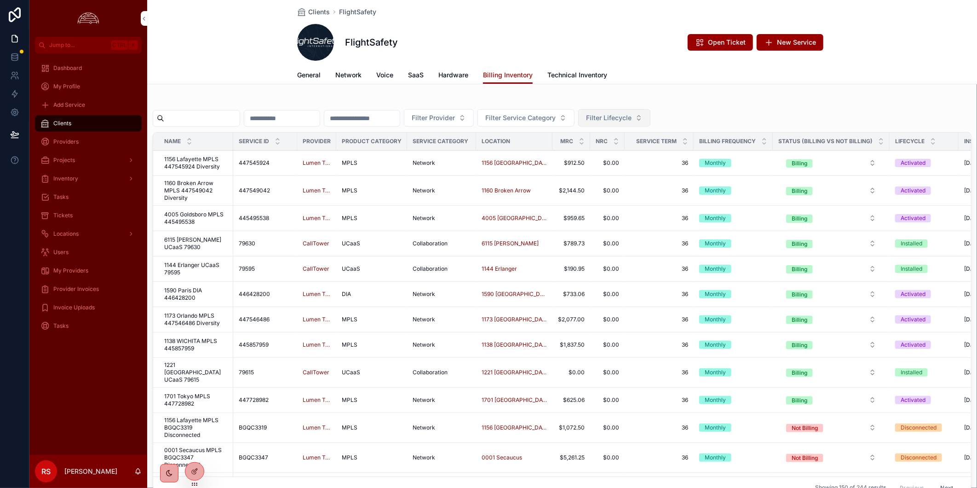
click at [650, 122] on button "Filter Lifecycle" at bounding box center [614, 117] width 72 height 17
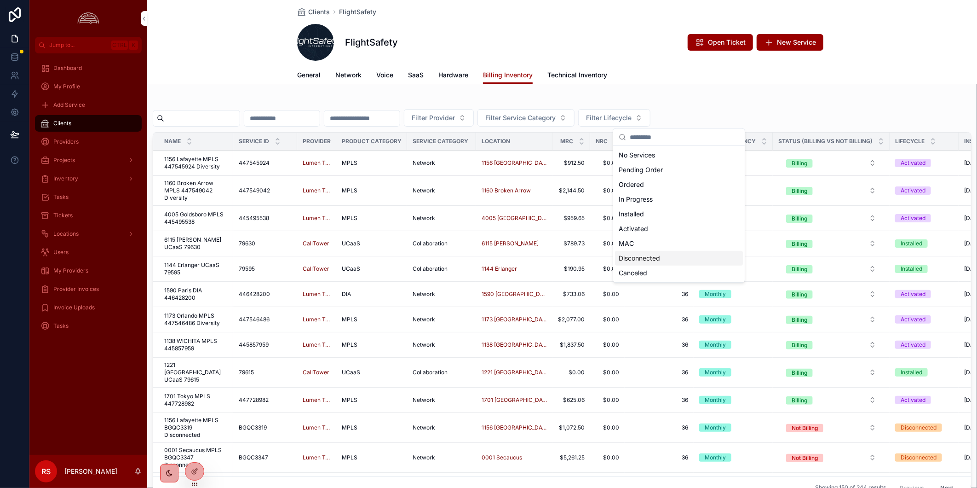
click at [683, 259] on div "Disconnected" at bounding box center [679, 258] width 128 height 15
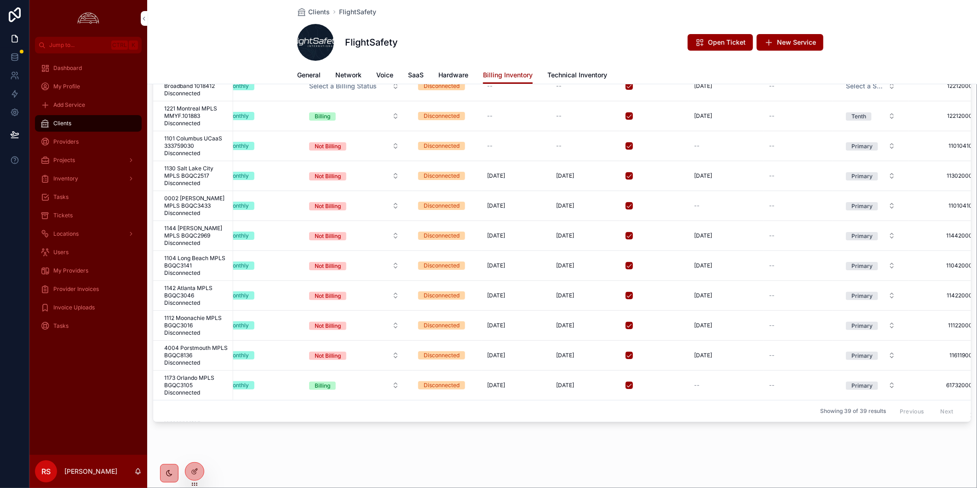
scroll to position [204, 485]
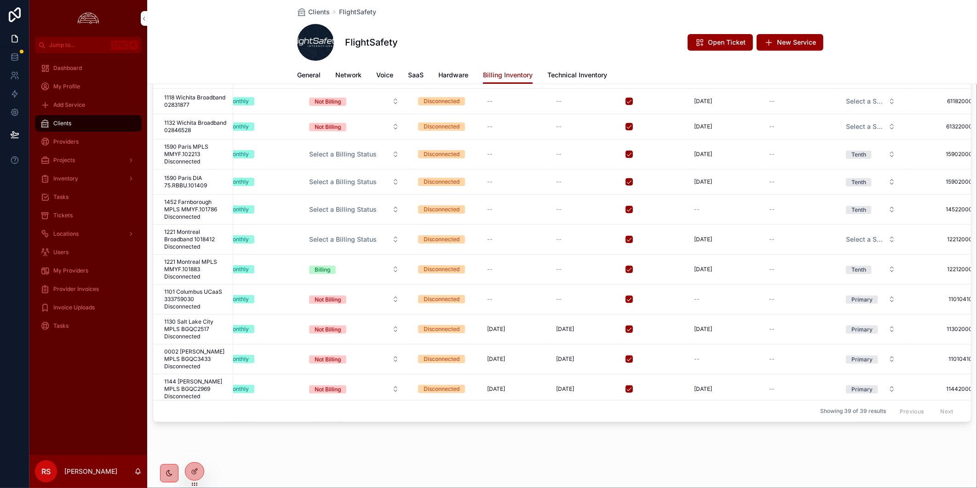
click at [557, 206] on div "--" at bounding box center [585, 209] width 58 height 7
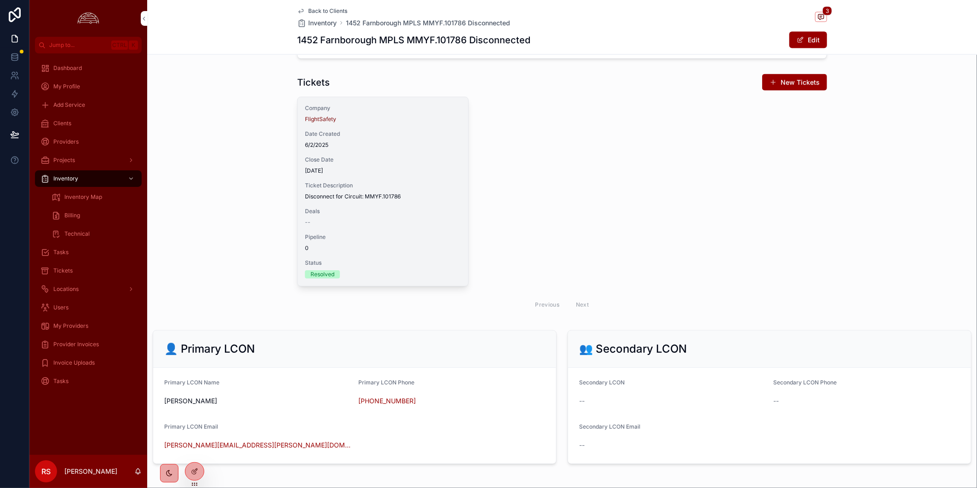
scroll to position [868, 0]
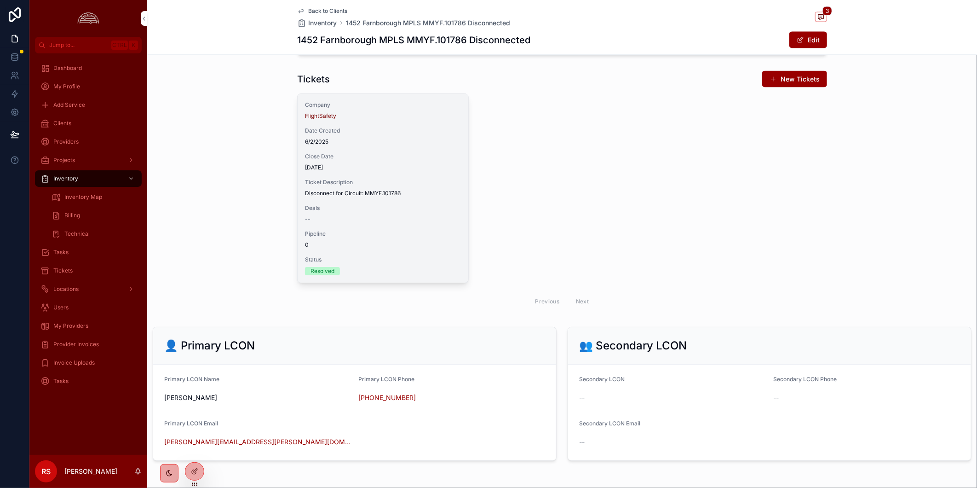
click at [426, 223] on div "Company FlightSafety Date Created [DATE] Close Date [DATE] Ticket Description D…" at bounding box center [383, 188] width 171 height 189
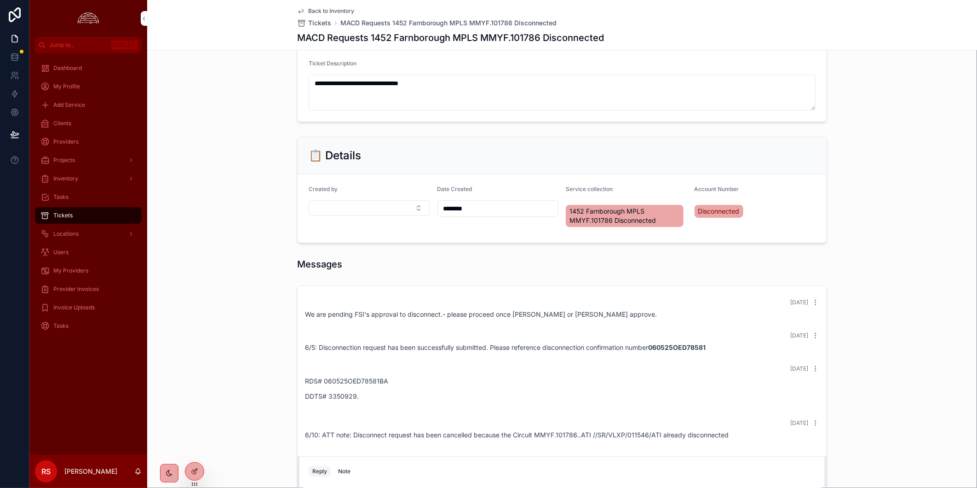
scroll to position [255, 0]
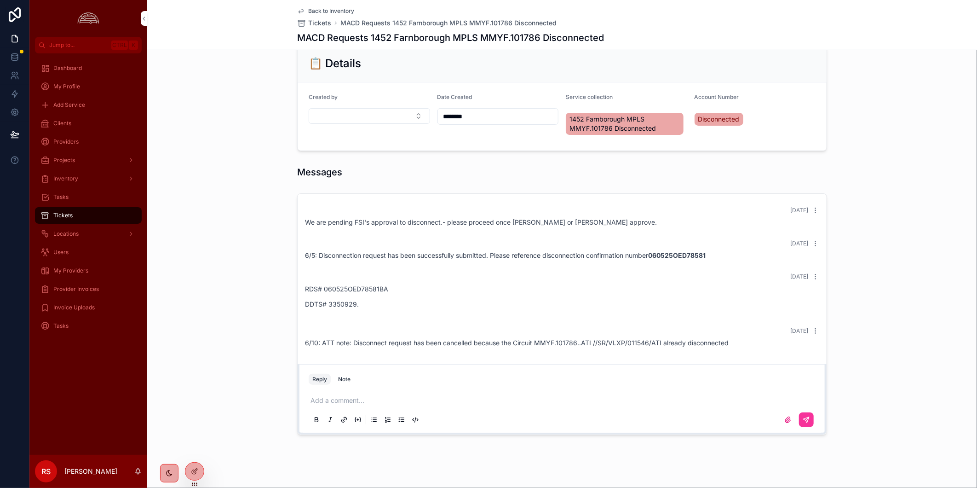
click at [688, 250] on div "[DATE] 6/5: Disconnection request has been successfully submitted. Please refer…" at bounding box center [561, 249] width 525 height 31
click at [690, 254] on strong "060525OED78581" at bounding box center [676, 255] width 57 height 8
copy strong "060525OED78581"
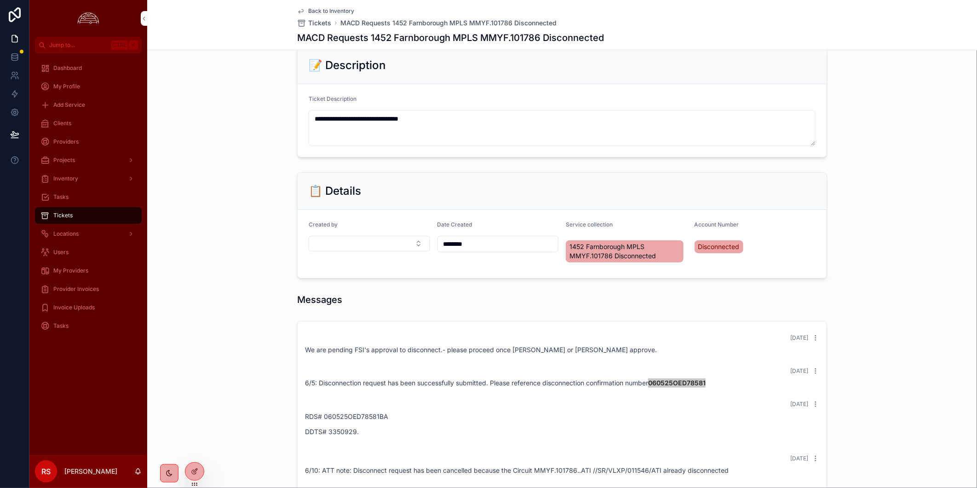
scroll to position [0, 0]
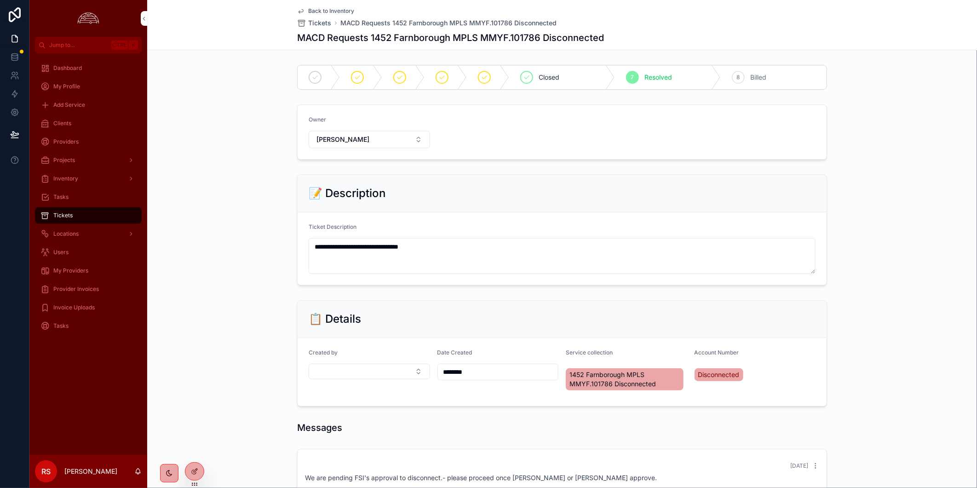
click at [323, 9] on span "Back to Inventory" at bounding box center [331, 10] width 46 height 7
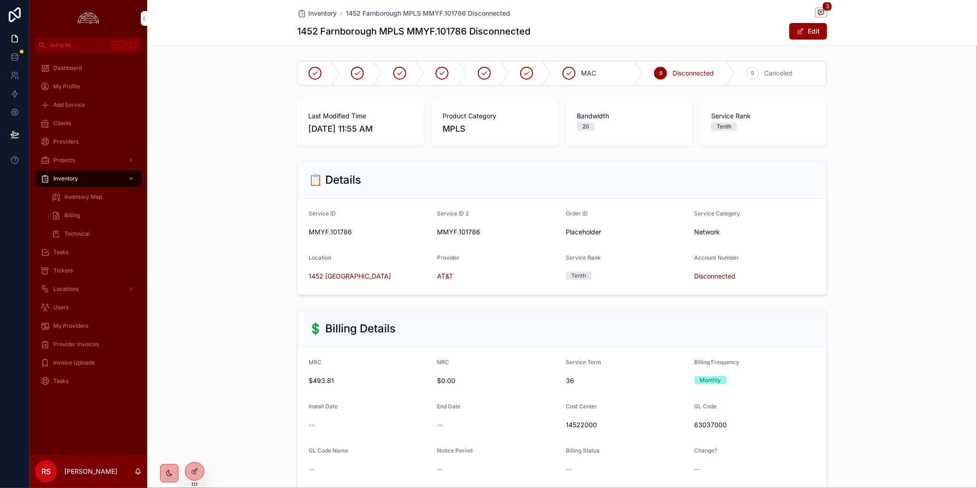
click at [448, 33] on h1 "1452 Farnborough MPLS MMYF.101786 Disconnected" at bounding box center [413, 31] width 233 height 13
copy h1 "101786"
click at [75, 126] on div "Clients" at bounding box center [88, 123] width 96 height 15
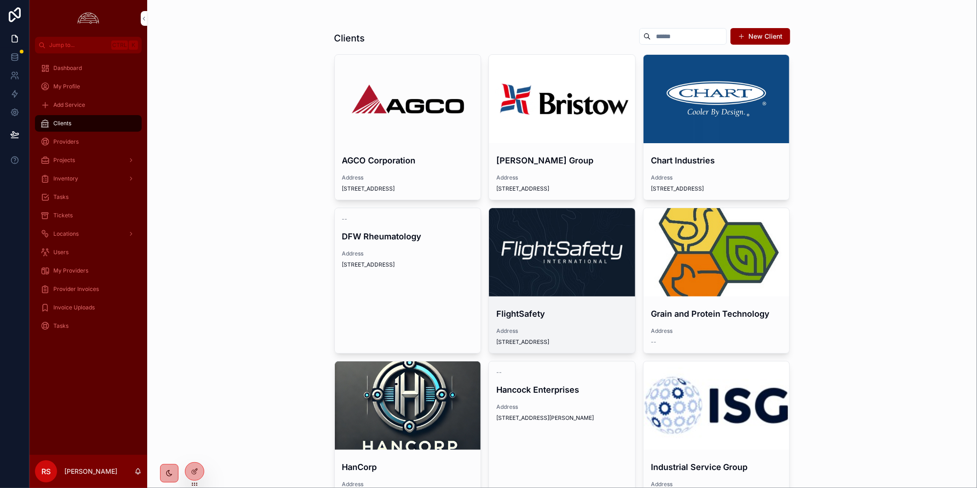
click at [619, 263] on div "scrollable content" at bounding box center [562, 252] width 146 height 88
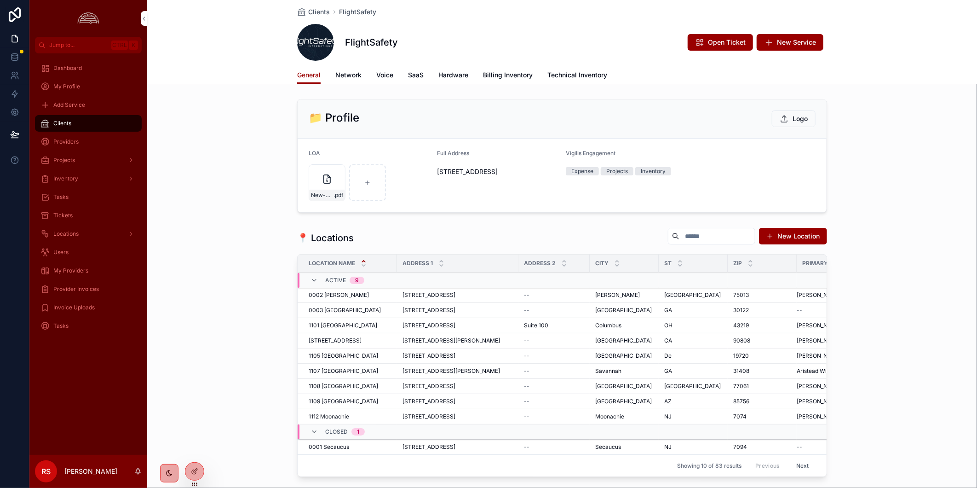
click at [511, 68] on link "Billing Inventory" at bounding box center [508, 76] width 50 height 18
click at [513, 72] on span "Billing Inventory" at bounding box center [508, 74] width 50 height 9
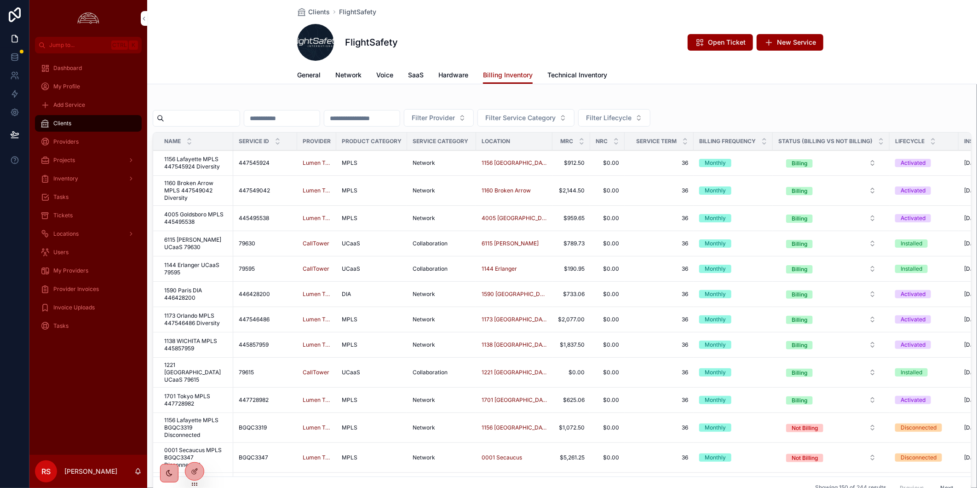
click at [225, 121] on input "scrollable content" at bounding box center [201, 118] width 75 height 13
paste input "******"
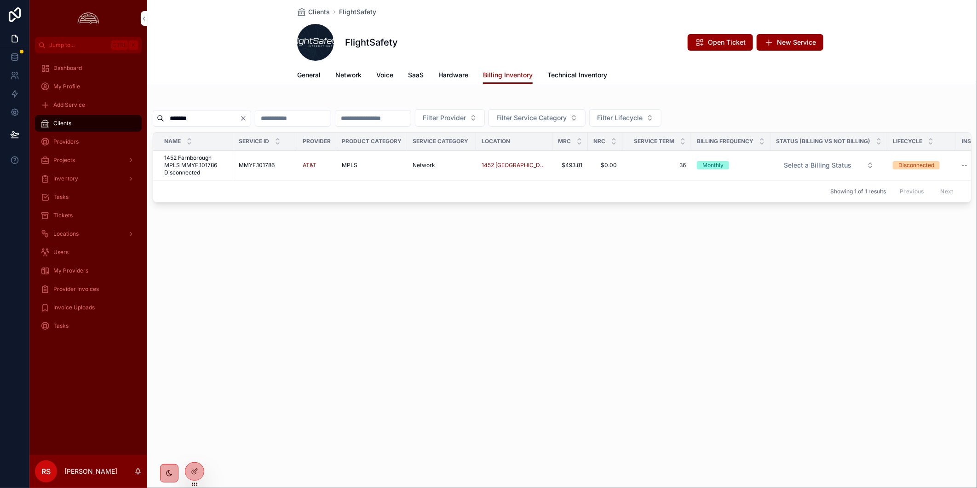
type input "******"
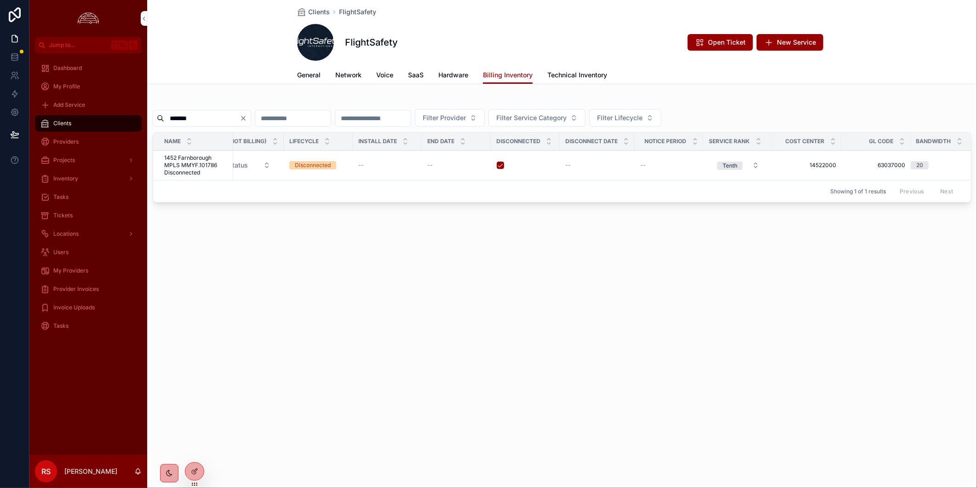
click at [565, 168] on span "--" at bounding box center [568, 164] width 6 height 7
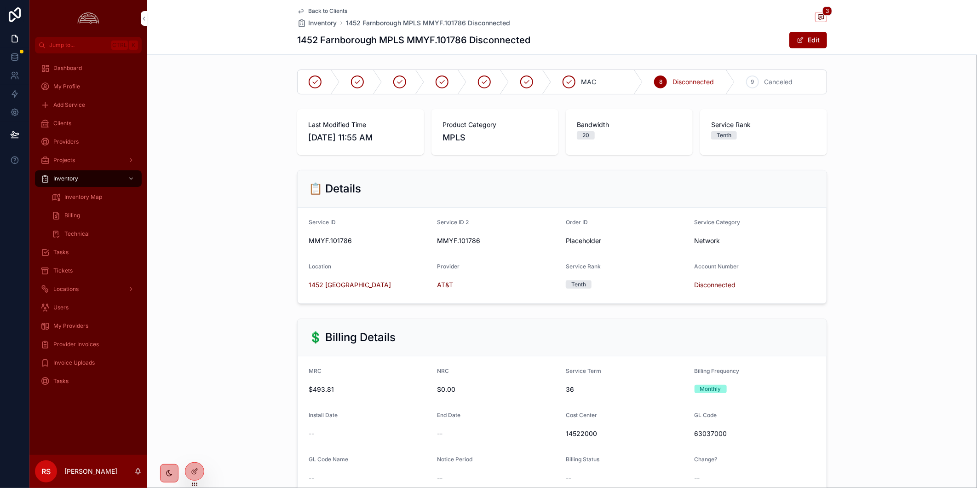
click at [816, 30] on div "Back to Clients Inventory 1452 Farnborough MPLS MMYF.101786 Disconnected 3 1452…" at bounding box center [562, 27] width 530 height 54
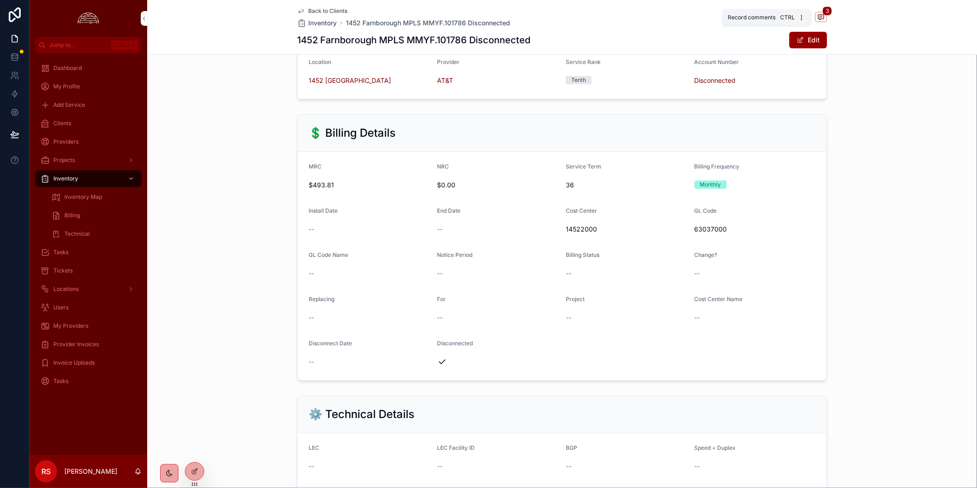
click at [815, 20] on span "scrollable content" at bounding box center [821, 17] width 12 height 10
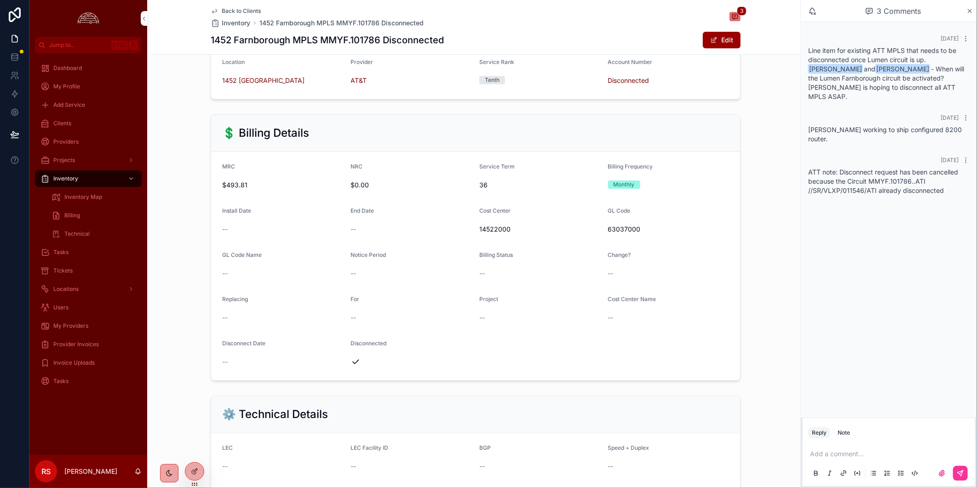
click at [718, 48] on div "Edit" at bounding box center [706, 39] width 69 height 17
click at [720, 44] on button "Edit" at bounding box center [722, 40] width 38 height 17
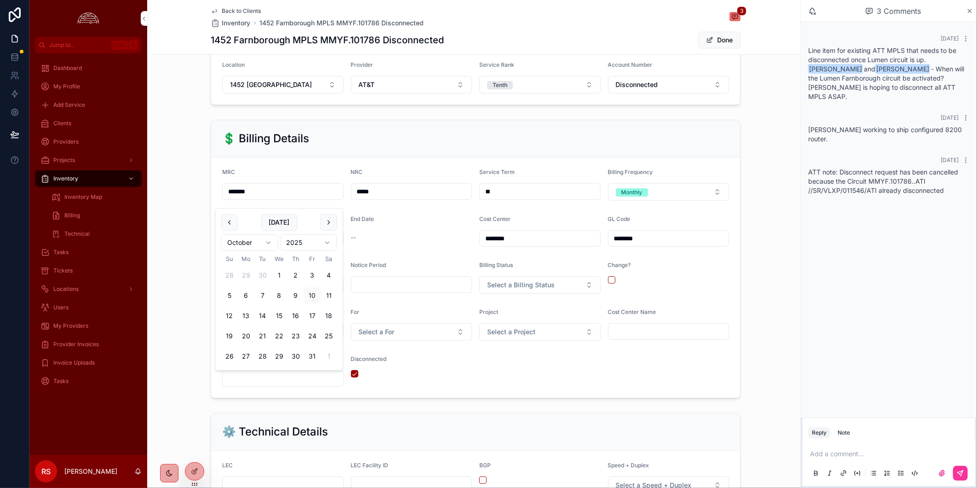
click at [284, 381] on input "scrollable content" at bounding box center [283, 378] width 121 height 13
click at [233, 219] on button "scrollable content" at bounding box center [229, 222] width 17 height 17
click at [233, 219] on html "**********" at bounding box center [488, 244] width 977 height 488
click at [295, 278] on button "5" at bounding box center [295, 275] width 17 height 17
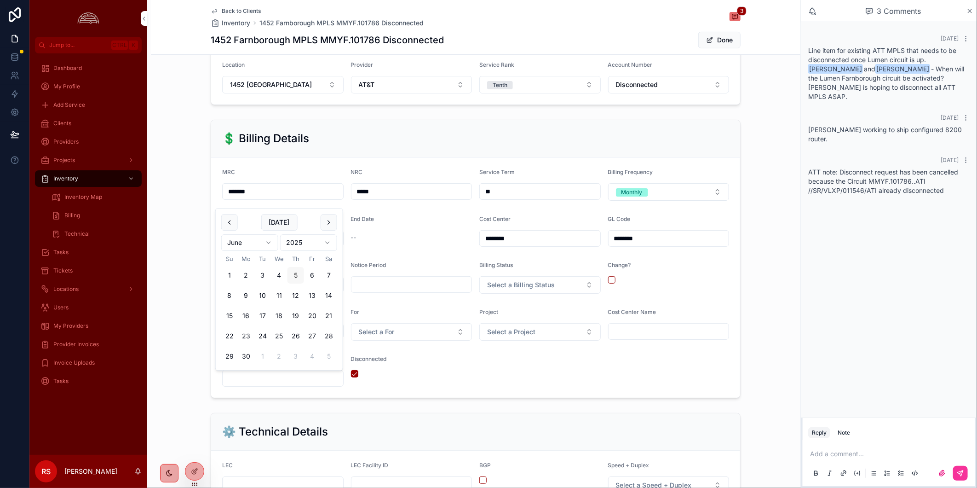
type input "********"
click at [722, 40] on button "Done" at bounding box center [719, 40] width 42 height 17
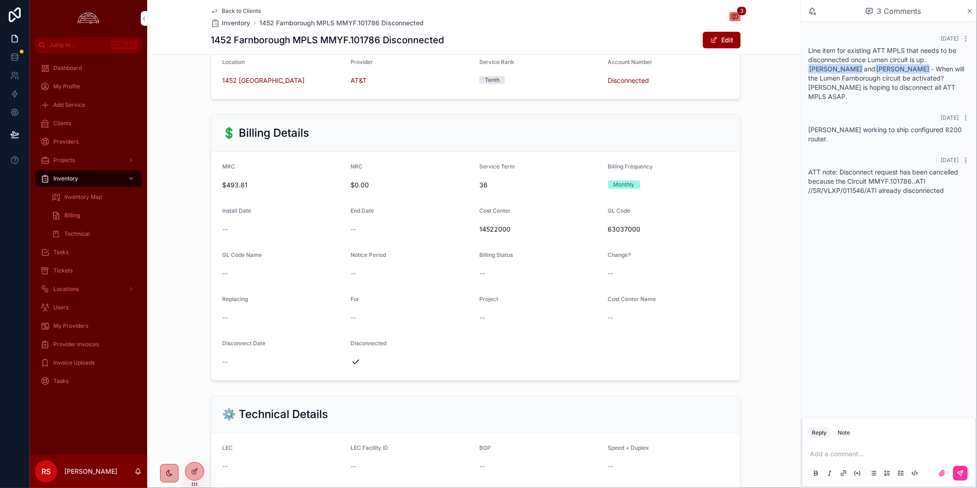
click at [653, 24] on div "Back to Clients Inventory 1452 Farnborough MPLS MMYF.101786 Disconnected 3" at bounding box center [476, 17] width 530 height 20
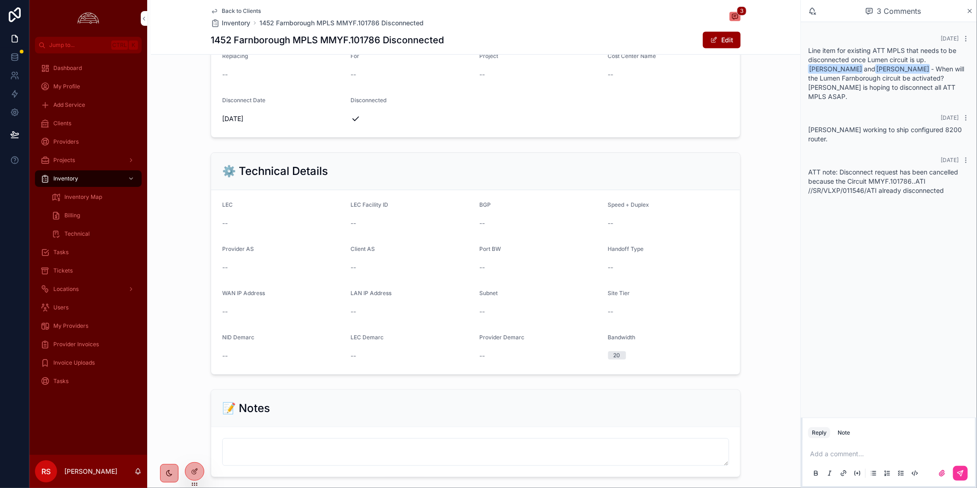
scroll to position [306, 0]
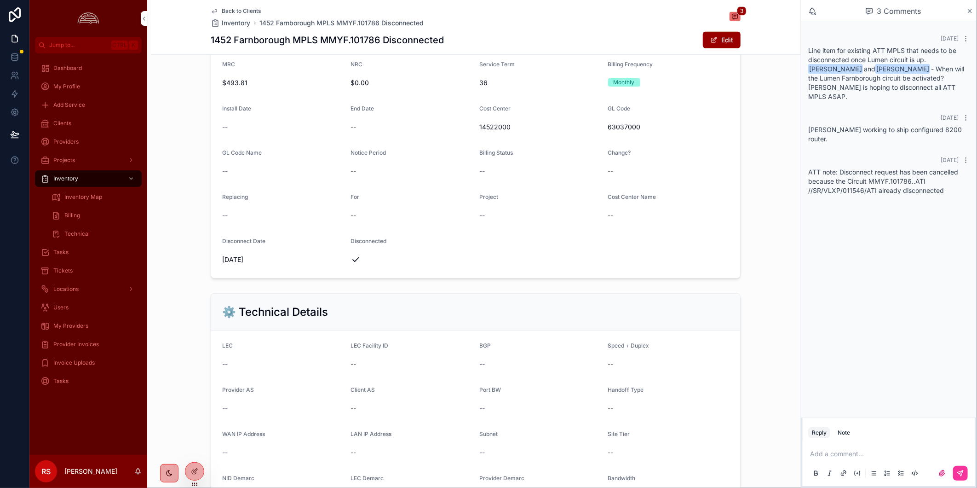
click at [247, 13] on span "Back to Clients" at bounding box center [241, 10] width 39 height 7
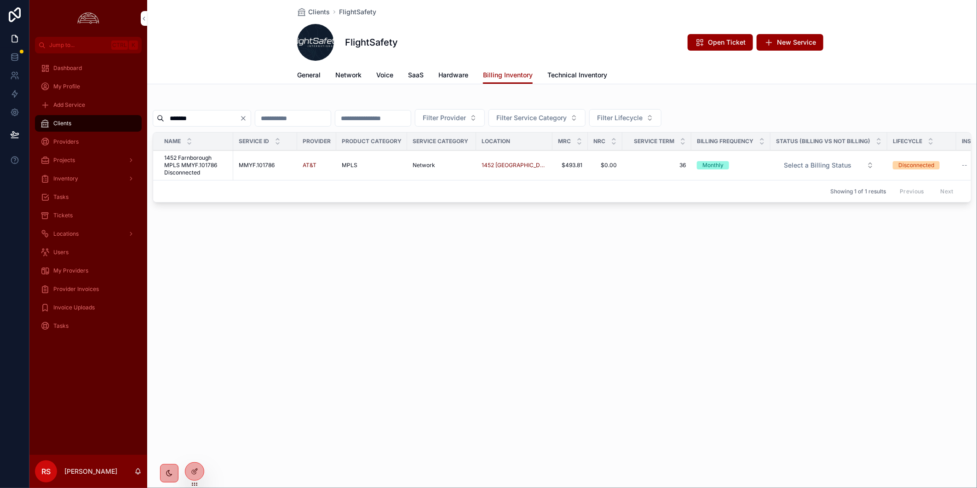
click at [247, 121] on icon "Clear" at bounding box center [243, 118] width 7 height 7
click at [650, 120] on button "Filter Lifecycle" at bounding box center [614, 117] width 72 height 17
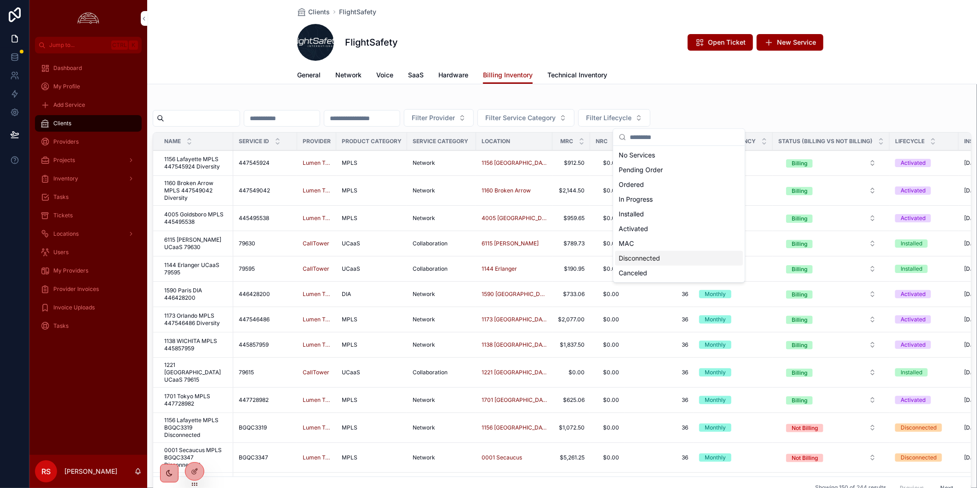
click at [682, 261] on div "Disconnected" at bounding box center [679, 258] width 128 height 15
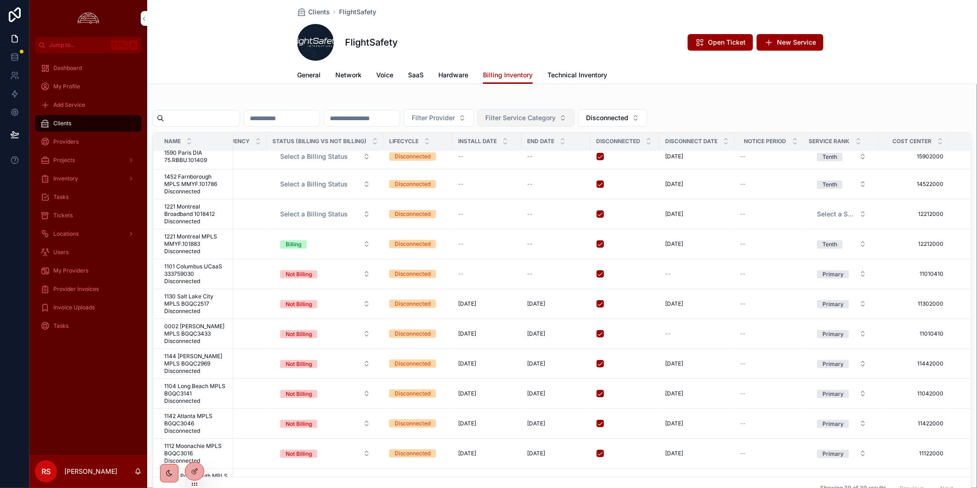
click at [556, 117] on span "Filter Service Category" at bounding box center [520, 117] width 70 height 9
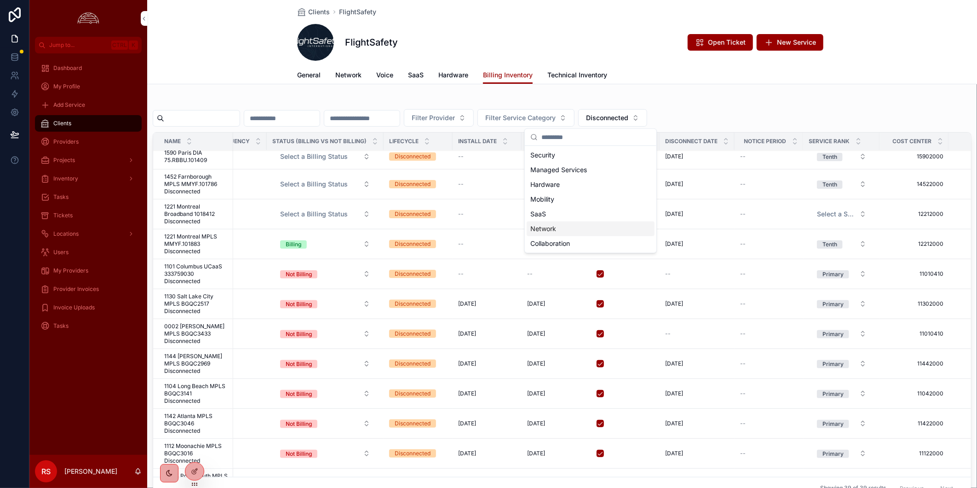
click at [615, 231] on div "Network" at bounding box center [591, 228] width 128 height 15
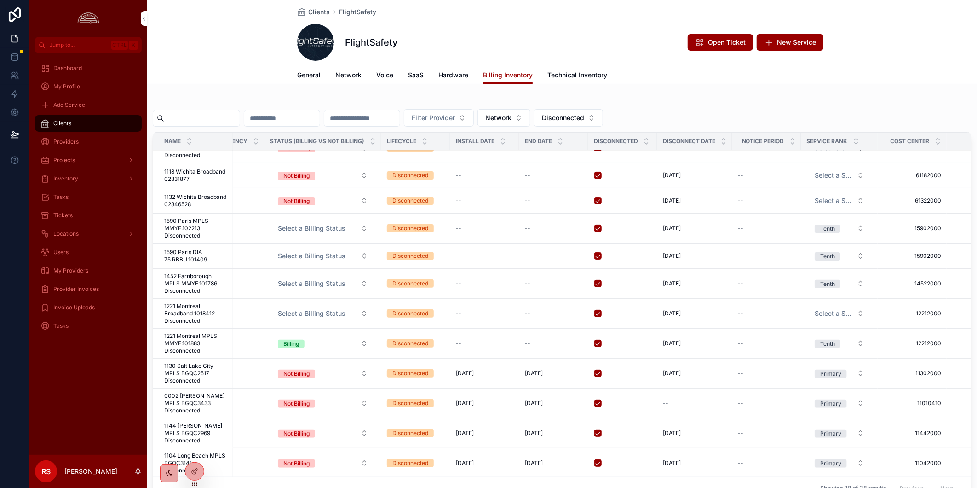
scroll to position [357, 509]
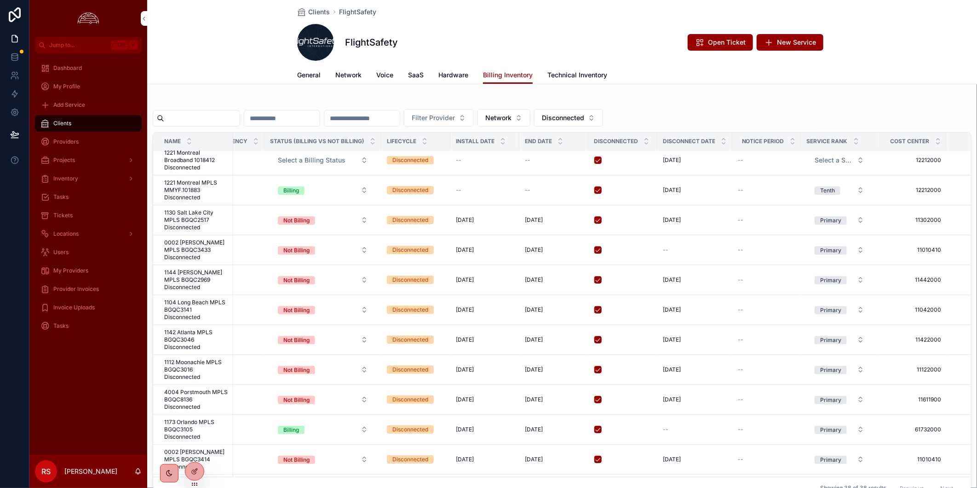
click at [198, 241] on span "0002 [PERSON_NAME] MPLS BGQC3433 Disconnected" at bounding box center [195, 250] width 63 height 22
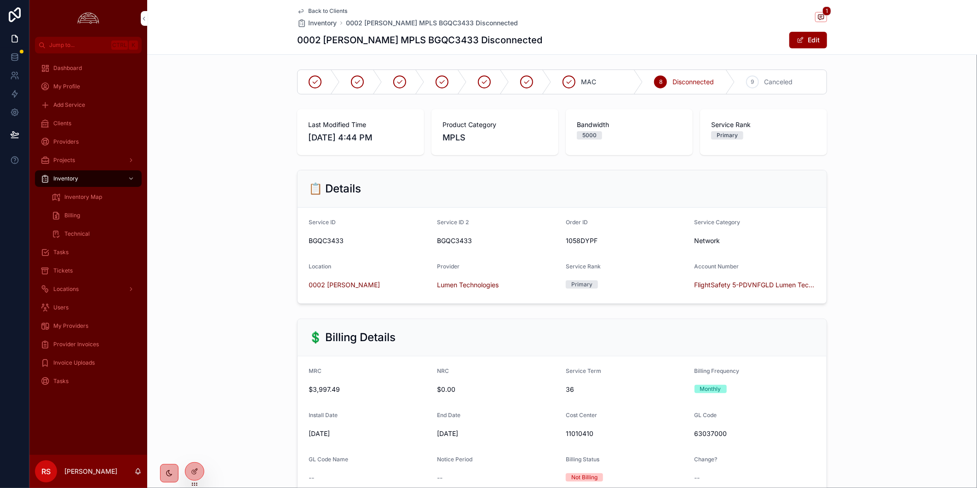
click at [402, 37] on h1 "0002 [PERSON_NAME] MPLS BGQC3433 Disconnected" at bounding box center [419, 40] width 245 height 13
copy h1 "BGQC3433"
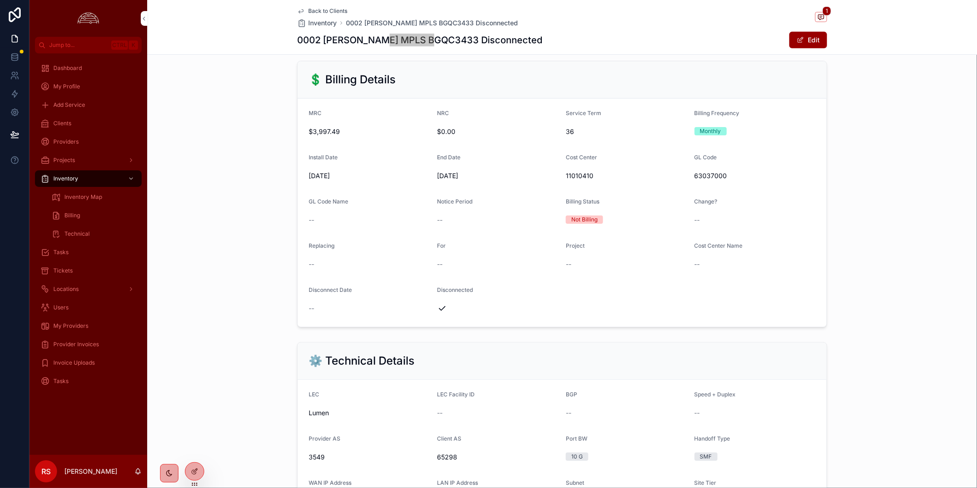
scroll to position [255, 0]
click at [818, 14] on icon "scrollable content" at bounding box center [821, 16] width 6 height 5
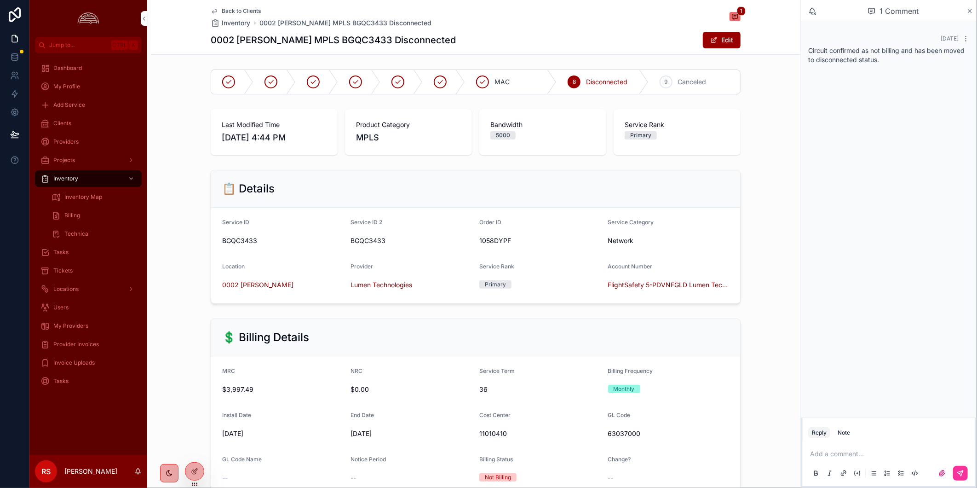
click at [362, 243] on span "BGQC3433" at bounding box center [411, 240] width 121 height 9
copy span "BGQC3433"
click at [972, 11] on icon "scrollable content" at bounding box center [969, 10] width 7 height 7
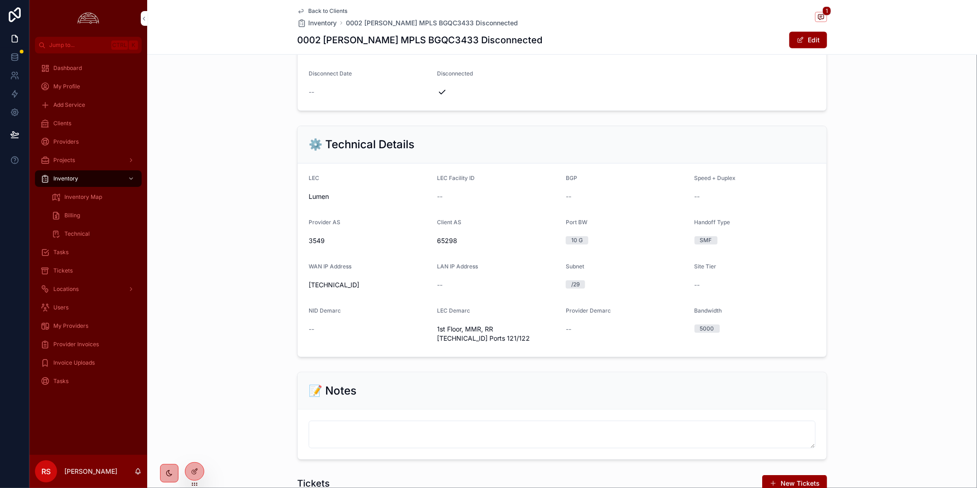
scroll to position [664, 0]
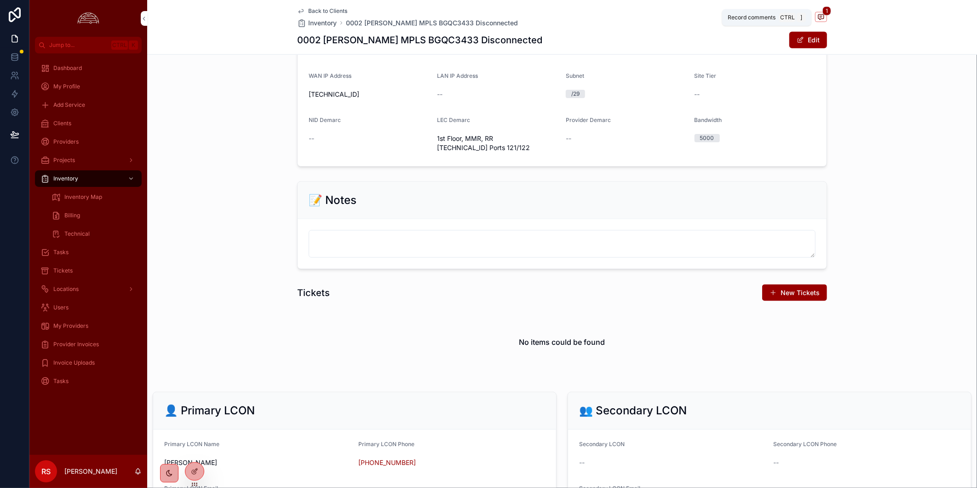
click at [821, 17] on icon "scrollable content" at bounding box center [820, 16] width 7 height 7
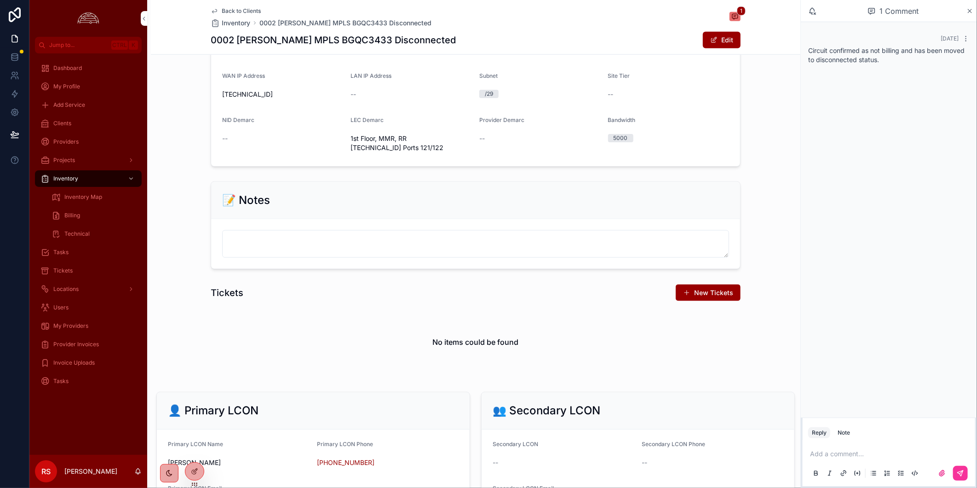
click at [250, 10] on span "Back to Clients" at bounding box center [241, 10] width 39 height 7
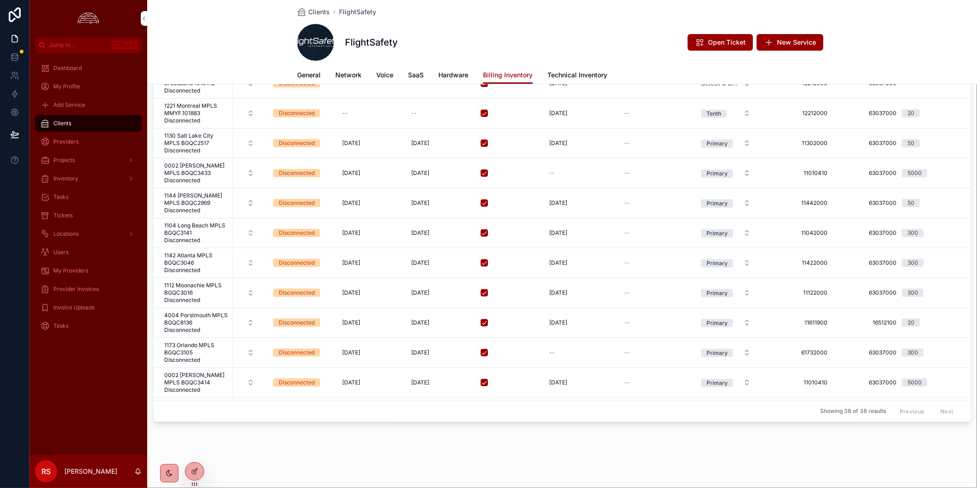
scroll to position [408, 629]
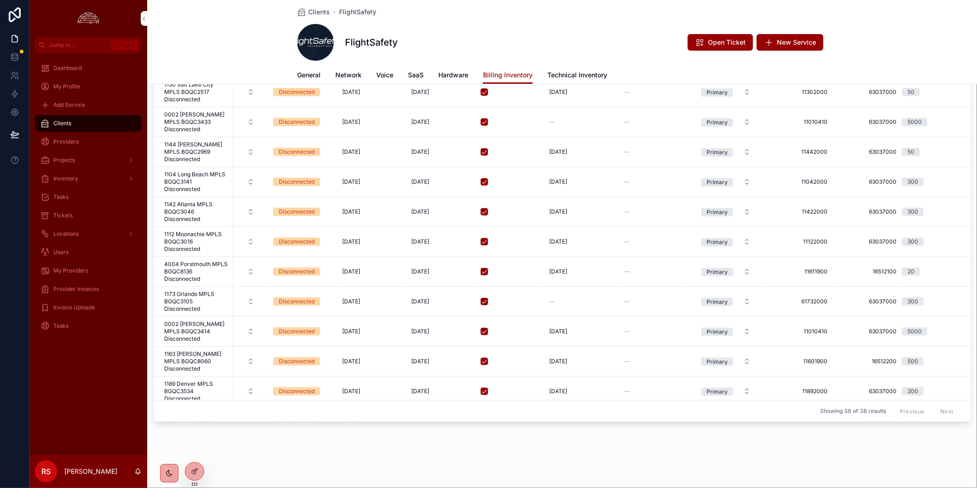
click at [195, 291] on span "1173 Orlando MPLS BGQC3105 Disconnected" at bounding box center [195, 301] width 63 height 22
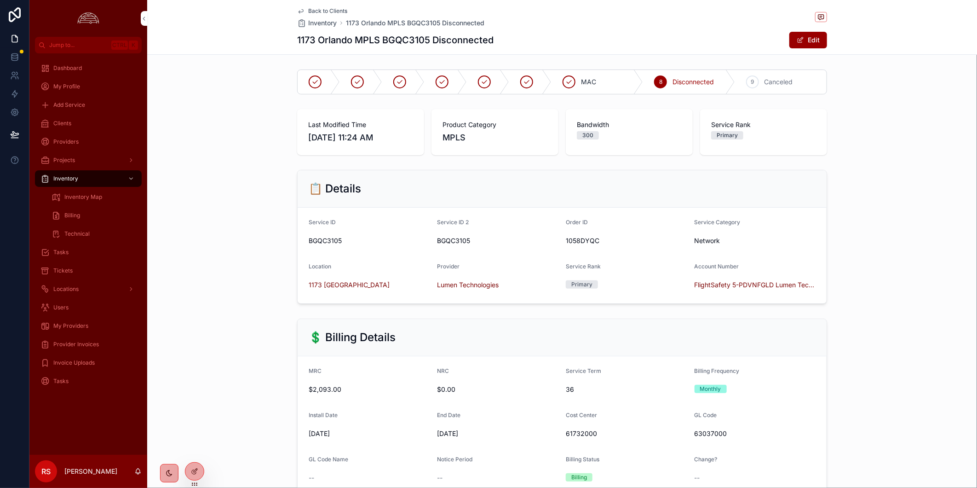
click at [395, 39] on h1 "1173 Orlando MPLS BGQC3105 Disconnected" at bounding box center [395, 40] width 196 height 13
click at [407, 43] on h1 "1173 Orlando MPLS BGQC3105 Disconnected" at bounding box center [395, 40] width 196 height 13
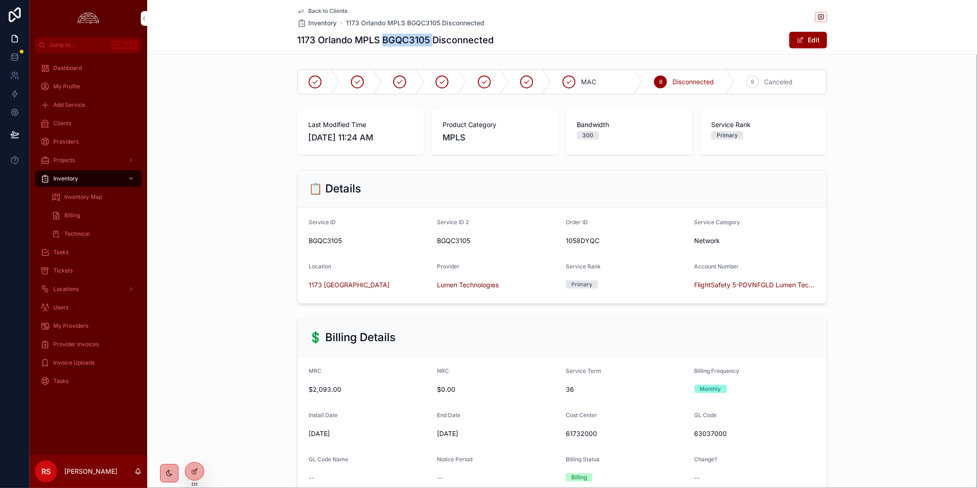
click at [390, 44] on h1 "1173 Orlando MPLS BGQC3105 Disconnected" at bounding box center [395, 40] width 196 height 13
click at [390, 43] on h1 "1173 Orlando MPLS BGQC3105 Disconnected" at bounding box center [395, 40] width 196 height 13
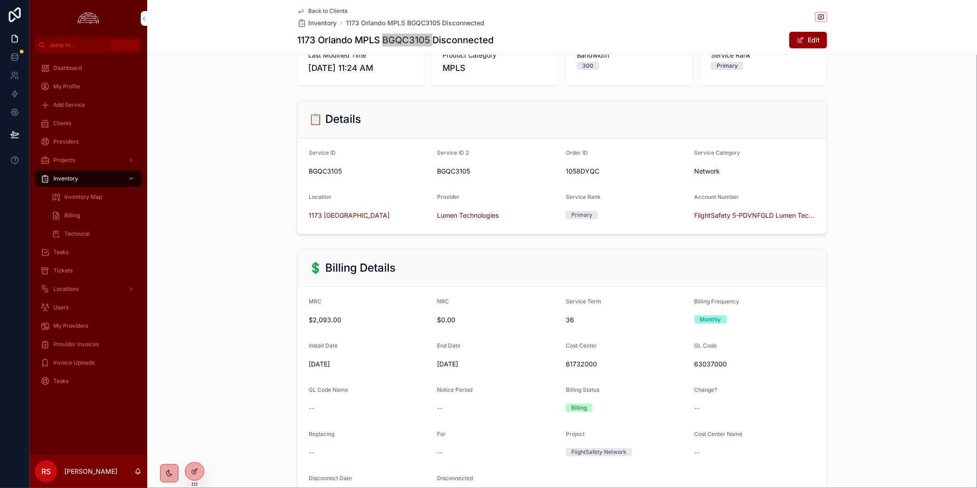
scroll to position [51, 0]
